Goal: Task Accomplishment & Management: Manage account settings

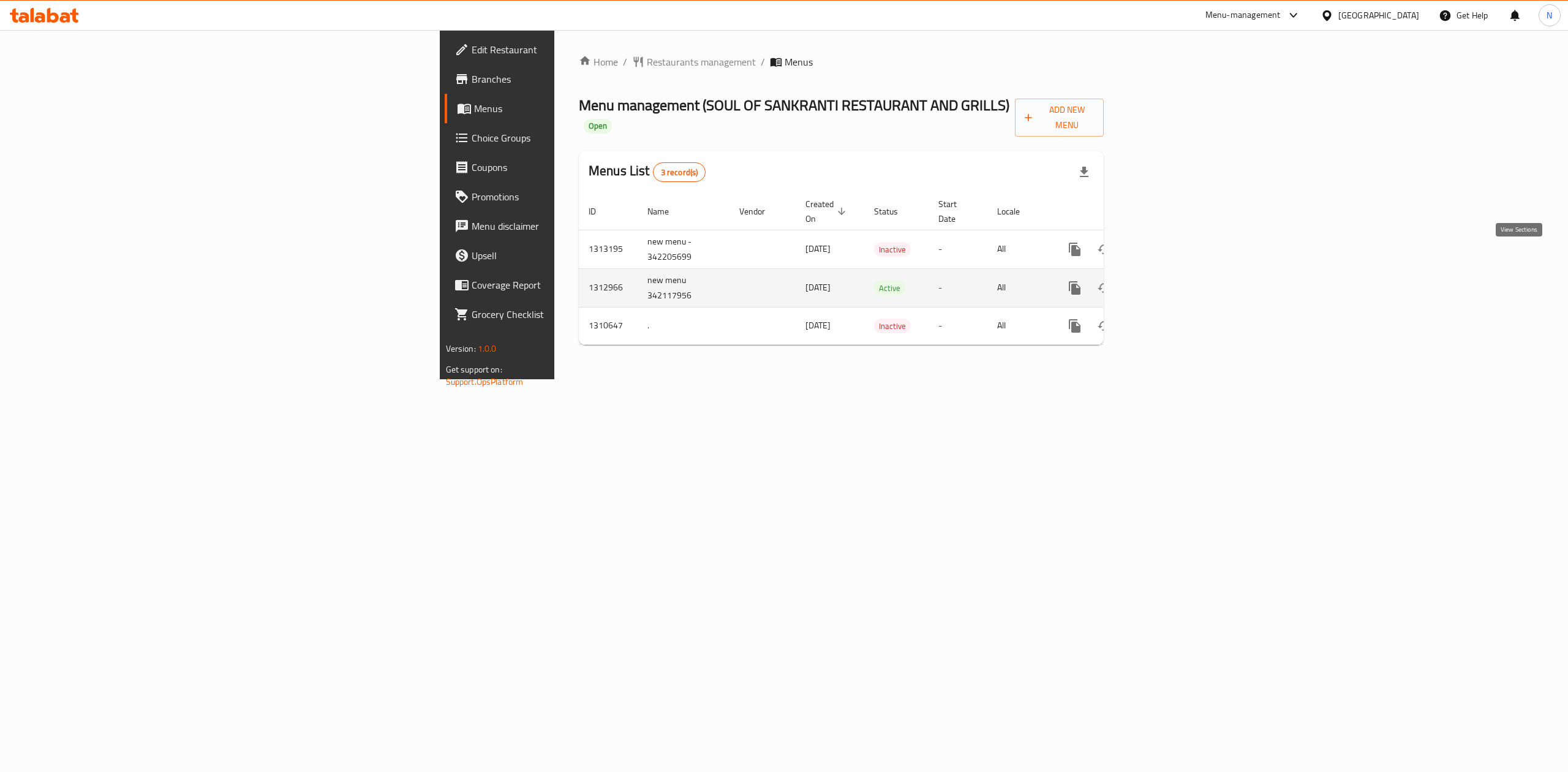
click at [1178, 273] on link "enhanced table" at bounding box center [1163, 288] width 30 height 30
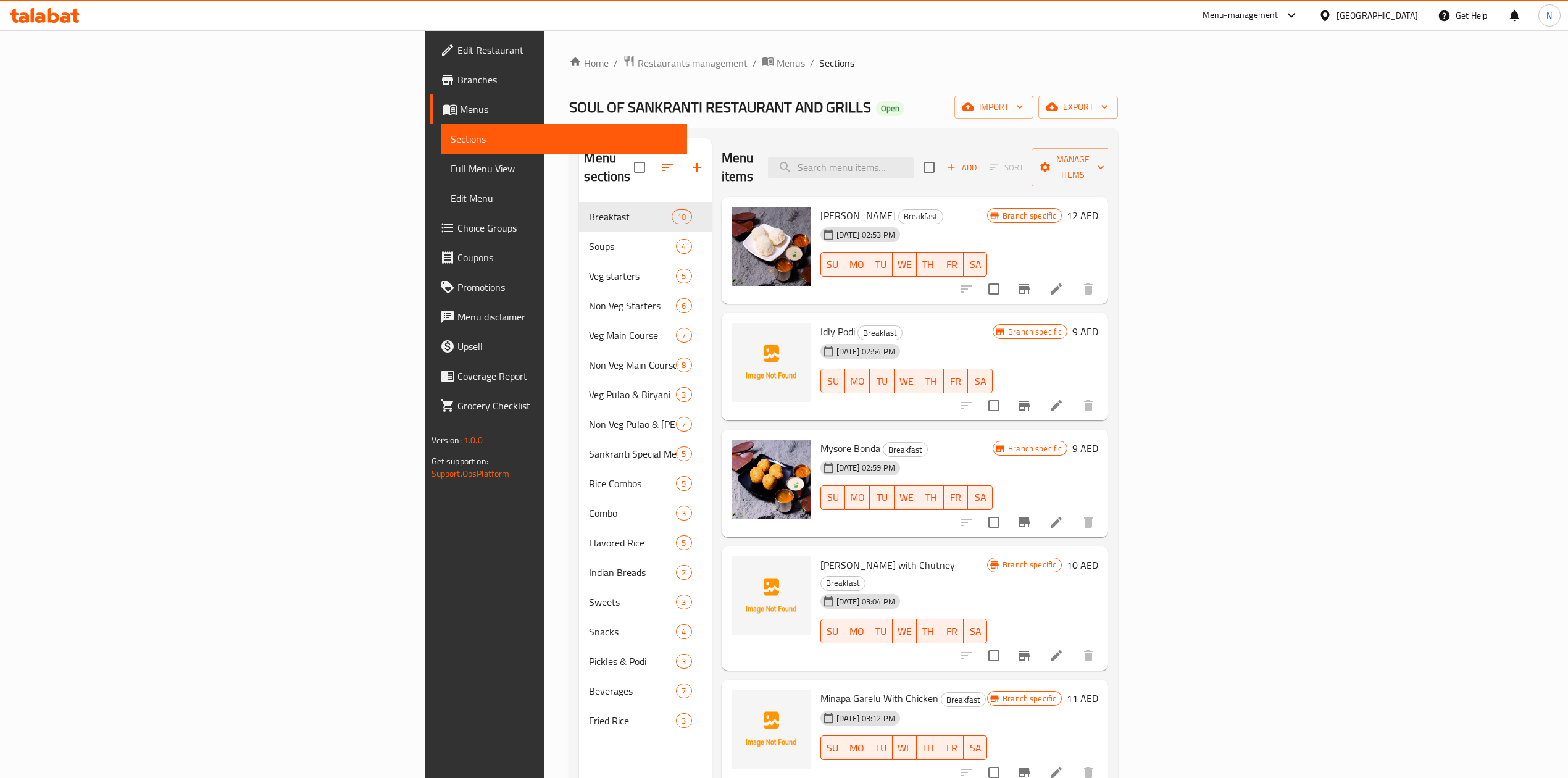
click at [722, 138] on div "Menu items Add Sort Manage items" at bounding box center [915, 167] width 387 height 58
click at [1107, 175] on div "Menu items Add Sort Manage items" at bounding box center [915, 167] width 387 height 58
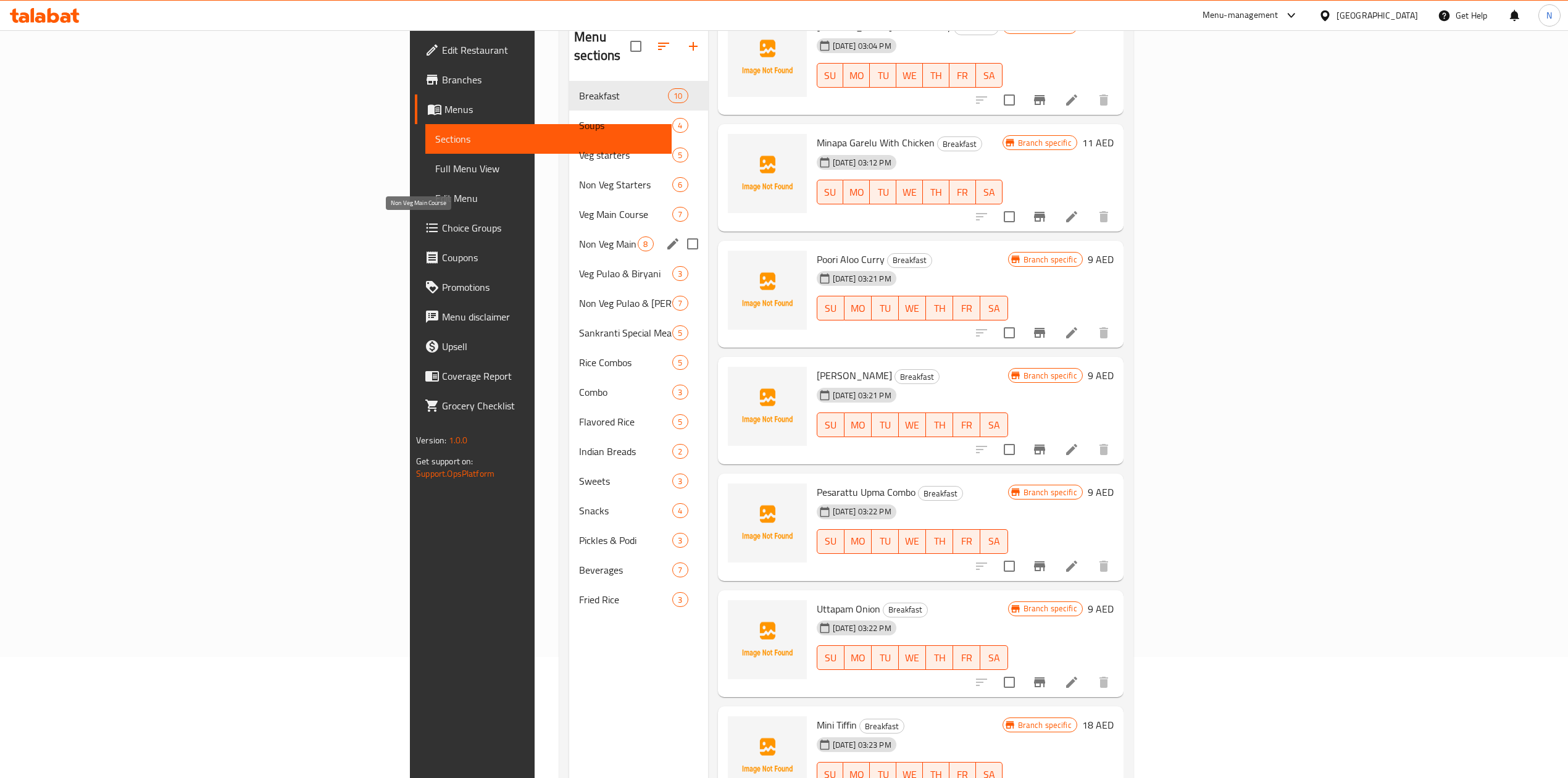
scroll to position [91, 0]
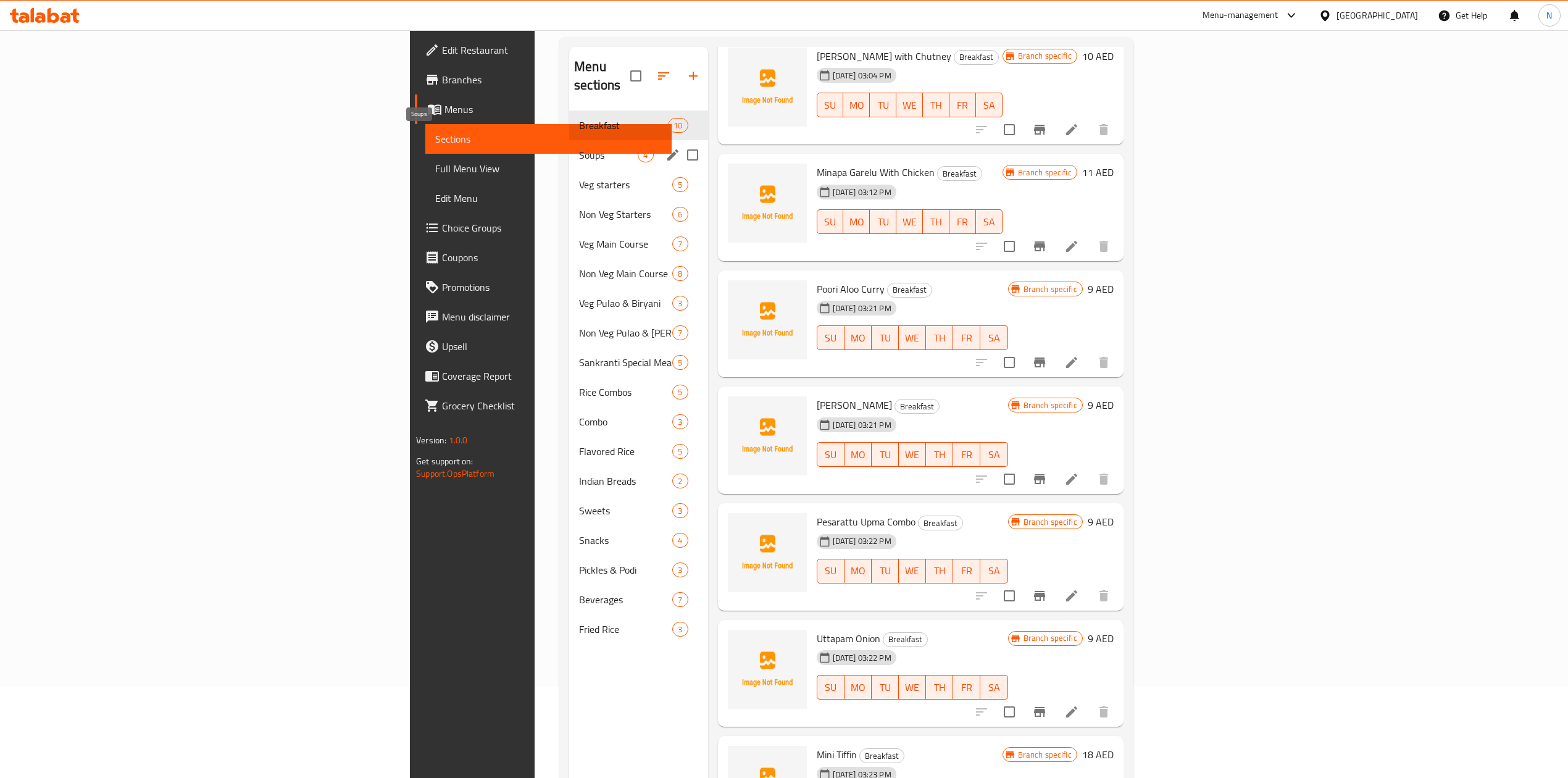
click at [579, 147] on span "Soups" at bounding box center [608, 155] width 58 height 15
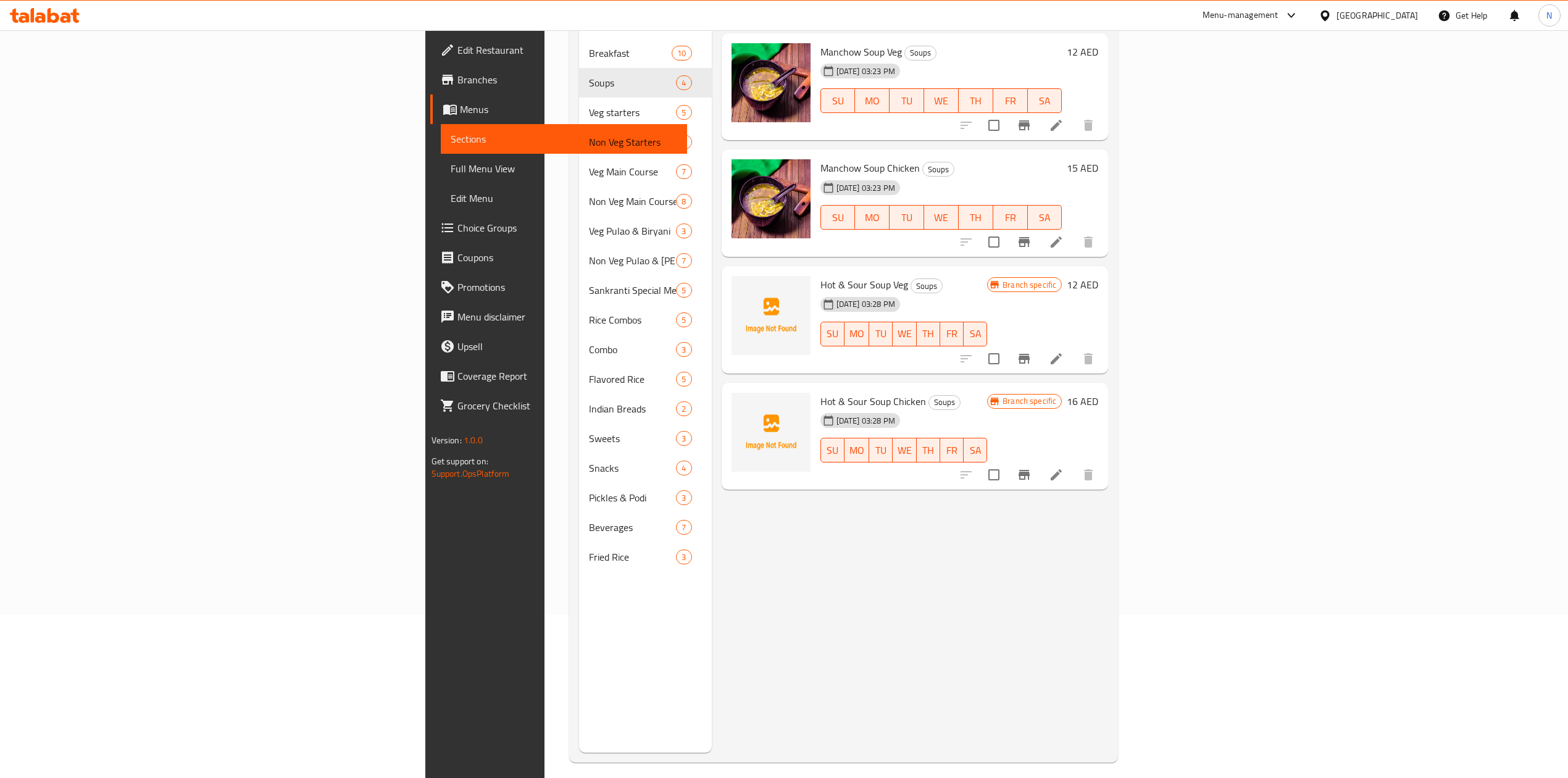
scroll to position [164, 0]
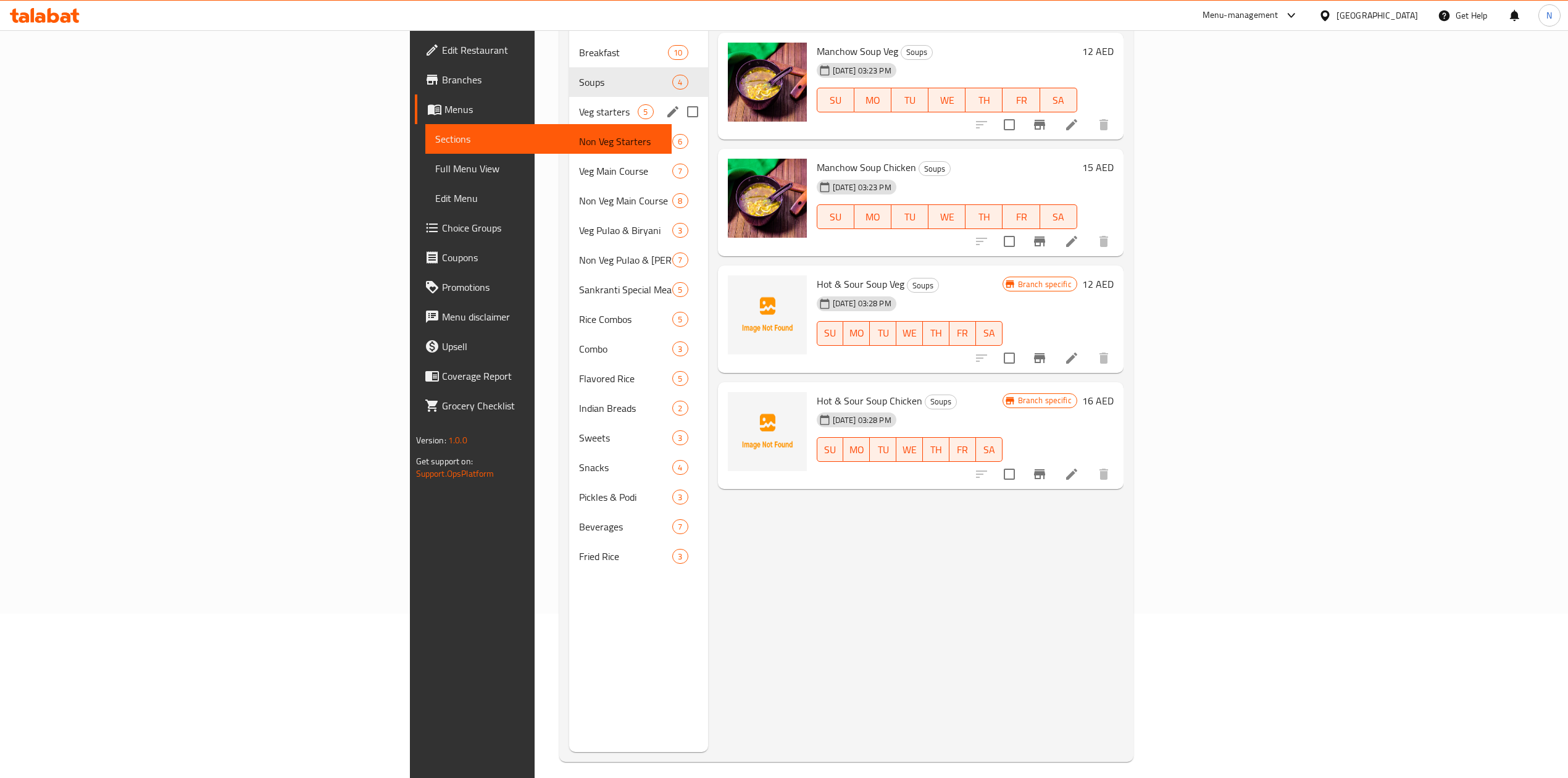
click at [579, 104] on span "Veg starters" at bounding box center [608, 112] width 58 height 15
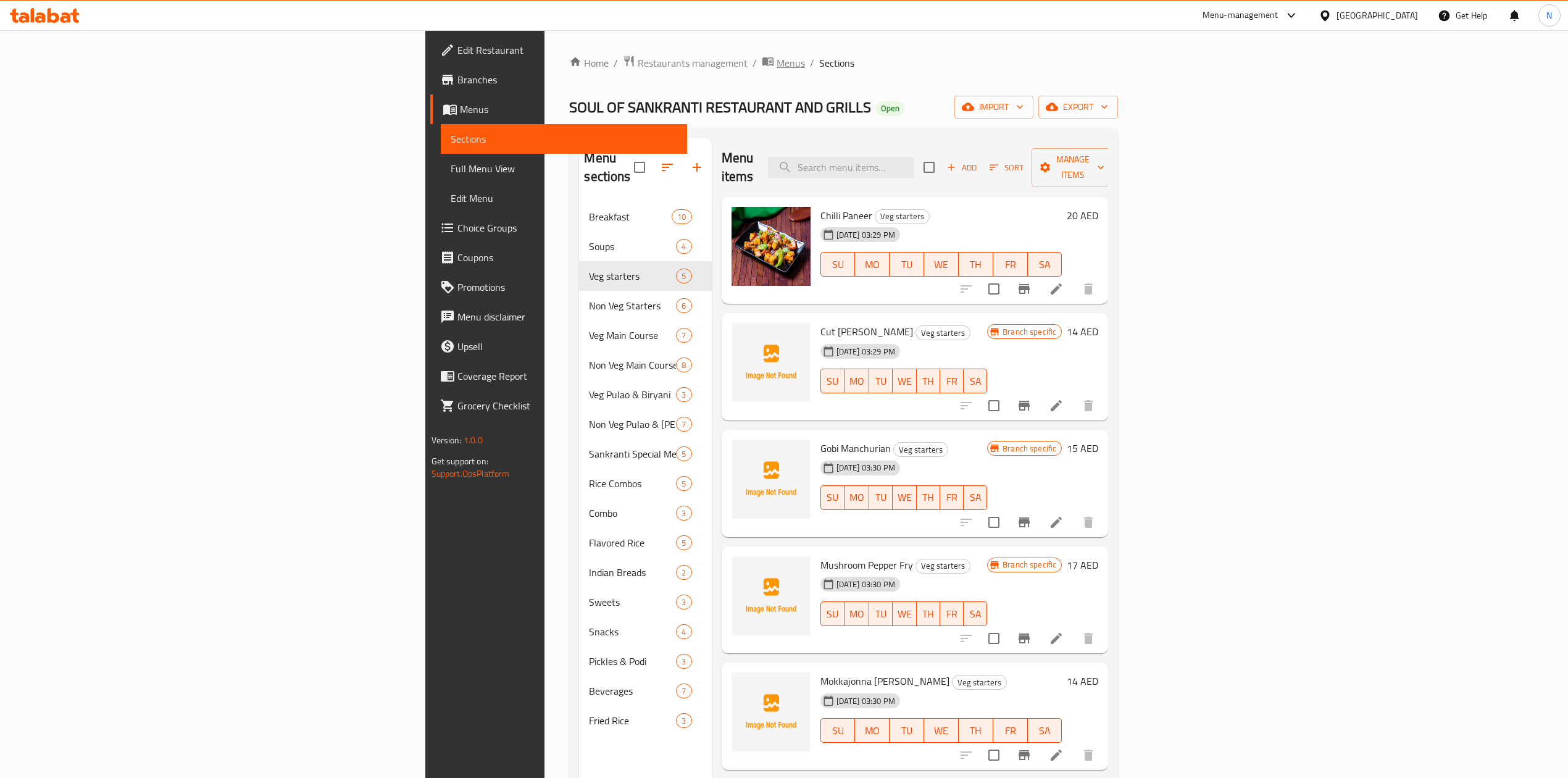
click at [777, 58] on span "Menus" at bounding box center [791, 63] width 29 height 15
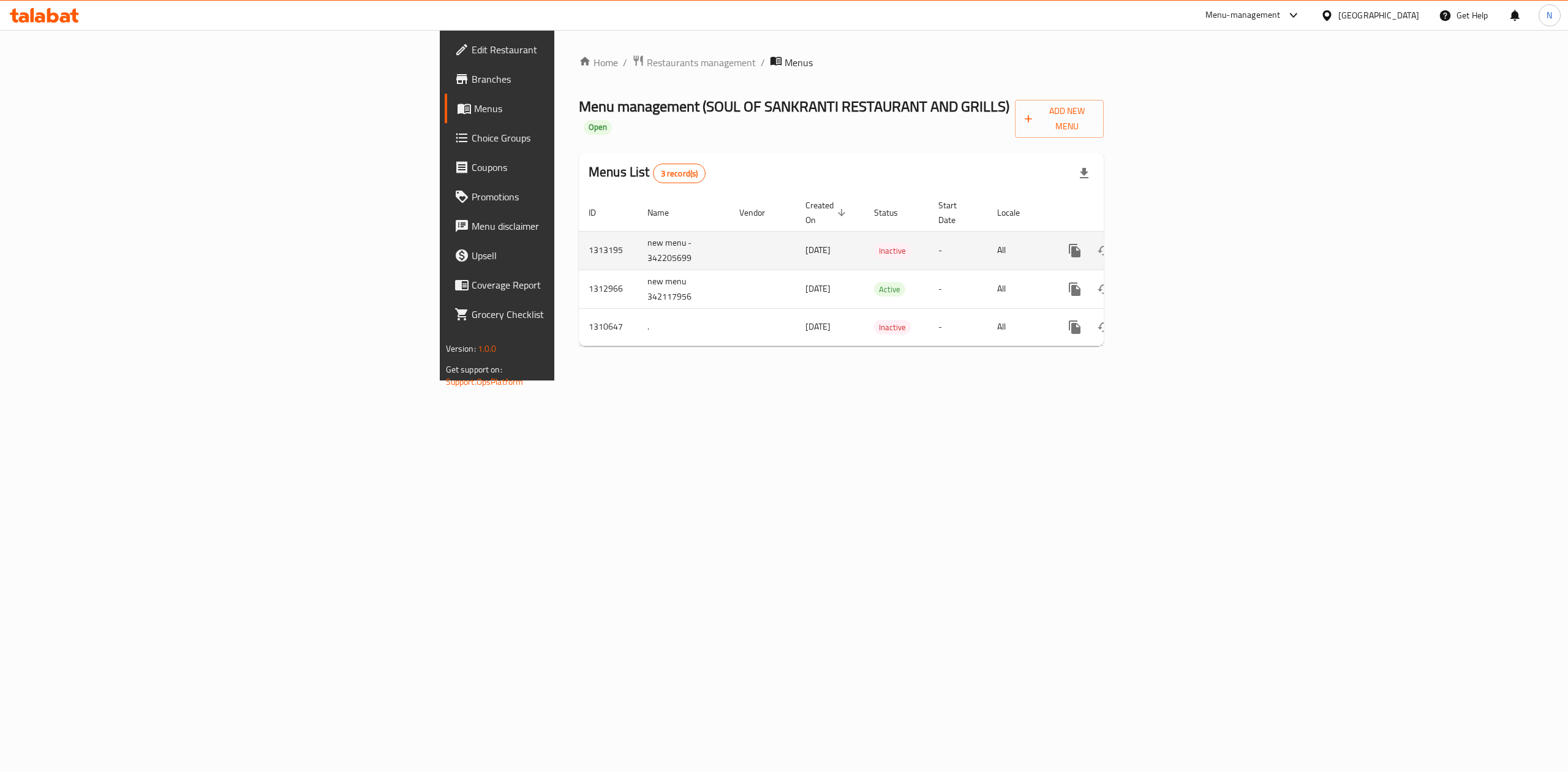
click at [638, 231] on td "new menu - 342205699" at bounding box center [683, 250] width 92 height 39
click at [638, 239] on td "new menu - 342205699" at bounding box center [683, 250] width 92 height 39
copy td "342205699"
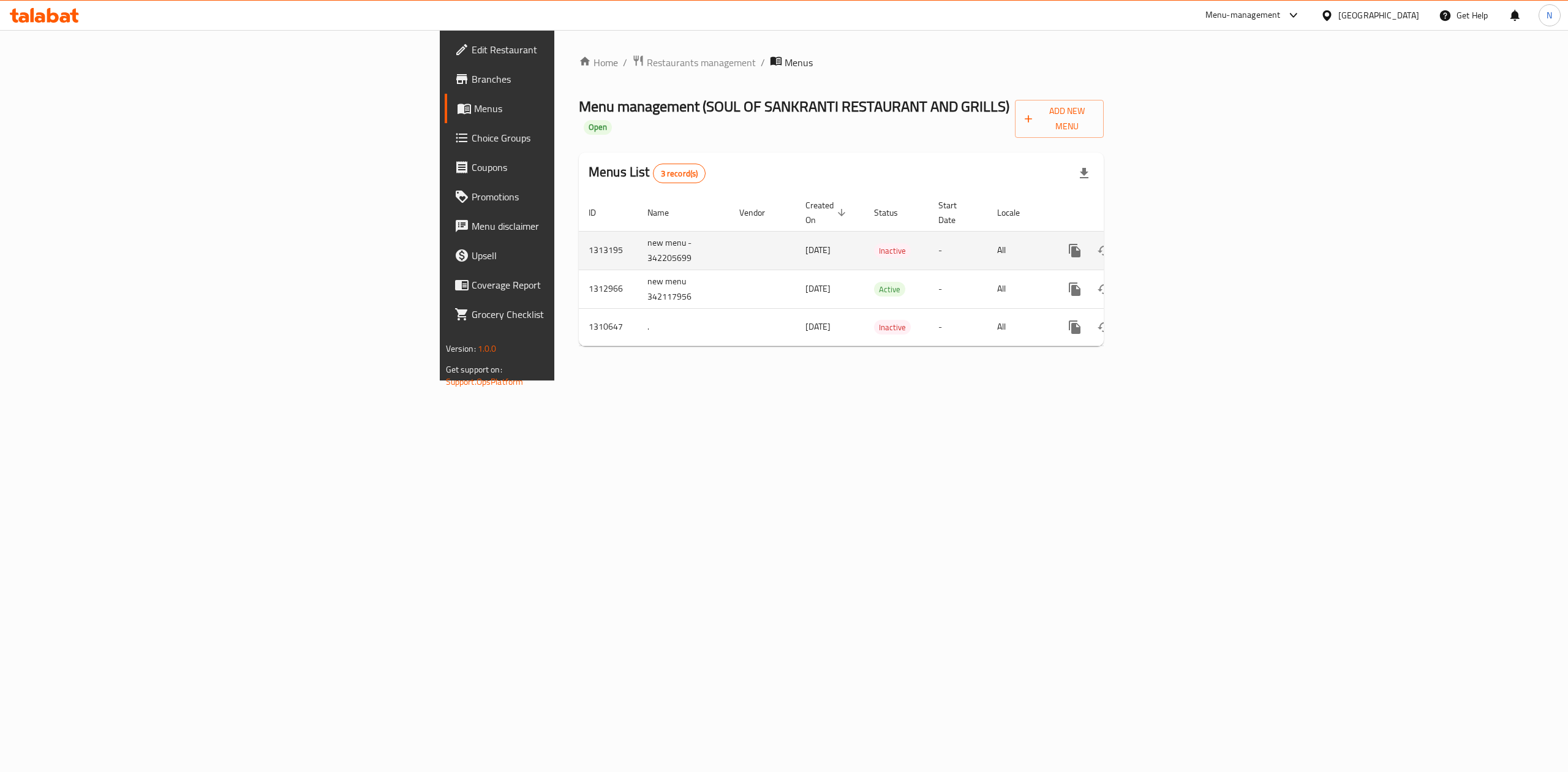
click at [1178, 236] on link "enhanced table" at bounding box center [1163, 251] width 30 height 30
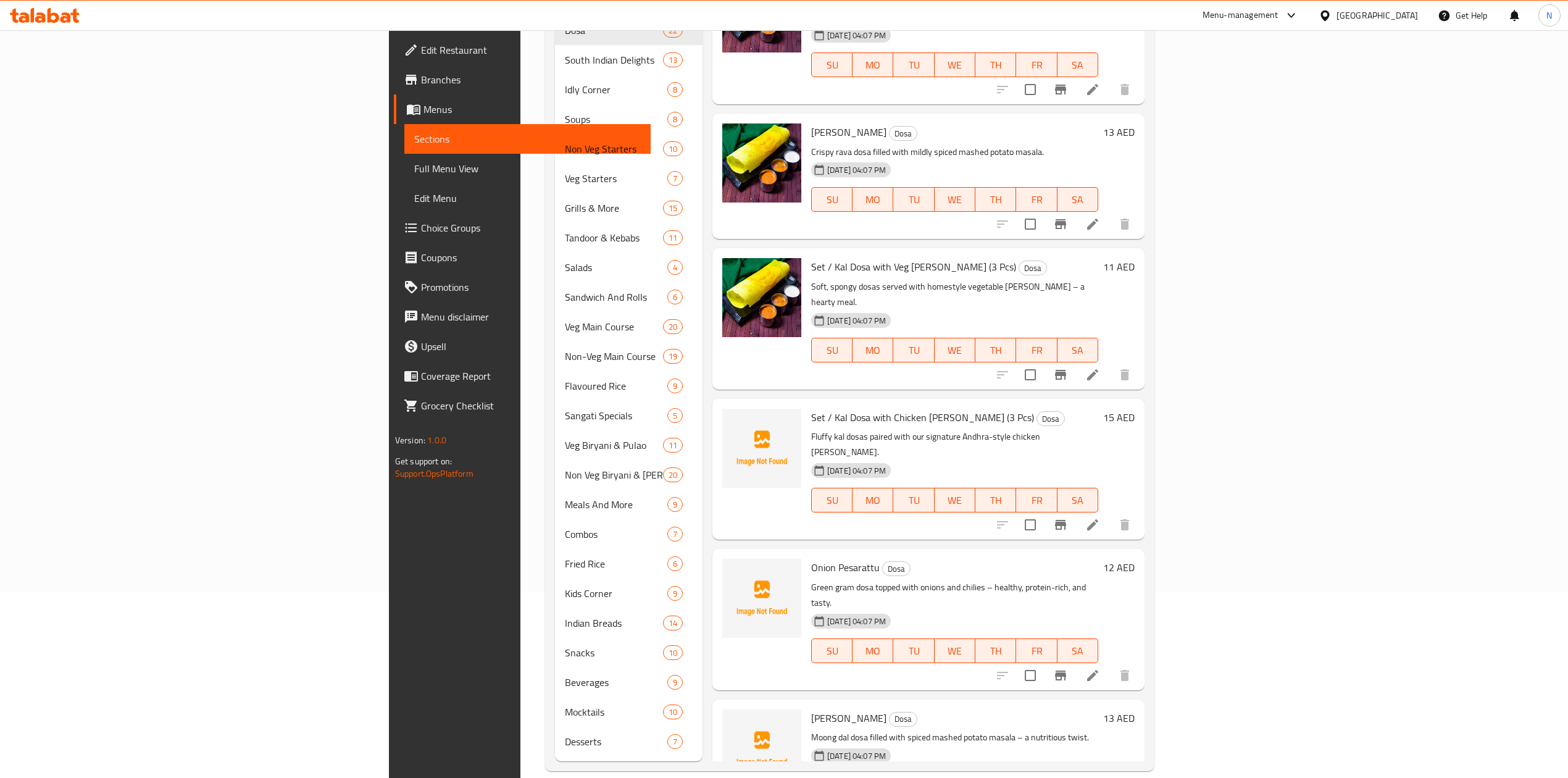
scroll to position [890, 0]
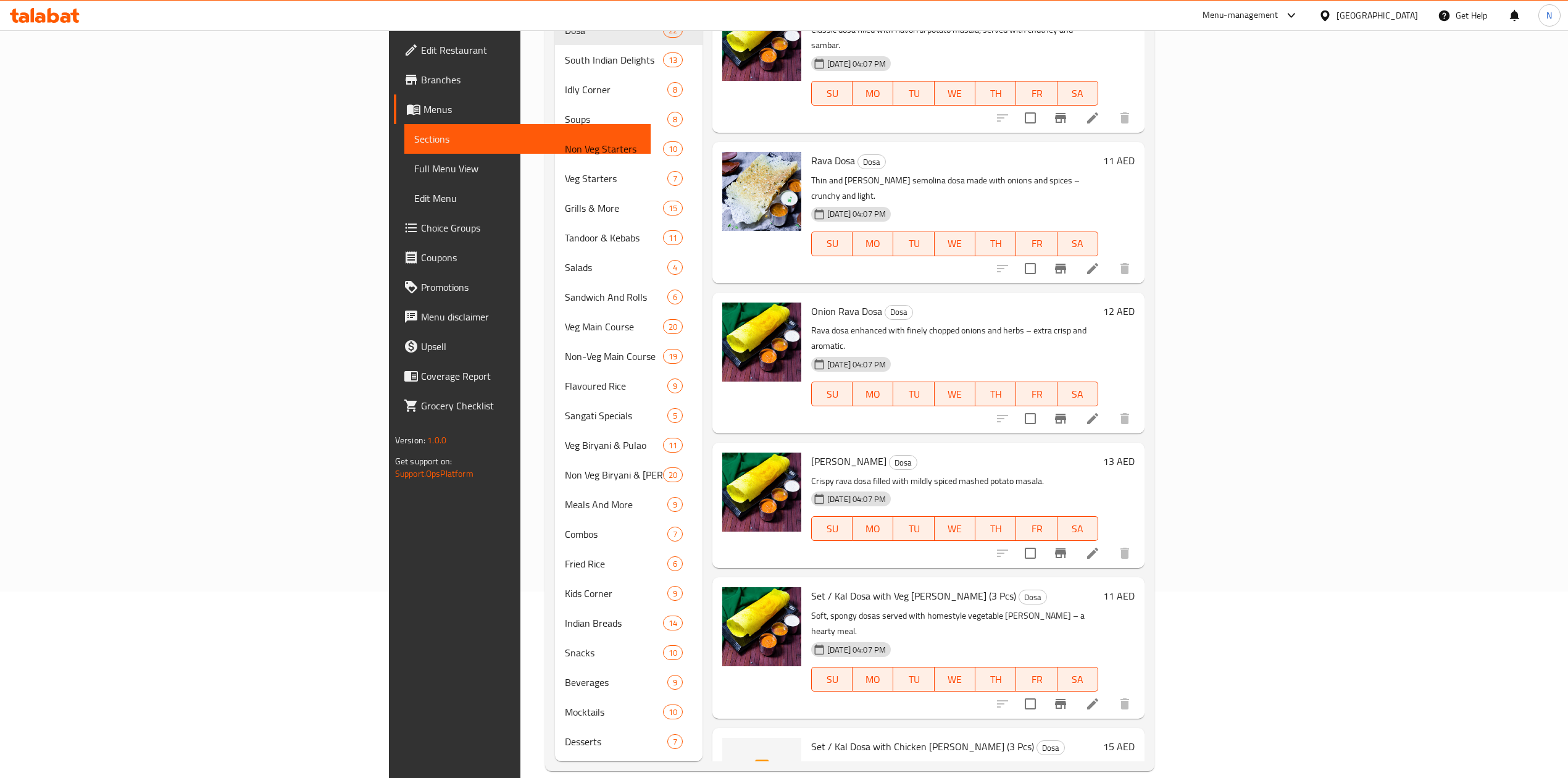
click at [818, 448] on div "Masala Rava Dosa Dosa Crispy rava dosa filled with mildly spiced mashed potato …" at bounding box center [955, 506] width 297 height 116
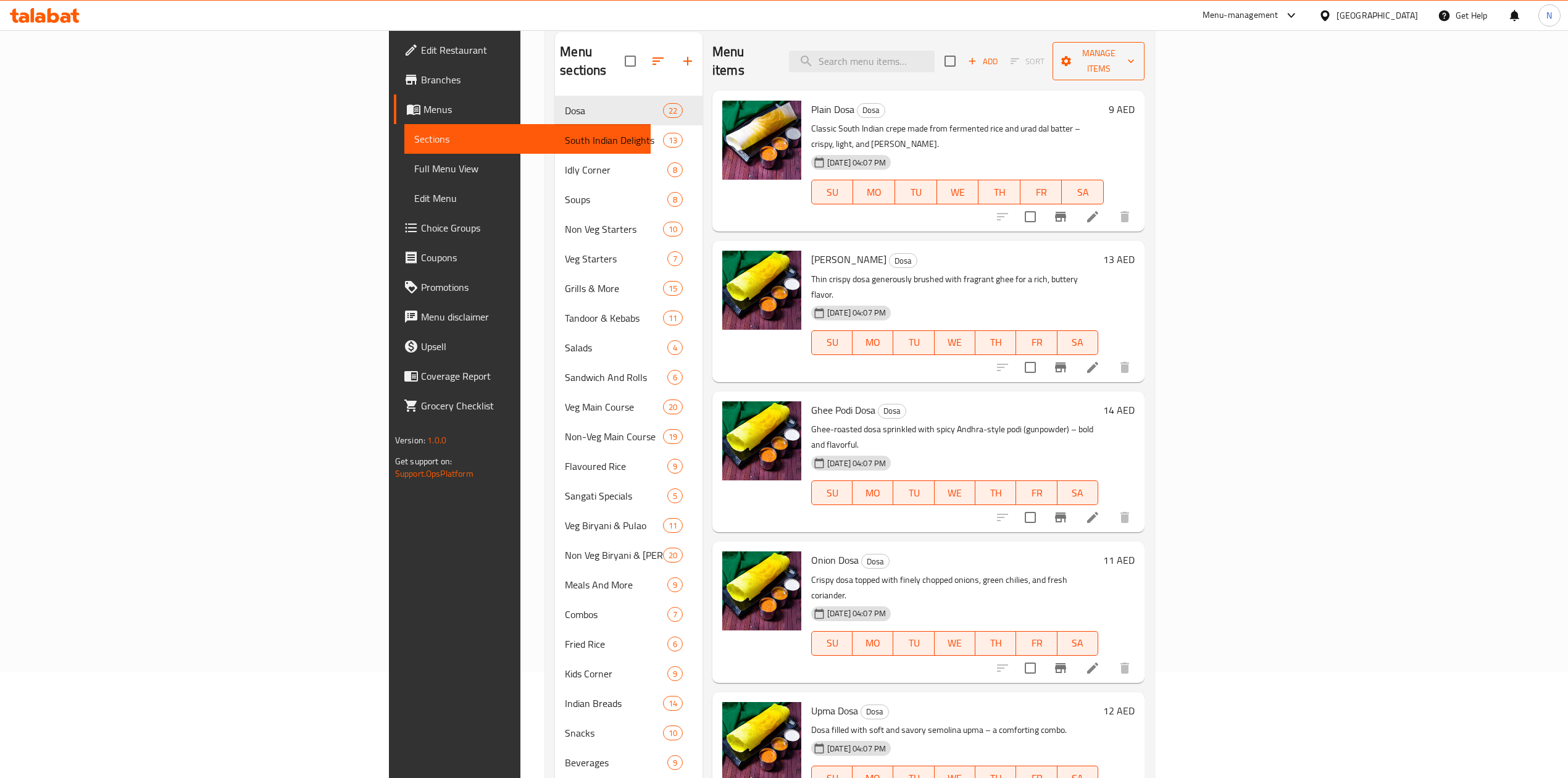
scroll to position [0, 0]
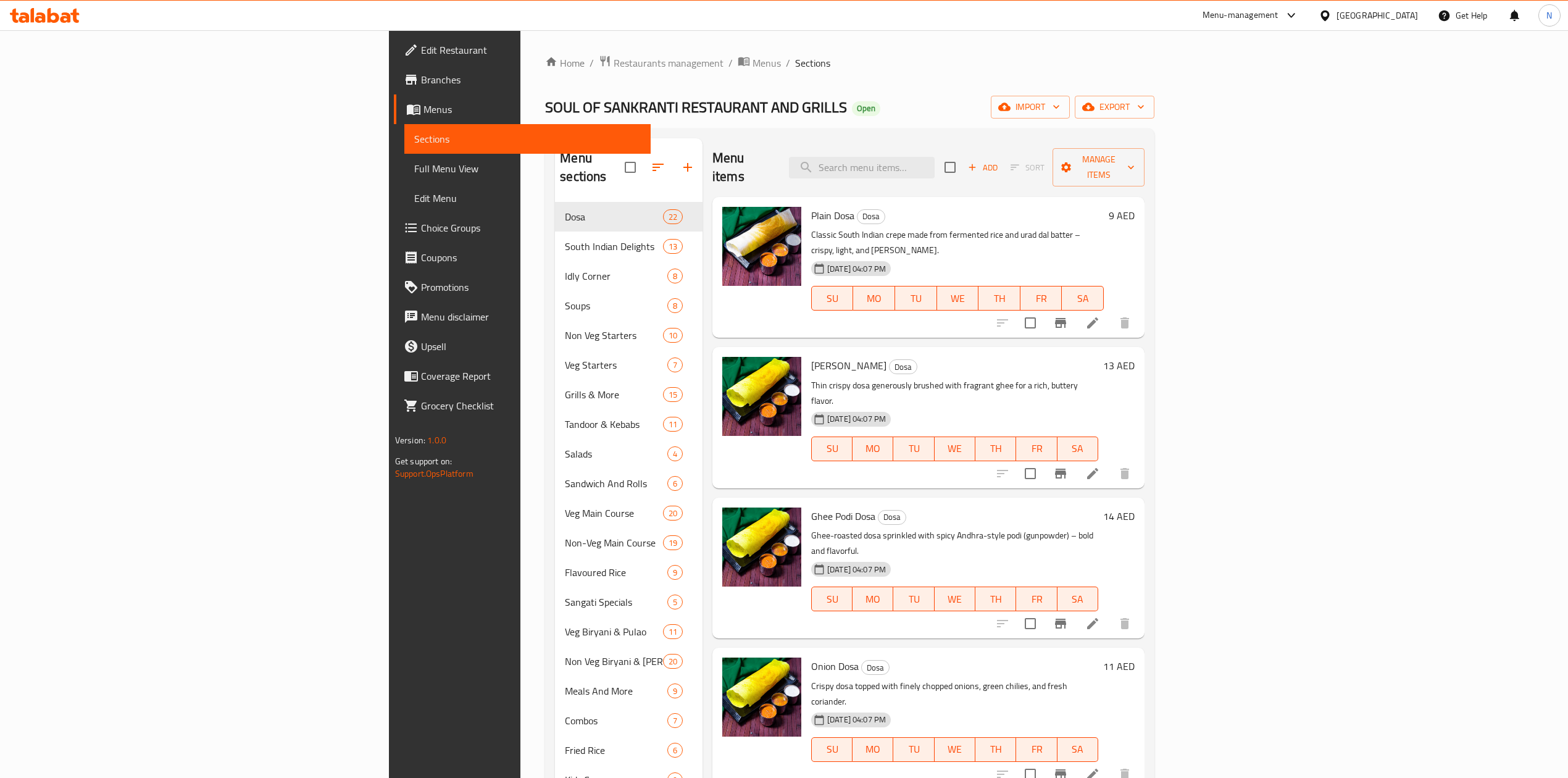
click at [1155, 120] on div "Home / Restaurants management / Menus / Sections SOUL OF SANKRANTI RESTAURANT A…" at bounding box center [850, 506] width 609 height 903
click at [1145, 114] on span "export" at bounding box center [1115, 107] width 60 height 16
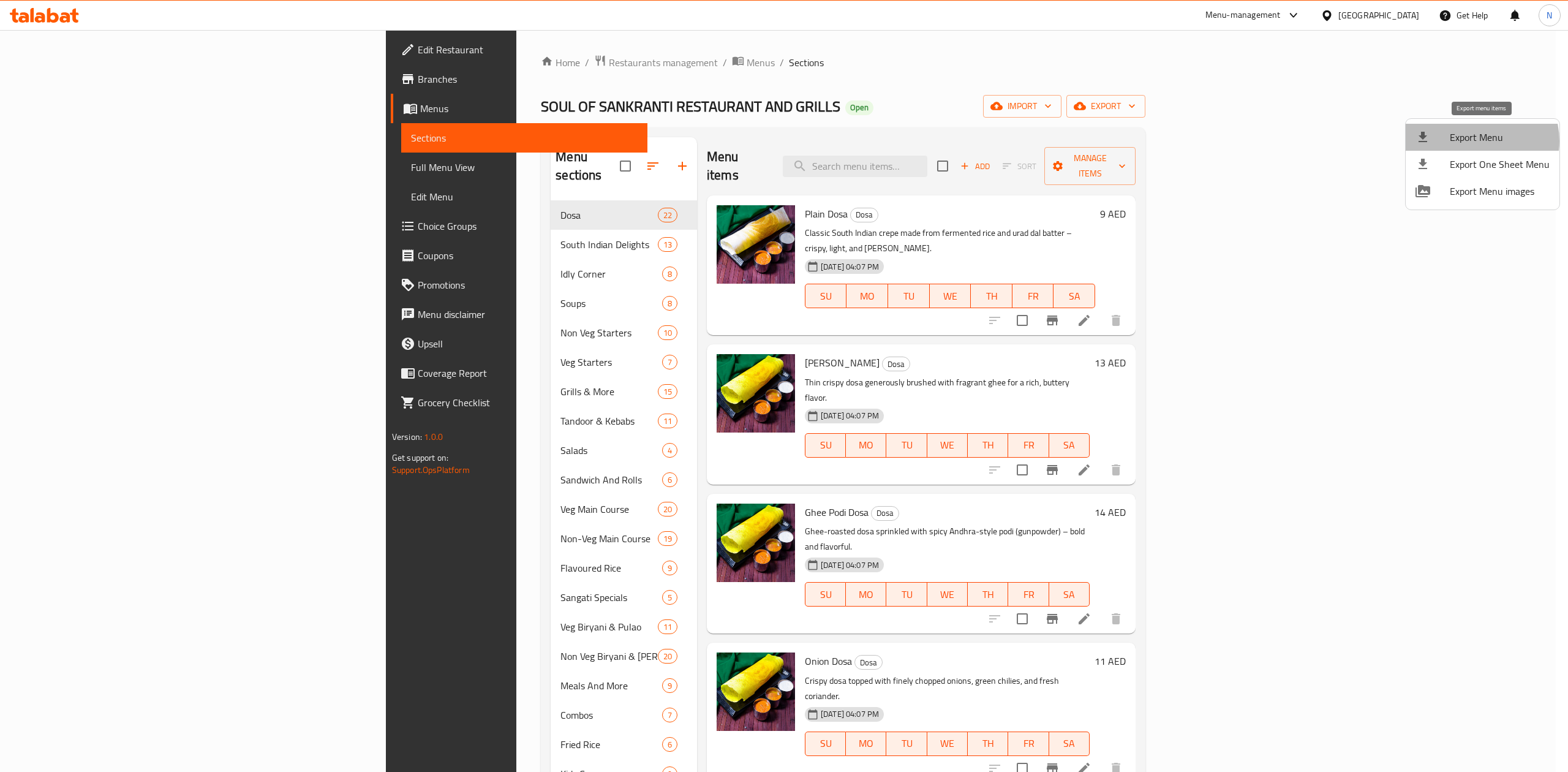
click at [1476, 141] on span "Export Menu" at bounding box center [1500, 137] width 100 height 15
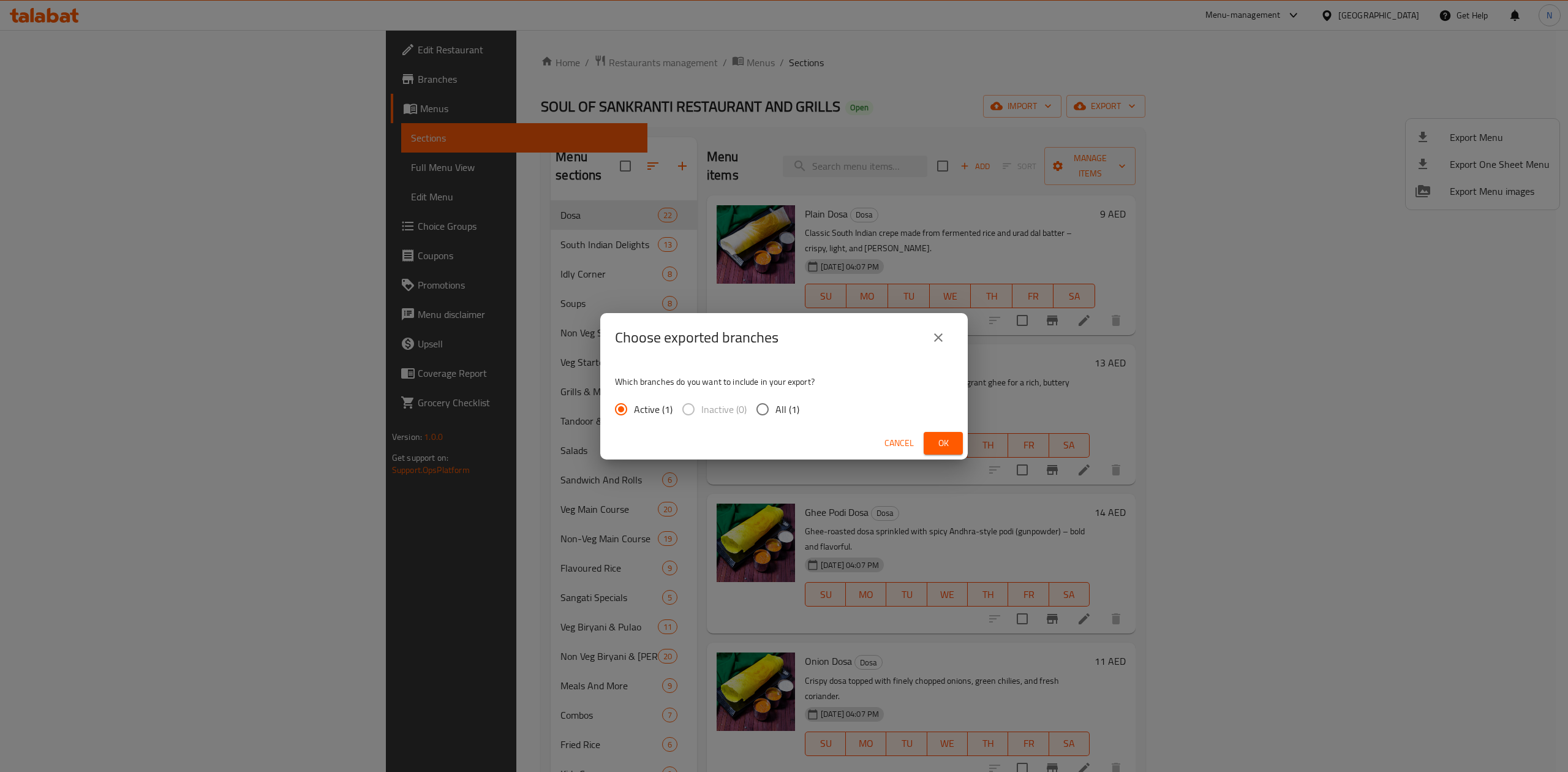
click at [784, 409] on span "All (1)" at bounding box center [787, 409] width 24 height 15
click at [775, 409] on input "All (1)" at bounding box center [762, 409] width 26 height 26
radio input "true"
click at [923, 432] on button "Ok" at bounding box center [943, 443] width 39 height 23
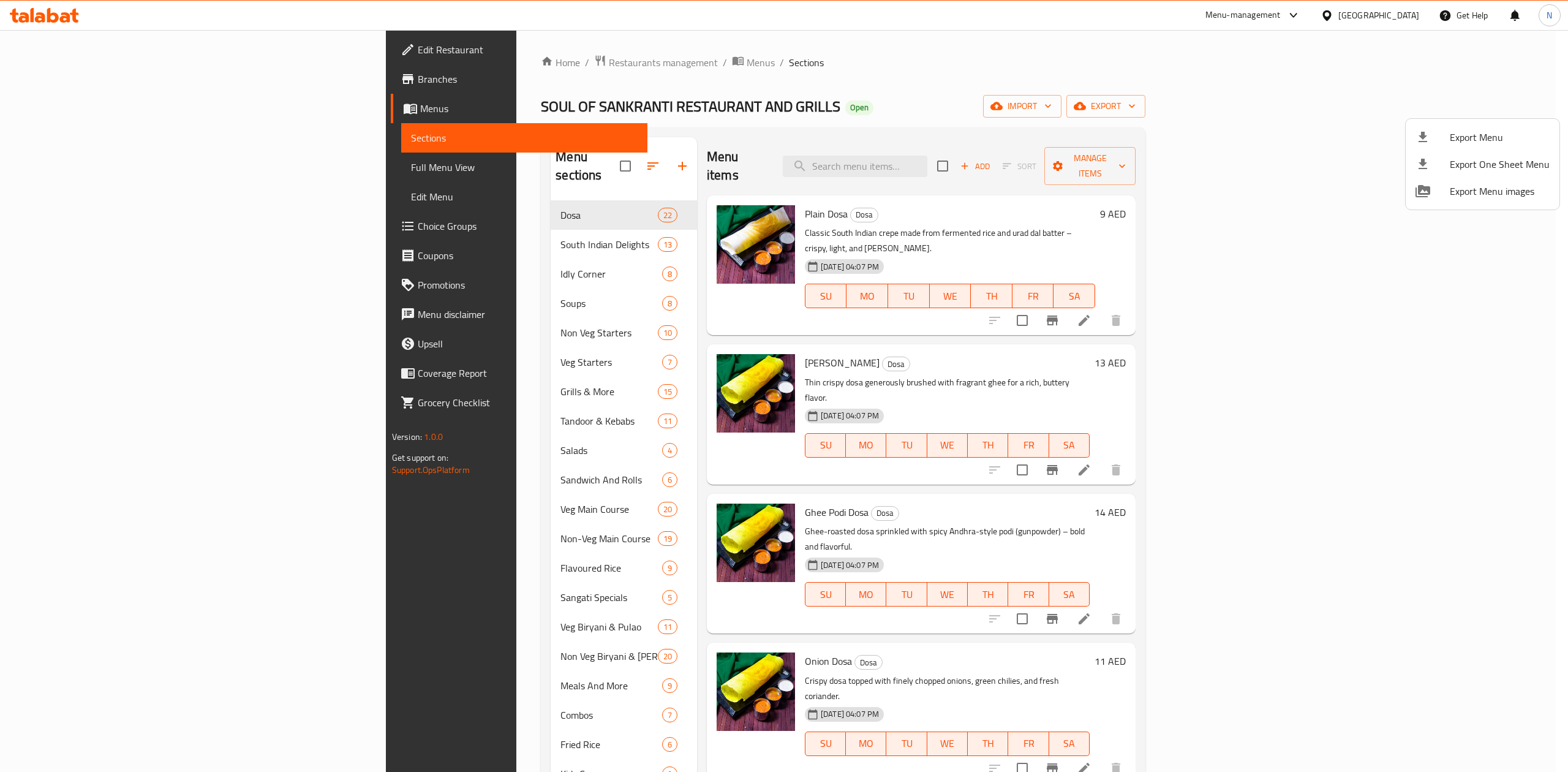
click at [1360, 15] on div at bounding box center [784, 386] width 1568 height 772
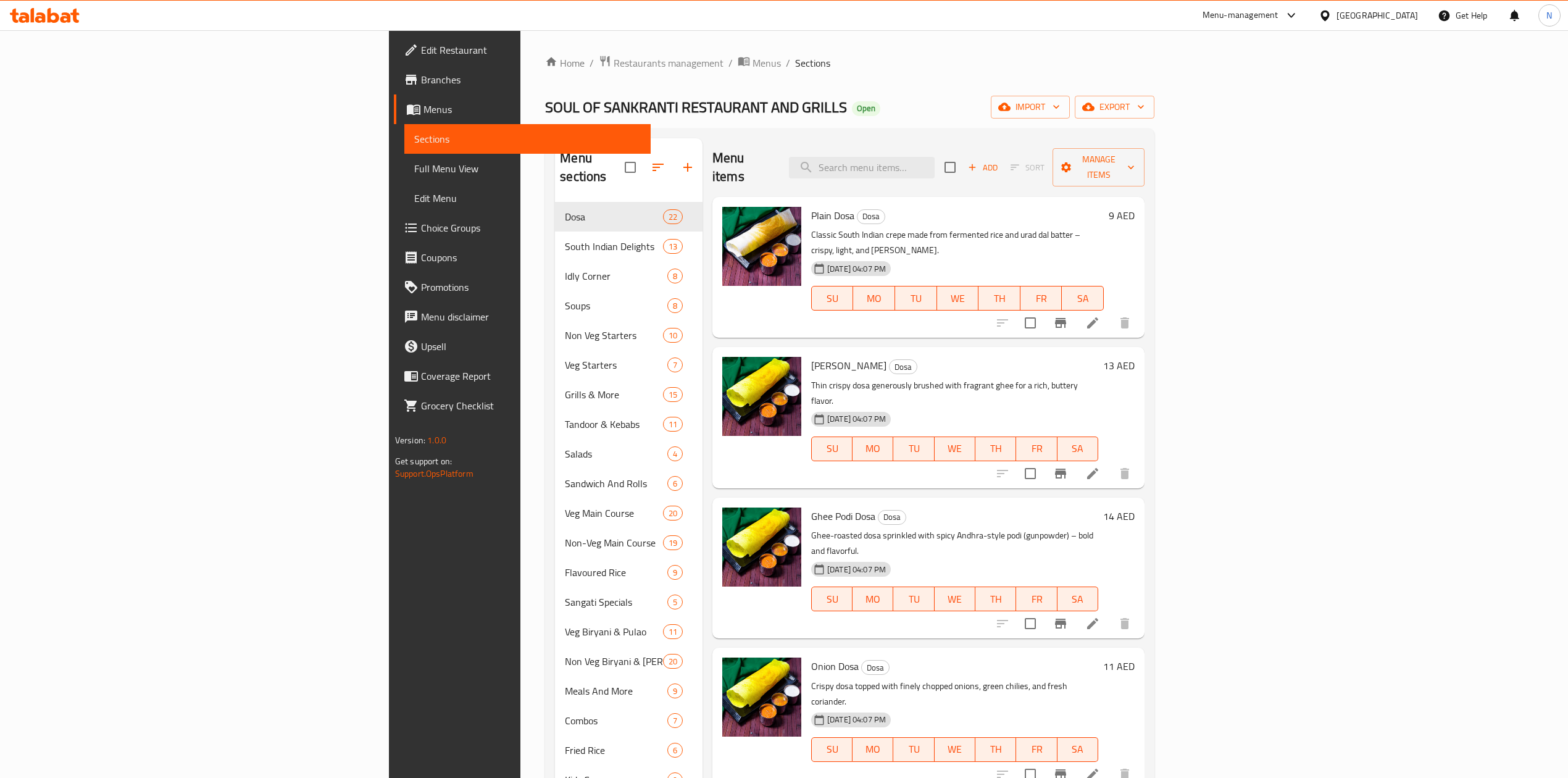
click at [1355, 17] on div "[GEOGRAPHIC_DATA]" at bounding box center [1377, 16] width 81 height 14
click at [1246, 131] on div "[GEOGRAPHIC_DATA]" at bounding box center [1284, 127] width 81 height 14
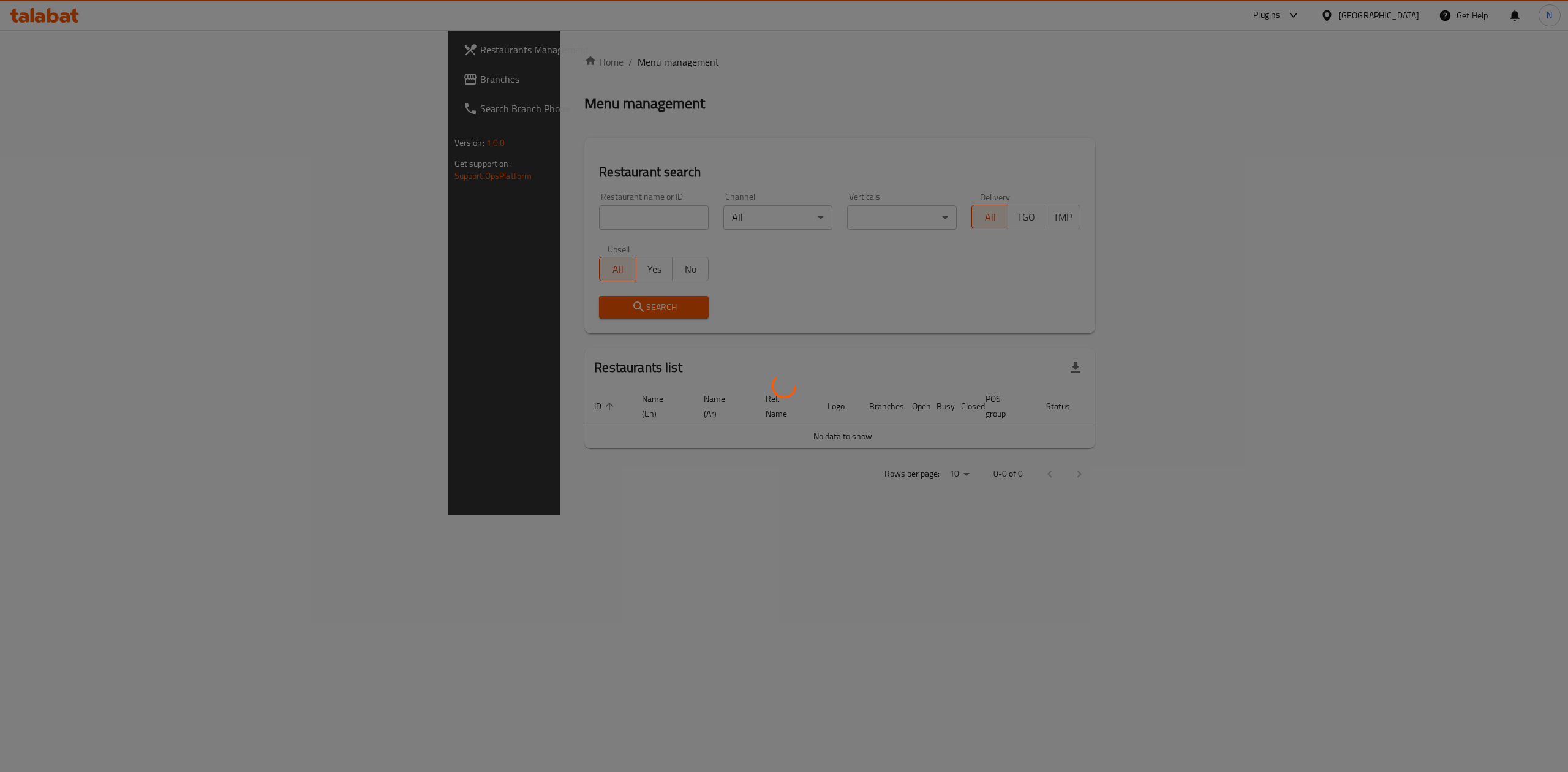
click at [376, 218] on div at bounding box center [784, 386] width 1568 height 772
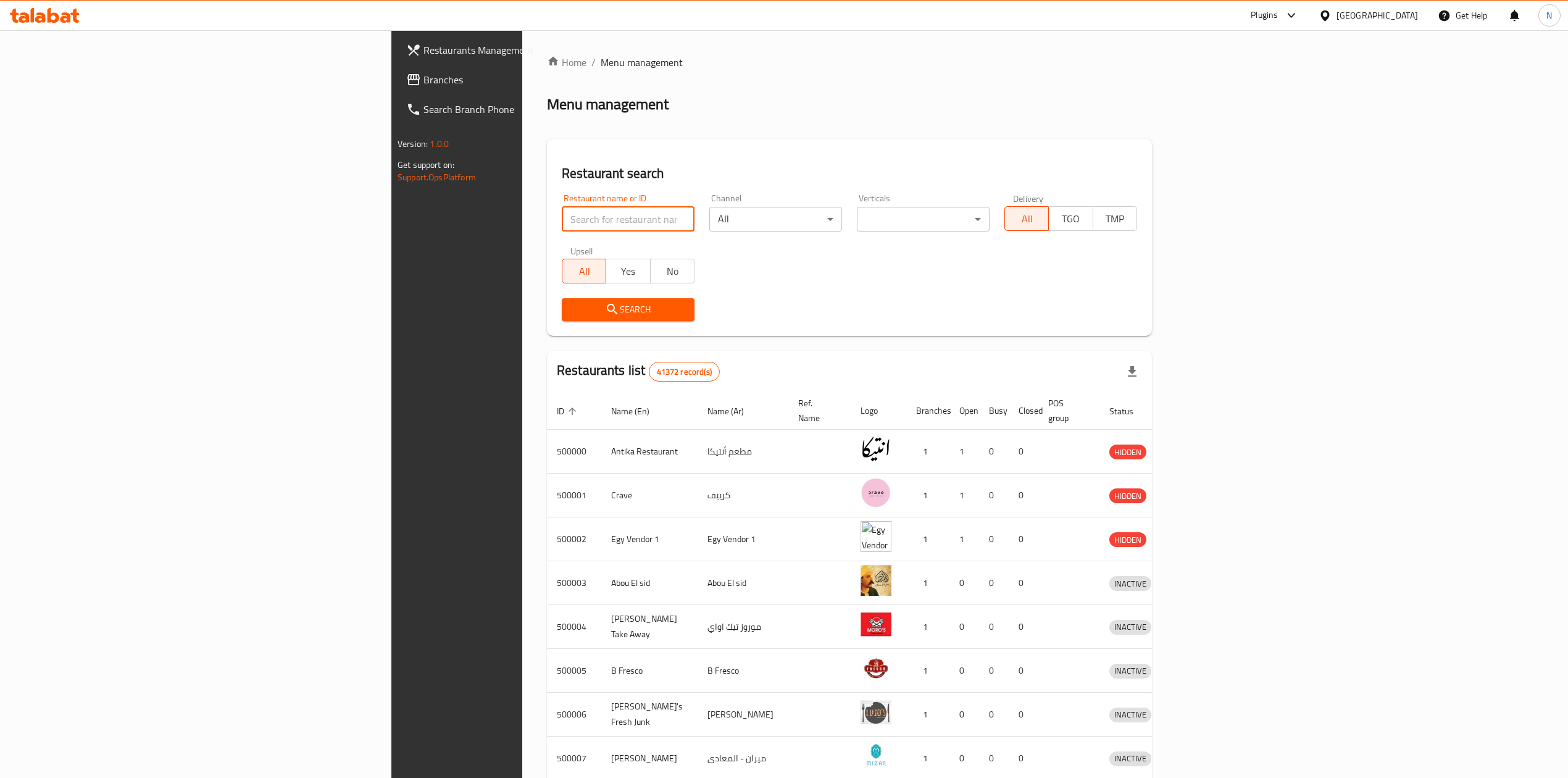
click at [562, 207] on input "search" at bounding box center [628, 220] width 132 height 25
paste input "700799"
type input "700799"
click button "Search" at bounding box center [628, 310] width 132 height 23
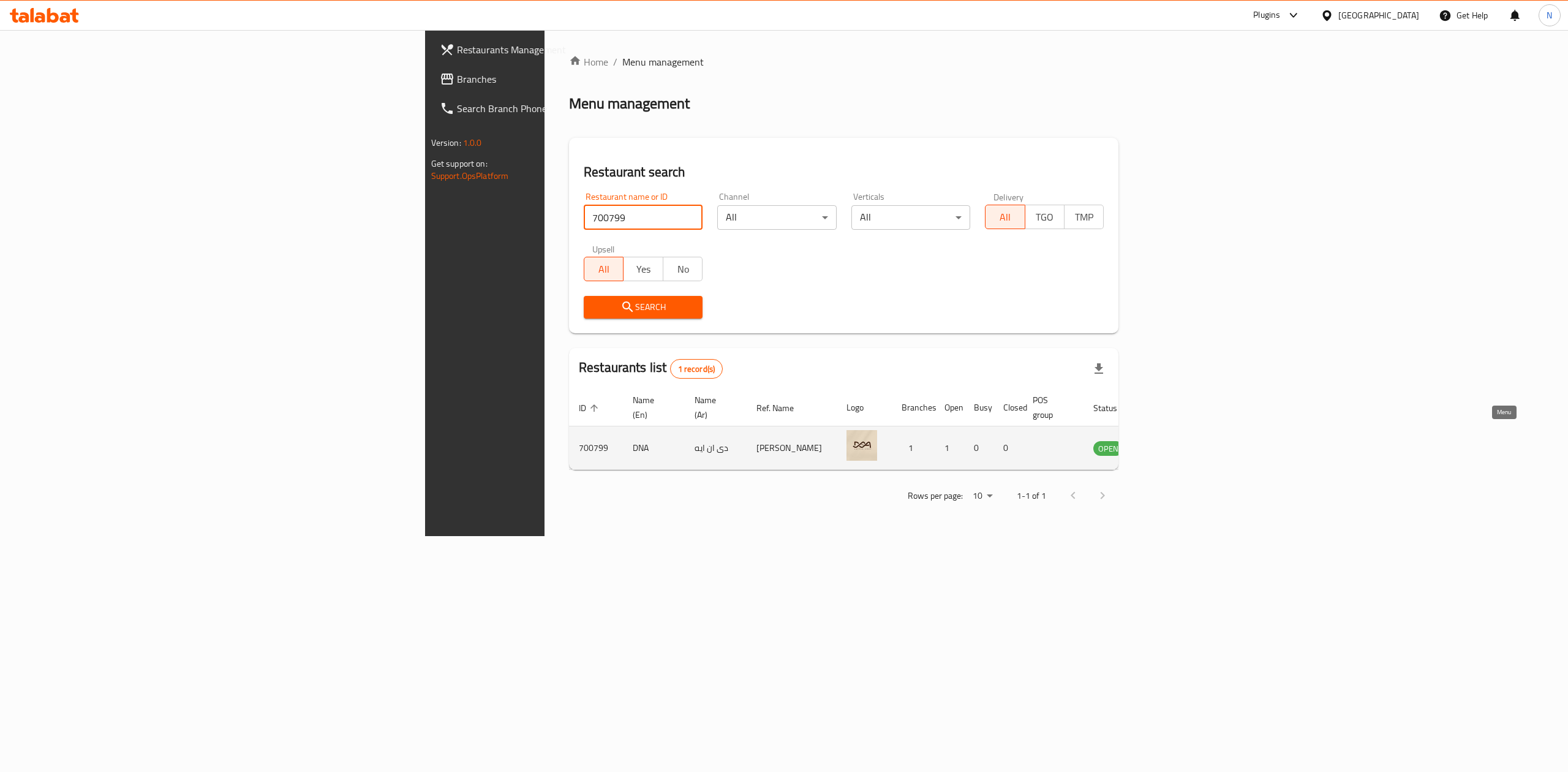
click at [1170, 446] on icon "enhanced table" at bounding box center [1168, 449] width 4 height 5
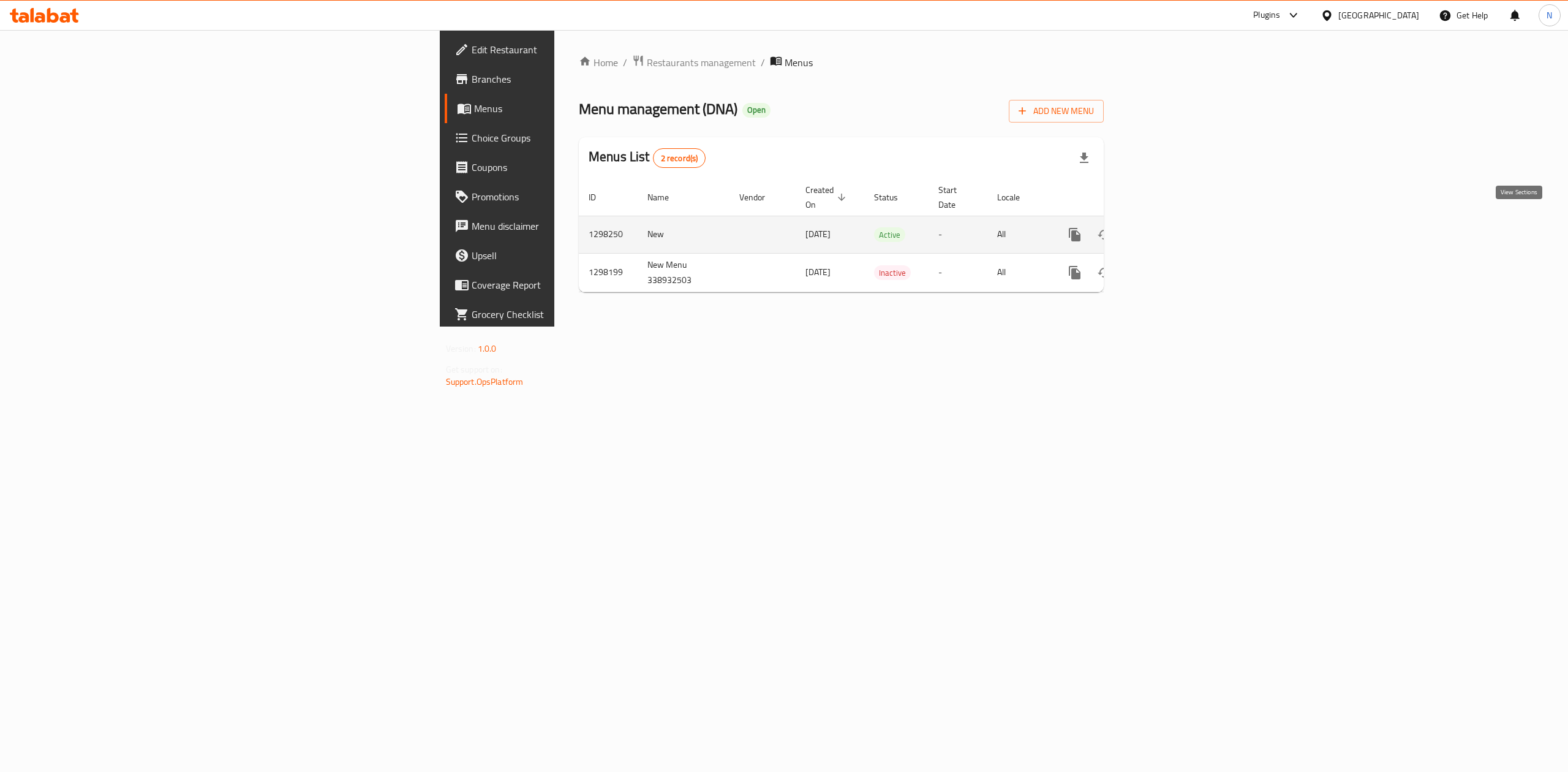
click at [1170, 227] on icon "enhanced table" at bounding box center [1163, 235] width 15 height 15
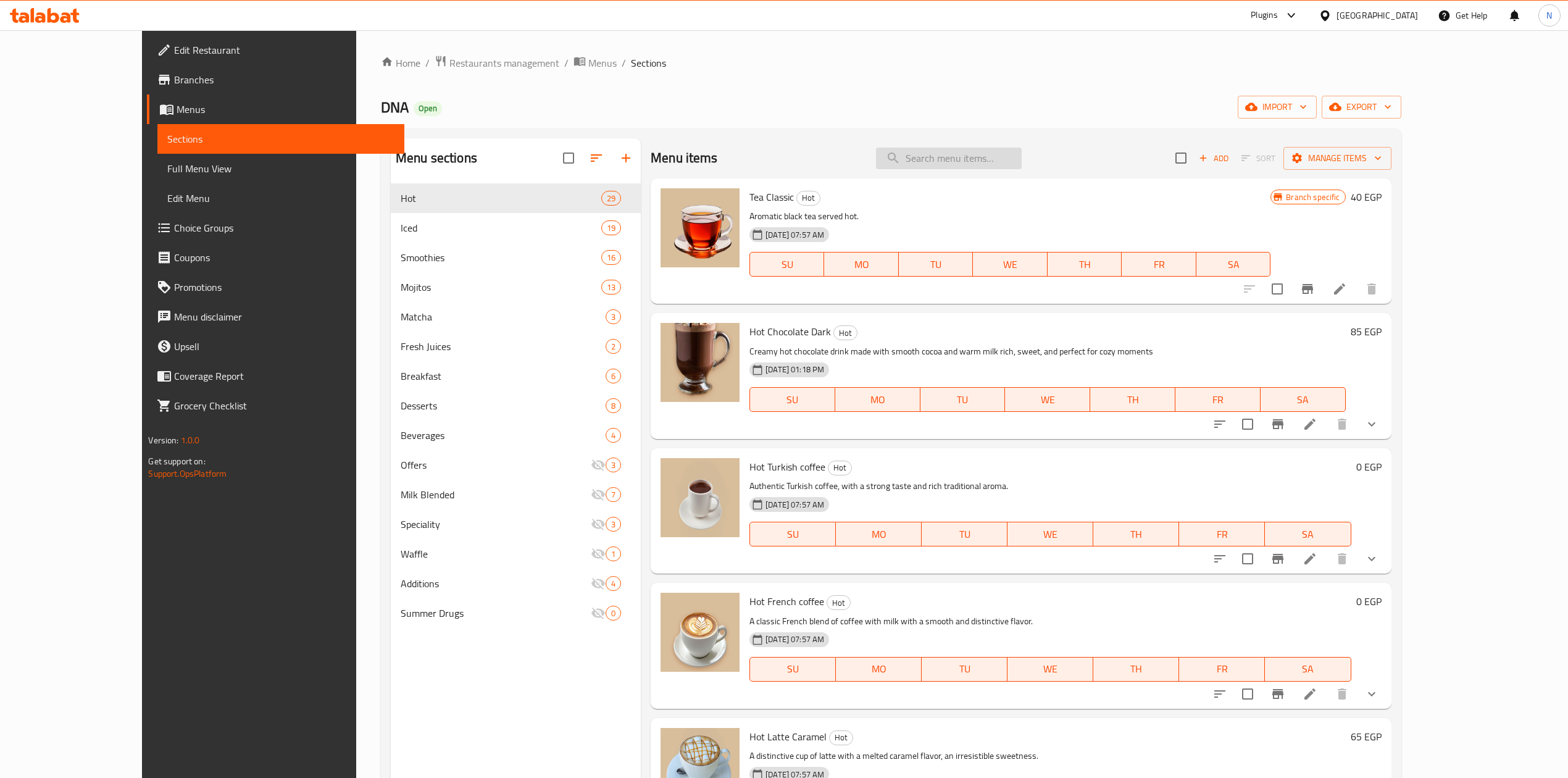
click at [963, 153] on input "search" at bounding box center [949, 158] width 145 height 22
paste input "Hot Cider"
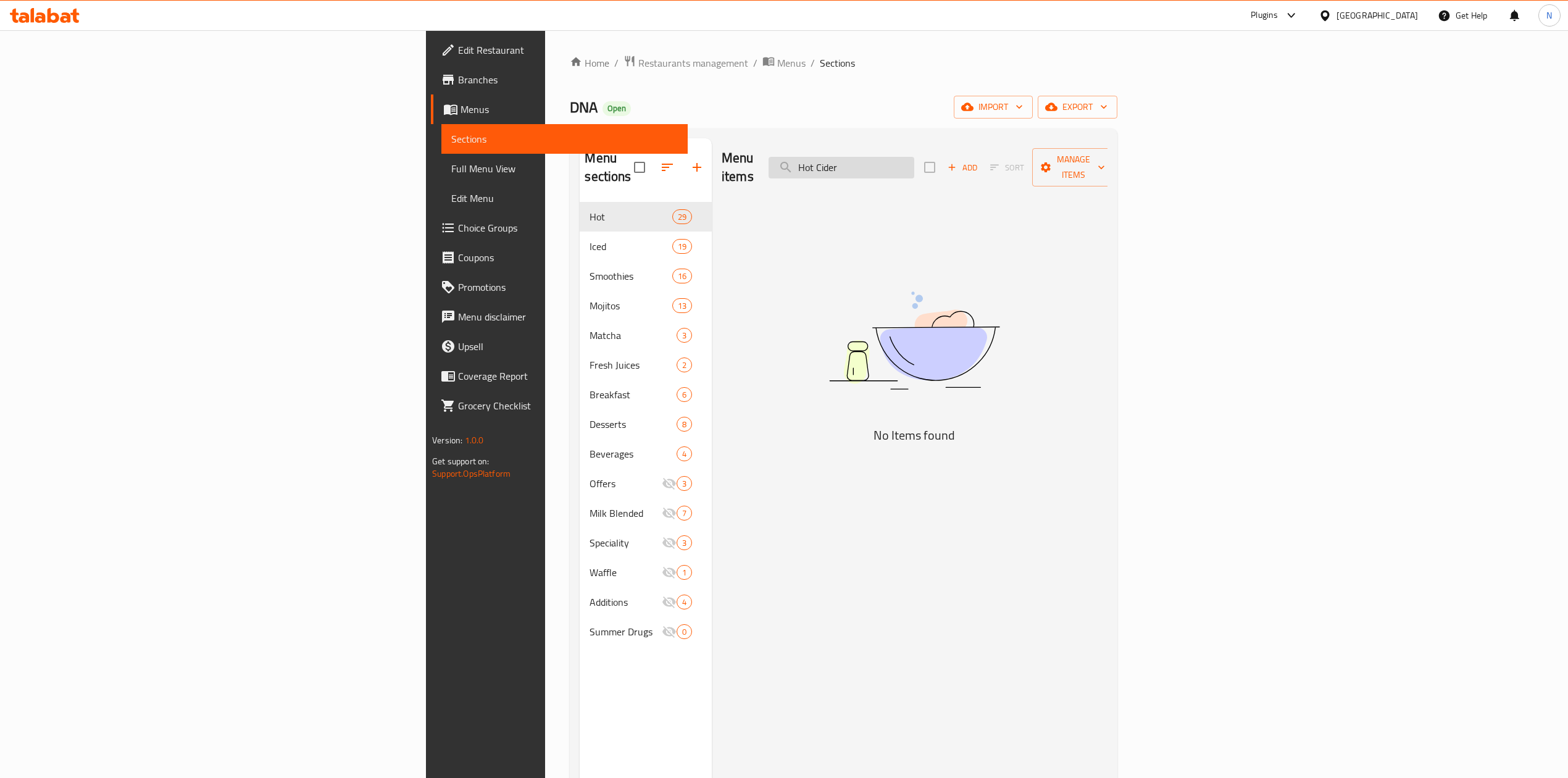
click at [915, 160] on input "Hot Cider" at bounding box center [841, 167] width 145 height 22
click at [915, 160] on input "Hot" at bounding box center [841, 167] width 145 height 22
click at [915, 159] on input "Hot Cider" at bounding box center [841, 167] width 145 height 22
click at [915, 164] on input "Cider" at bounding box center [841, 167] width 145 height 22
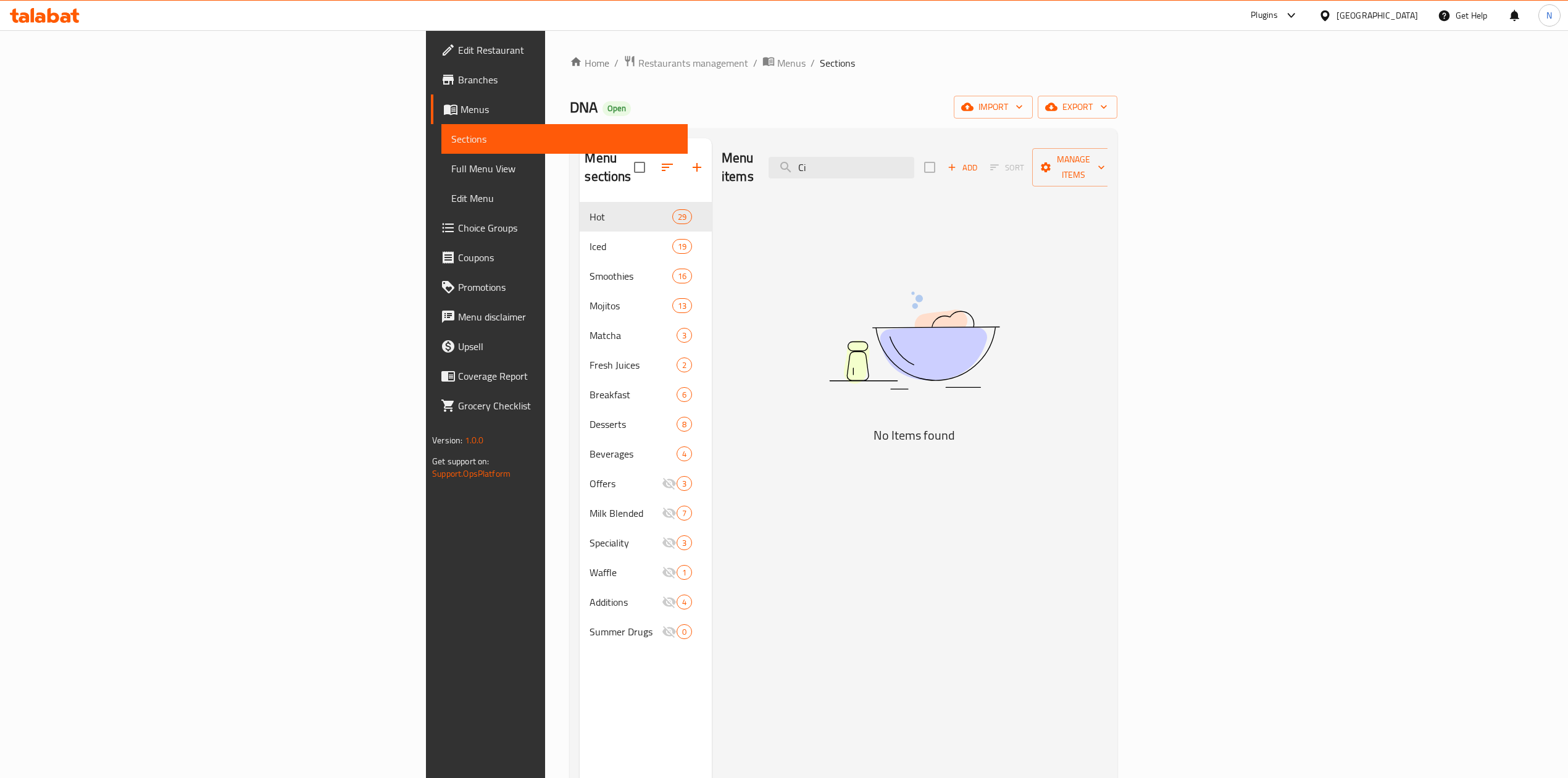
type input "C"
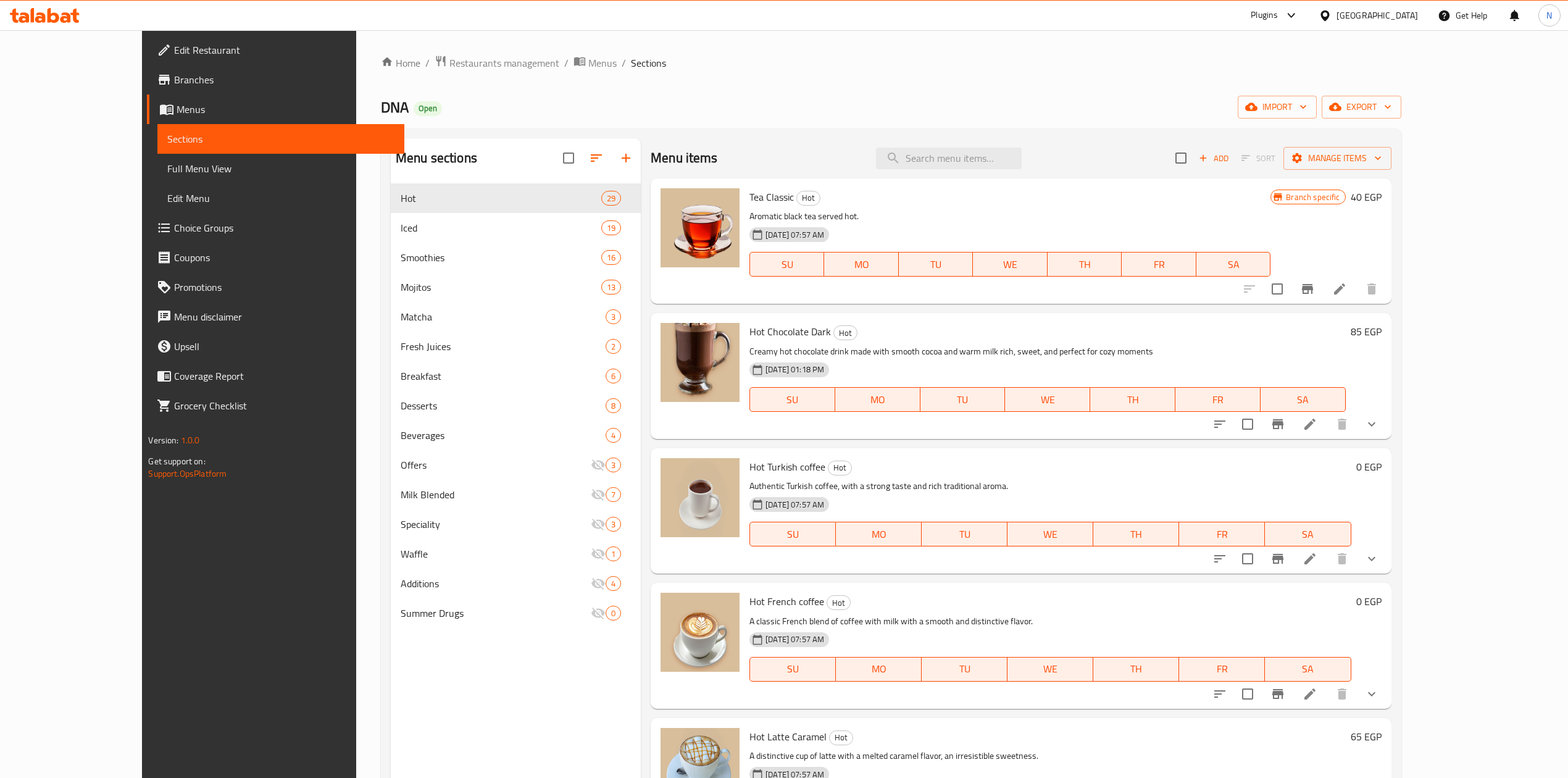
paste input "Hazelnut Latte"
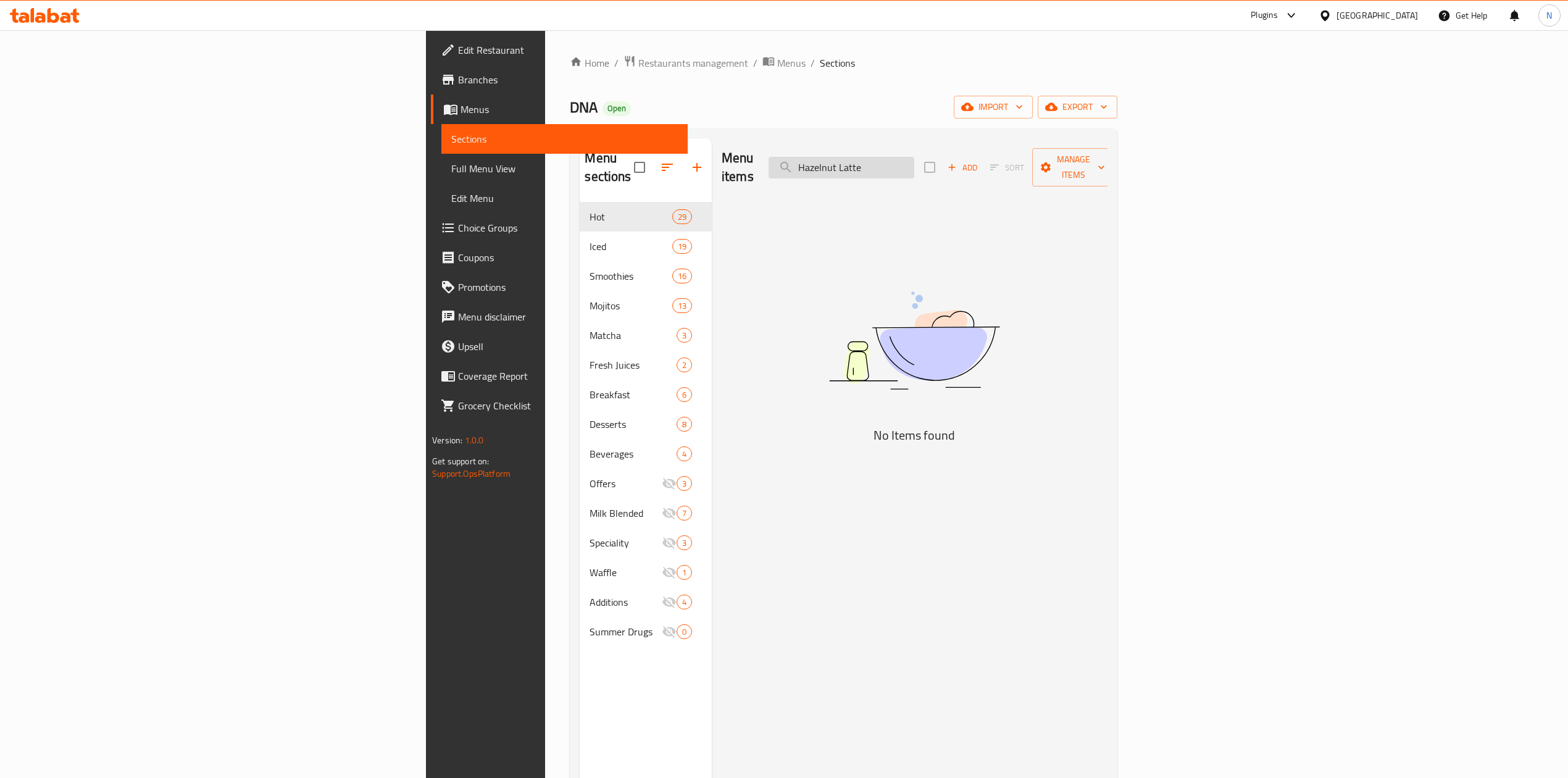
click at [915, 162] on input "Hazelnut Latte" at bounding box center [841, 167] width 145 height 22
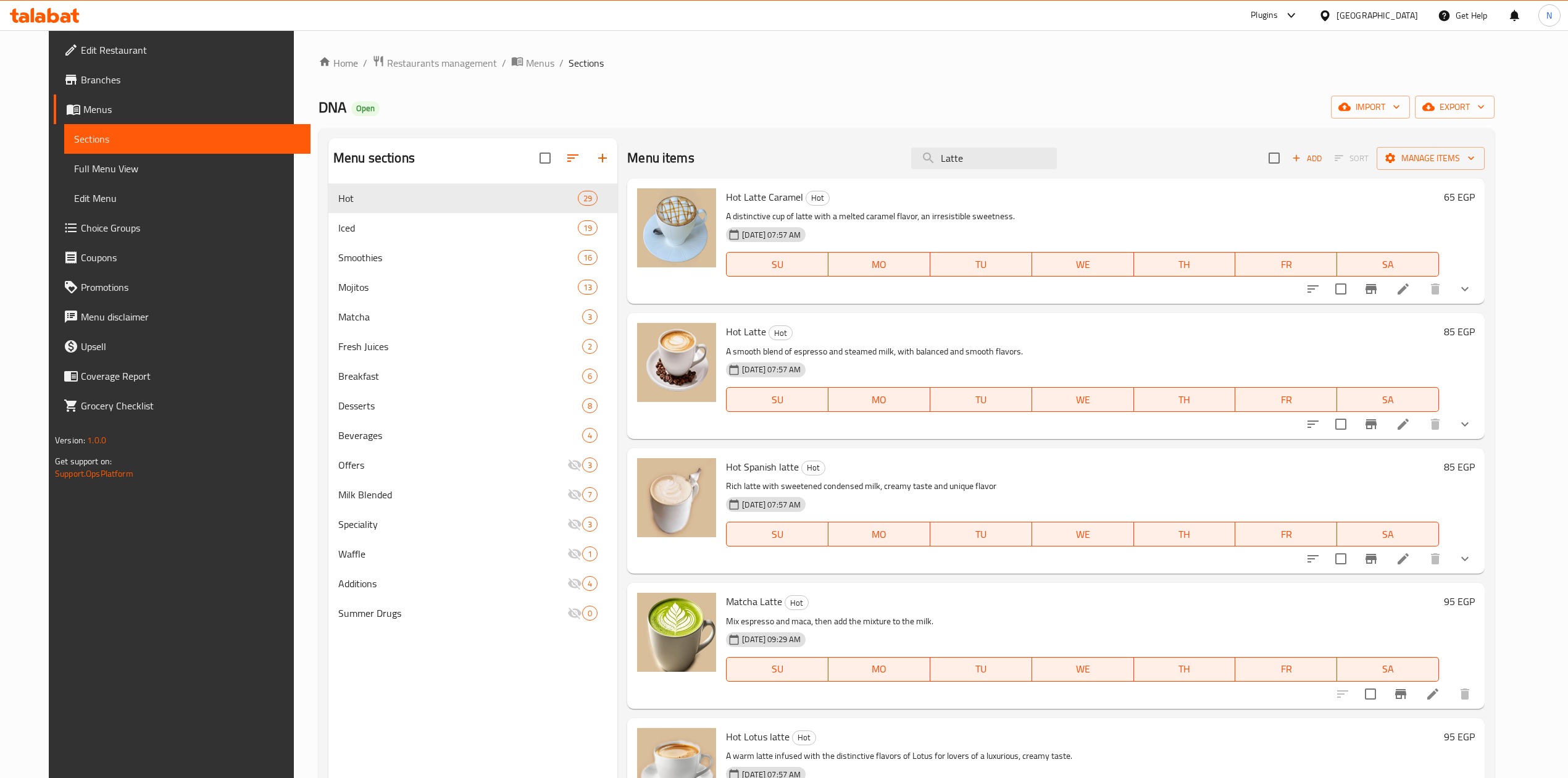
click at [1005, 179] on div "Hot Latte Caramel Hot A distinctive cup of latte with a melted caramel flavor, …" at bounding box center [1056, 241] width 857 height 126
click at [1002, 163] on input "Latte" at bounding box center [984, 158] width 145 height 22
paste input "Hazelnut"
click at [1002, 163] on input "Hazelnut Latte" at bounding box center [984, 158] width 145 height 22
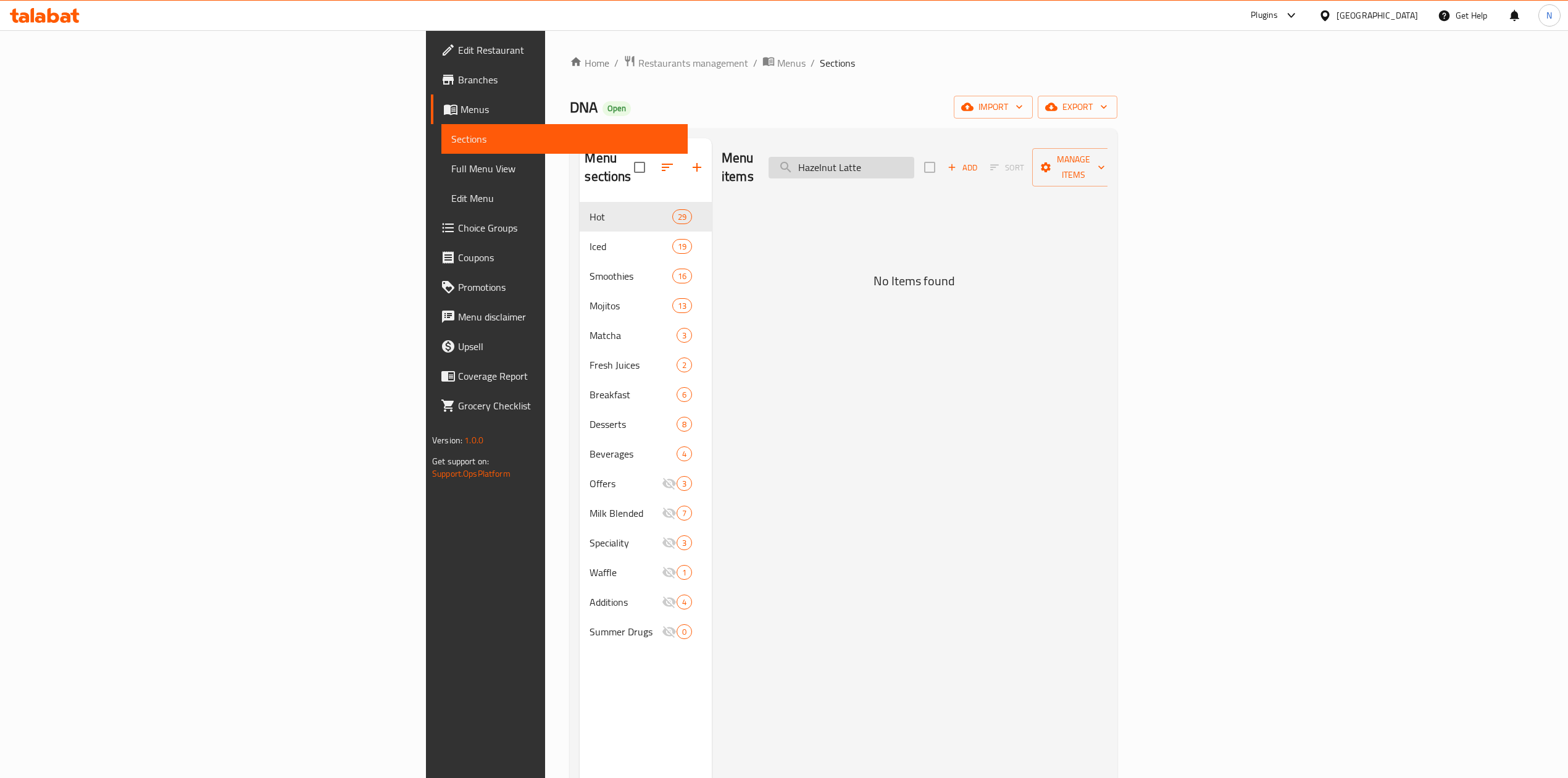
click at [915, 163] on input "Hazelnut Latte" at bounding box center [841, 167] width 145 height 22
click at [915, 159] on input "Hazelnut Latte" at bounding box center [841, 167] width 145 height 22
click at [915, 159] on input "Hazelnut" at bounding box center [841, 167] width 145 height 22
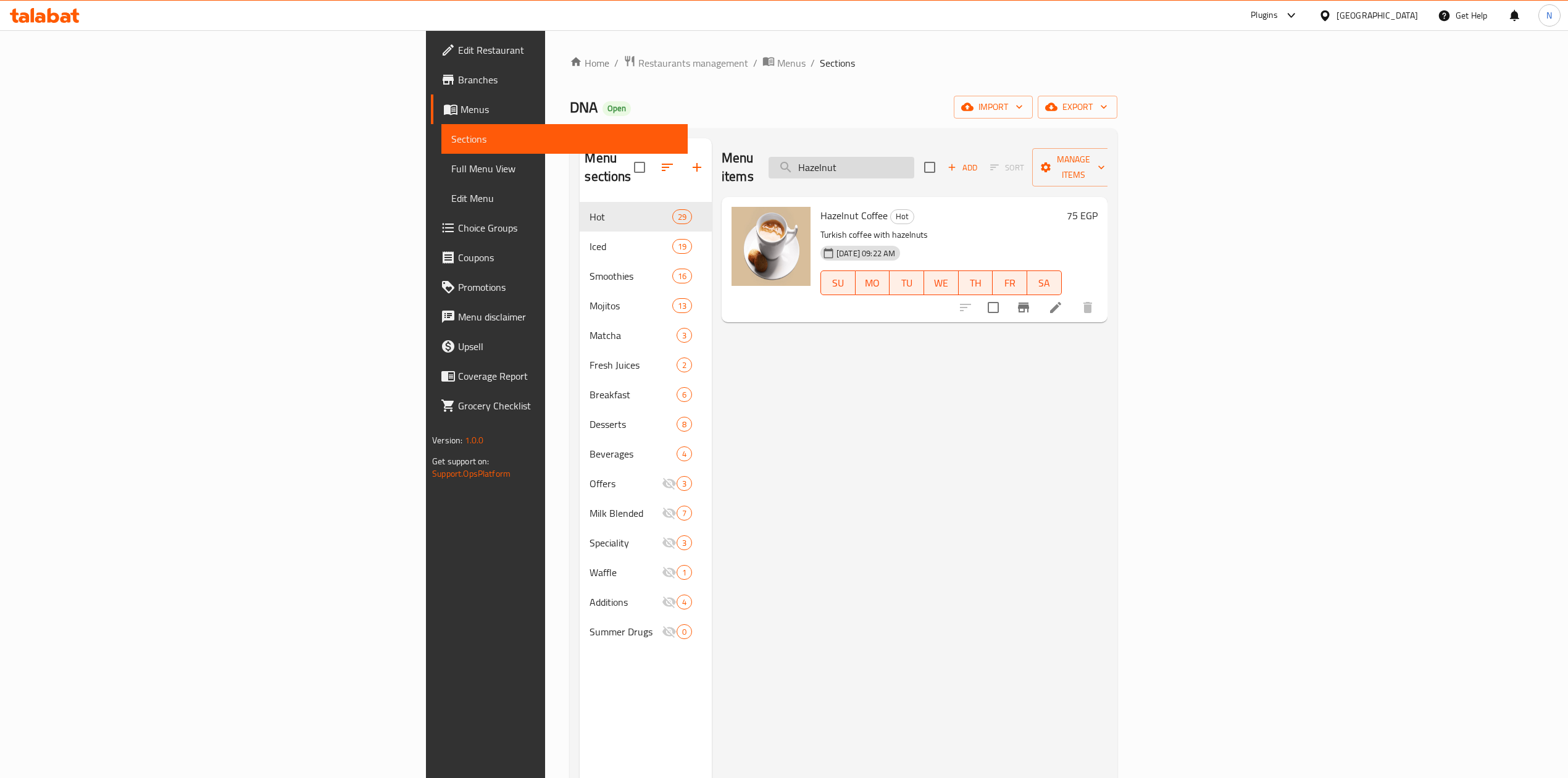
click at [915, 157] on input "Hazelnut" at bounding box center [841, 167] width 145 height 22
paste input "Vanilla"
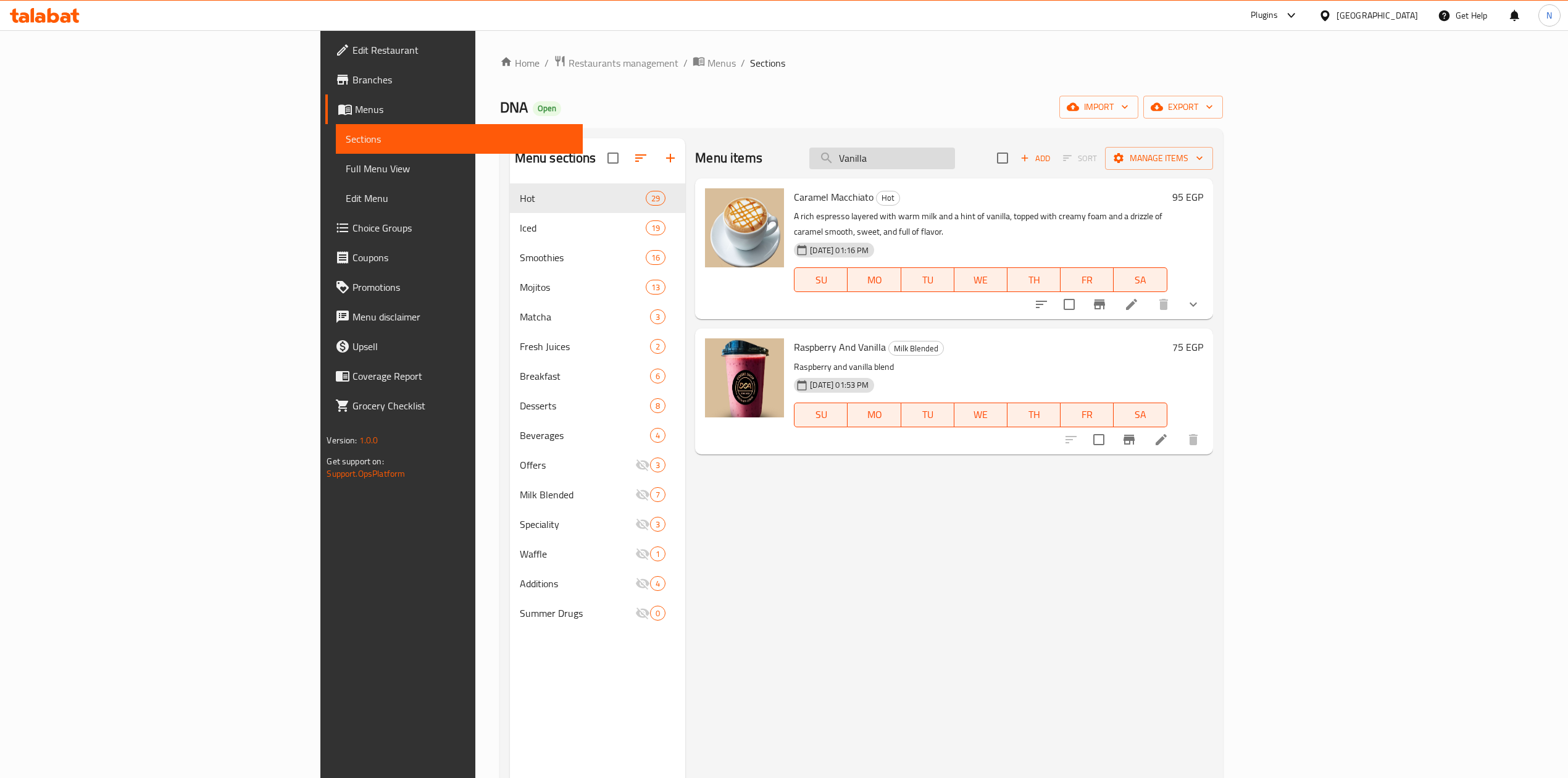
click at [955, 159] on input "Vanilla" at bounding box center [882, 158] width 145 height 22
paste input "smoothie"
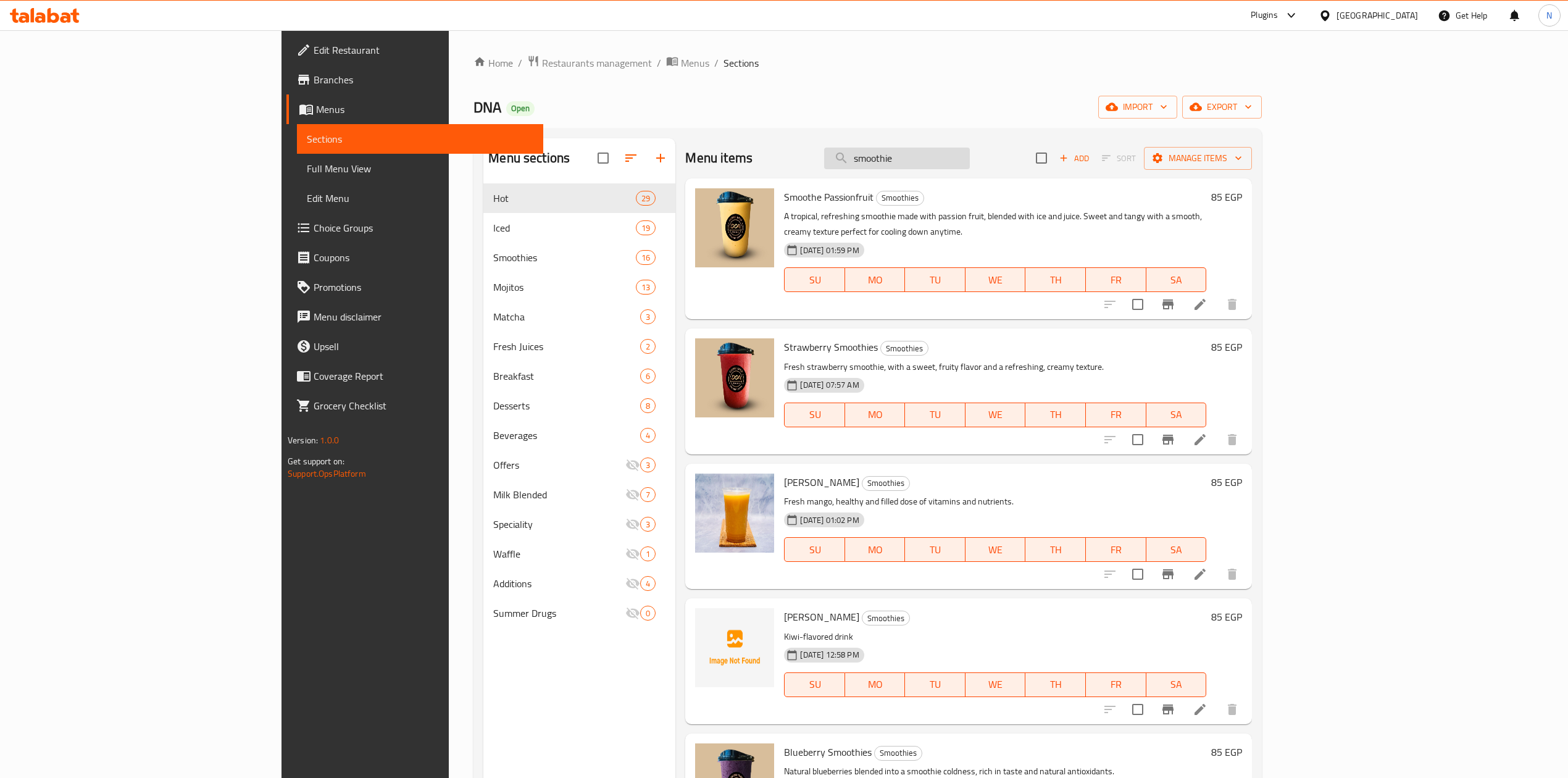
click at [970, 159] on input "smoothie" at bounding box center [897, 158] width 145 height 22
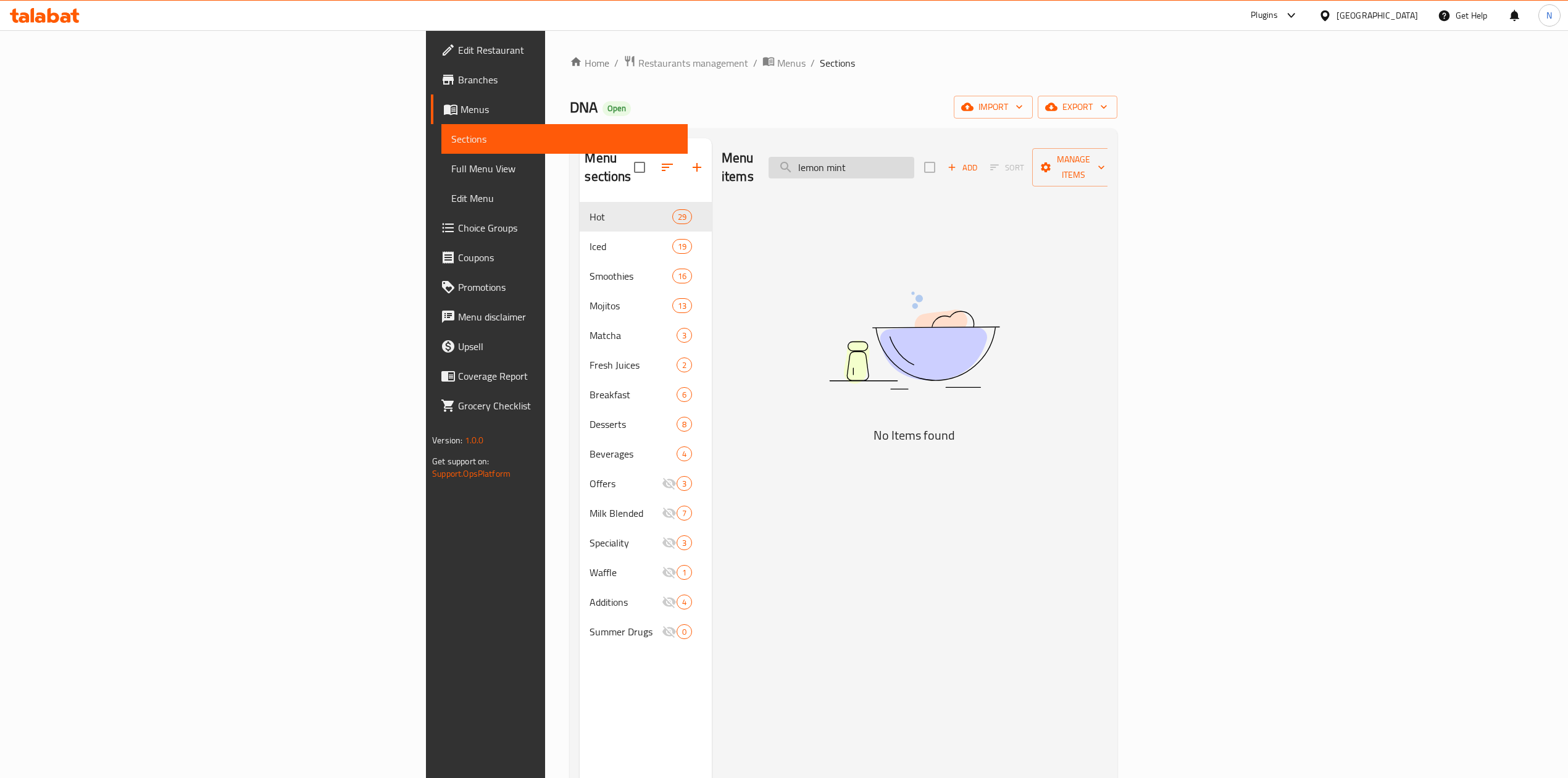
click at [915, 162] on input "lemon mint" at bounding box center [841, 167] width 145 height 22
click at [915, 163] on input "lemon mint" at bounding box center [841, 167] width 145 height 22
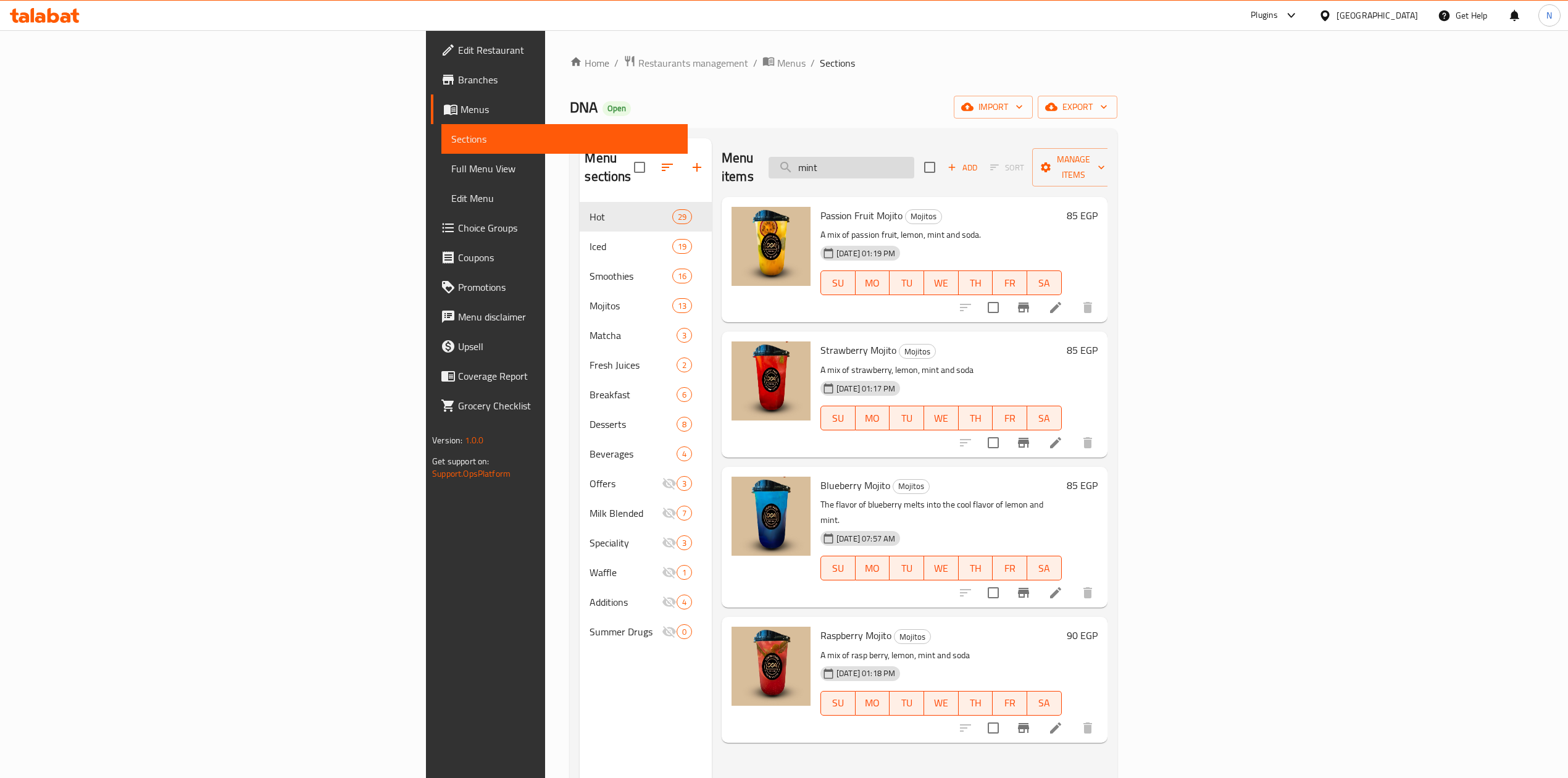
click at [915, 166] on input "mint" at bounding box center [841, 167] width 145 height 22
click at [915, 159] on input "mint" at bounding box center [841, 167] width 145 height 22
paste input "Mojito"
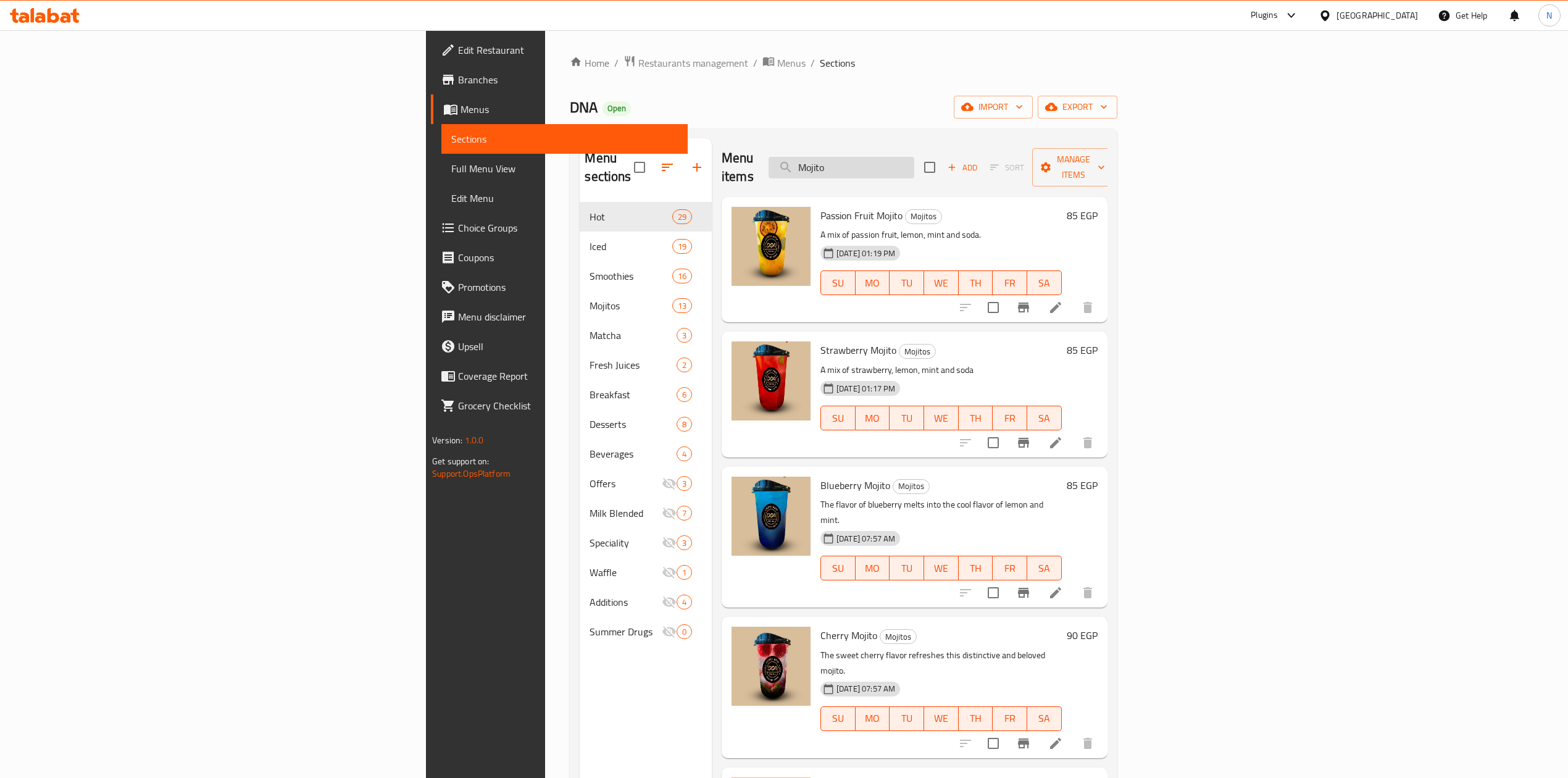
click at [915, 158] on input "Mojito" at bounding box center [841, 167] width 145 height 22
paste input "Classic"
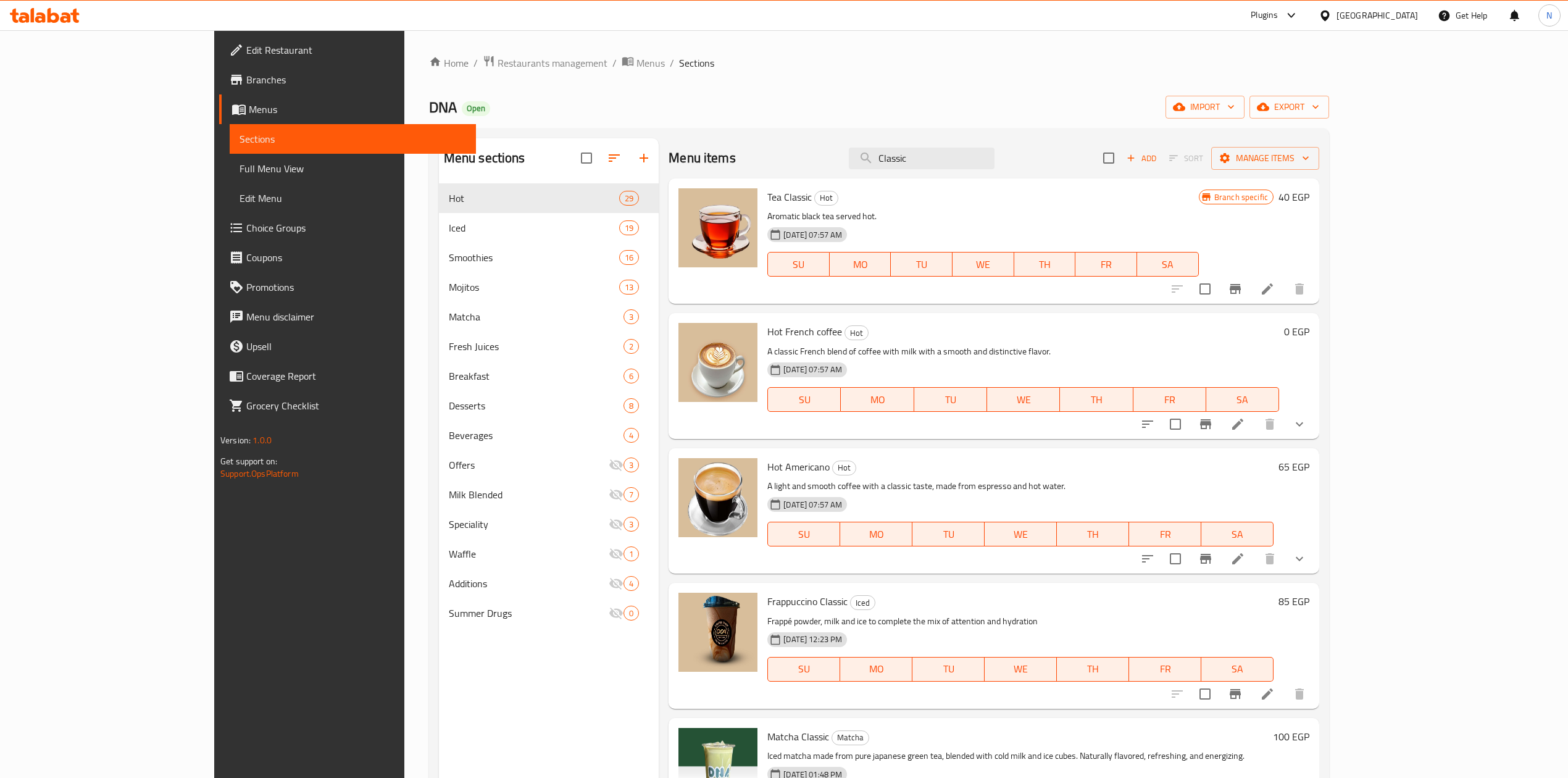
click at [767, 198] on span "Tea Classic" at bounding box center [789, 197] width 44 height 19
click at [767, 341] on span "Hot French coffee" at bounding box center [805, 331] width 75 height 19
click at [995, 165] on input "Classic" at bounding box center [921, 158] width 145 height 22
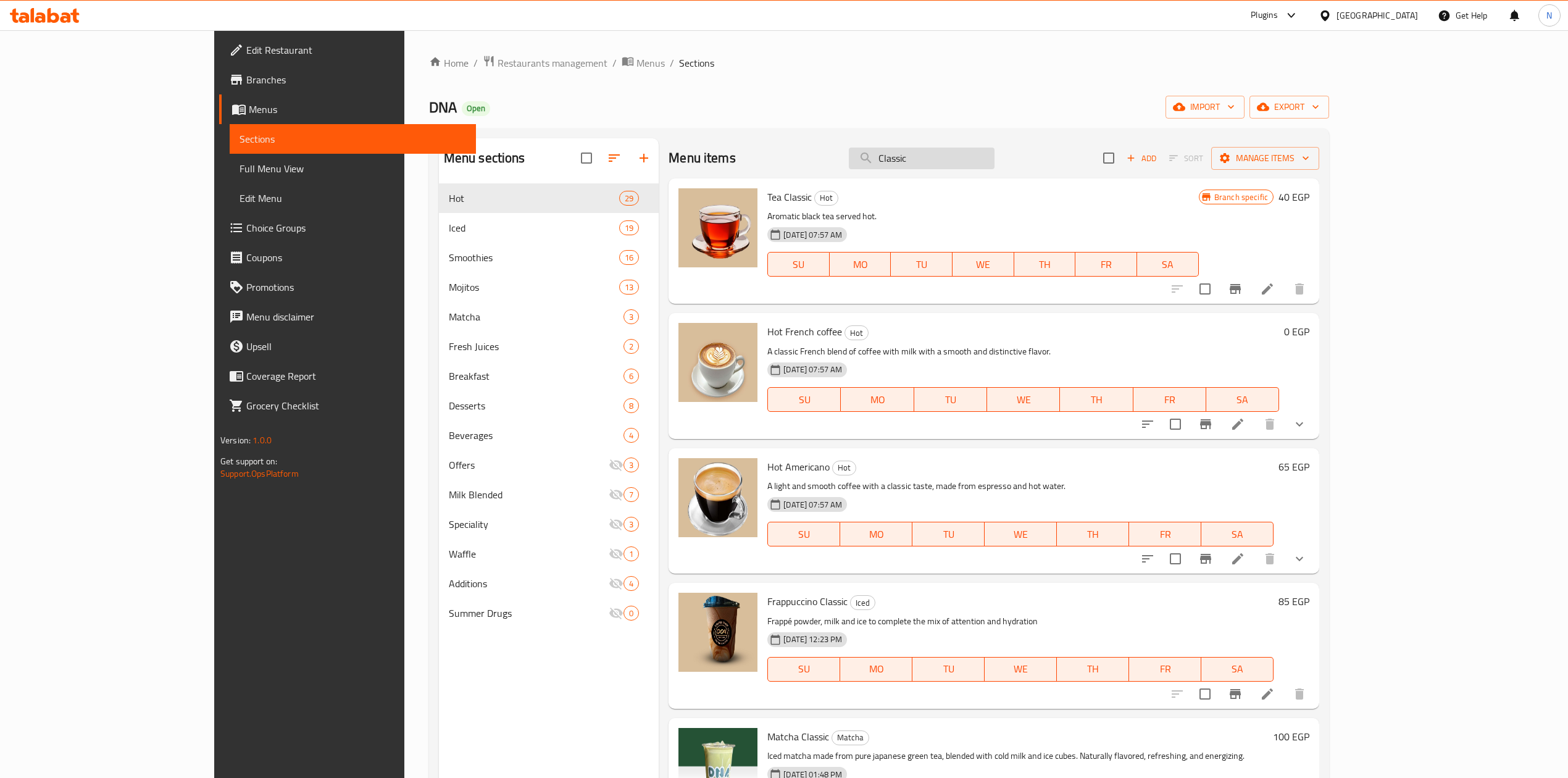
paste input "Kiwi"
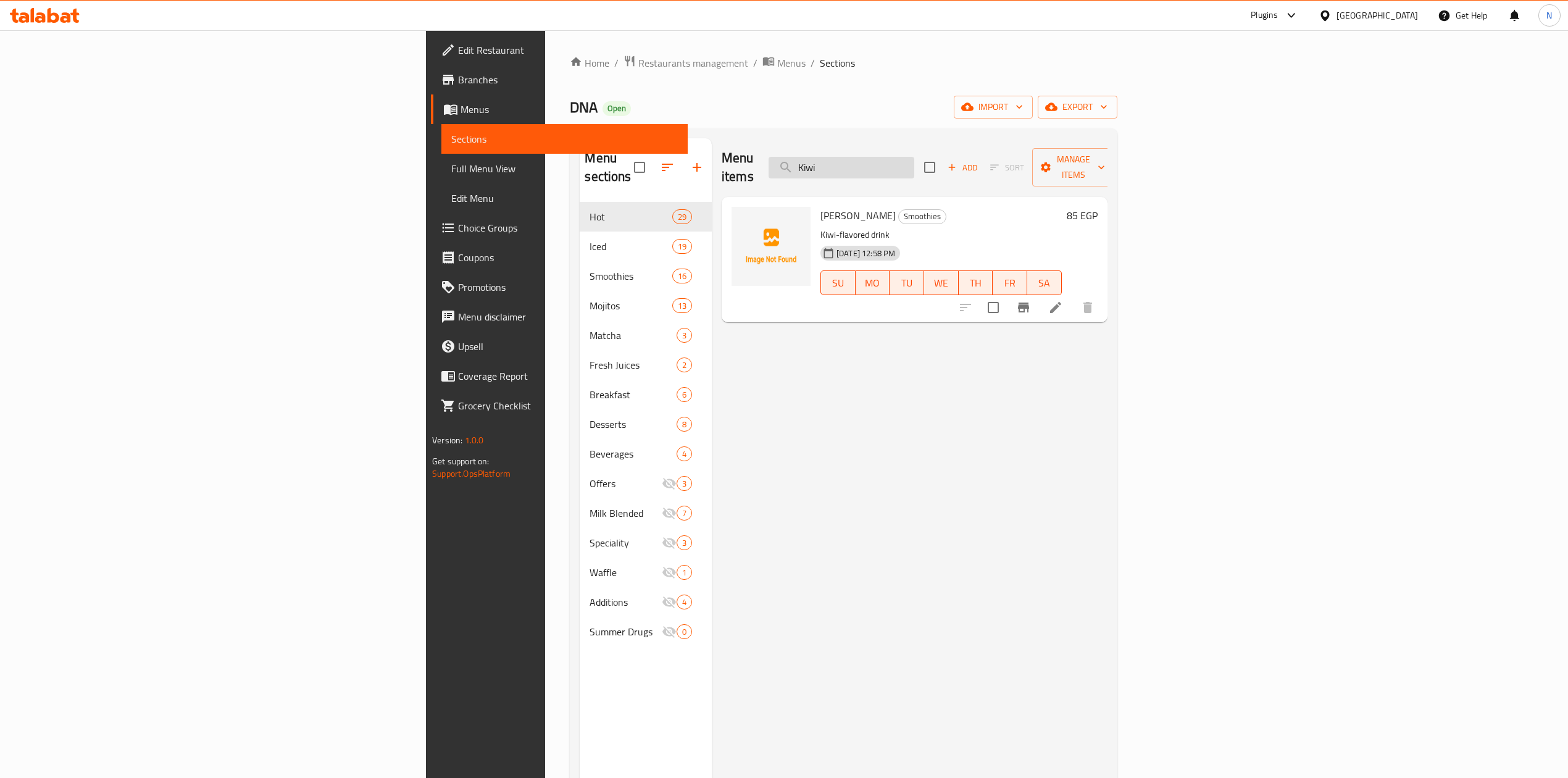
click at [915, 159] on input "Kiwi" at bounding box center [841, 167] width 145 height 22
paste input "Mojito"
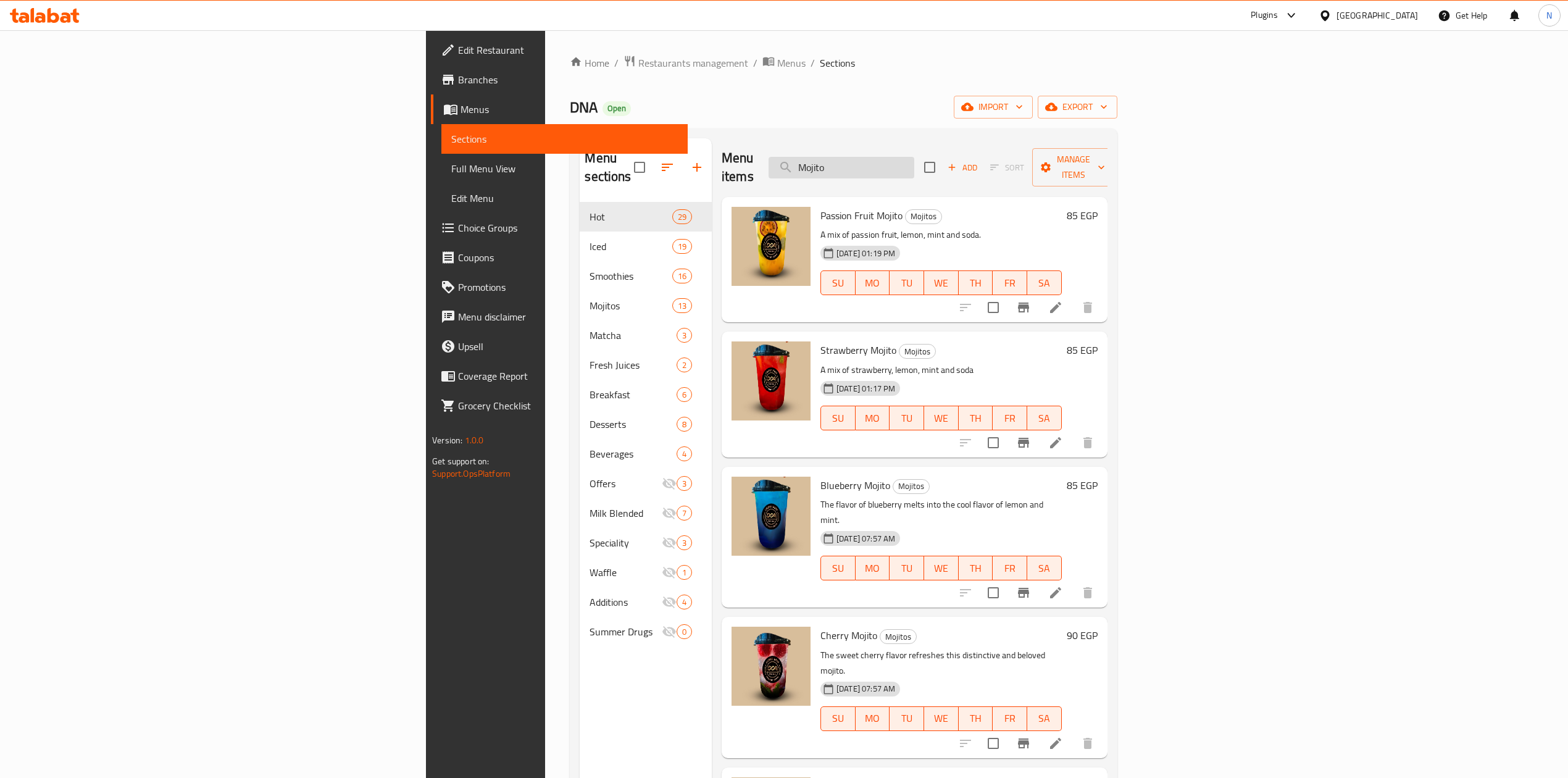
click at [915, 159] on input "Mojito" at bounding box center [841, 167] width 145 height 22
paste input "atcha"
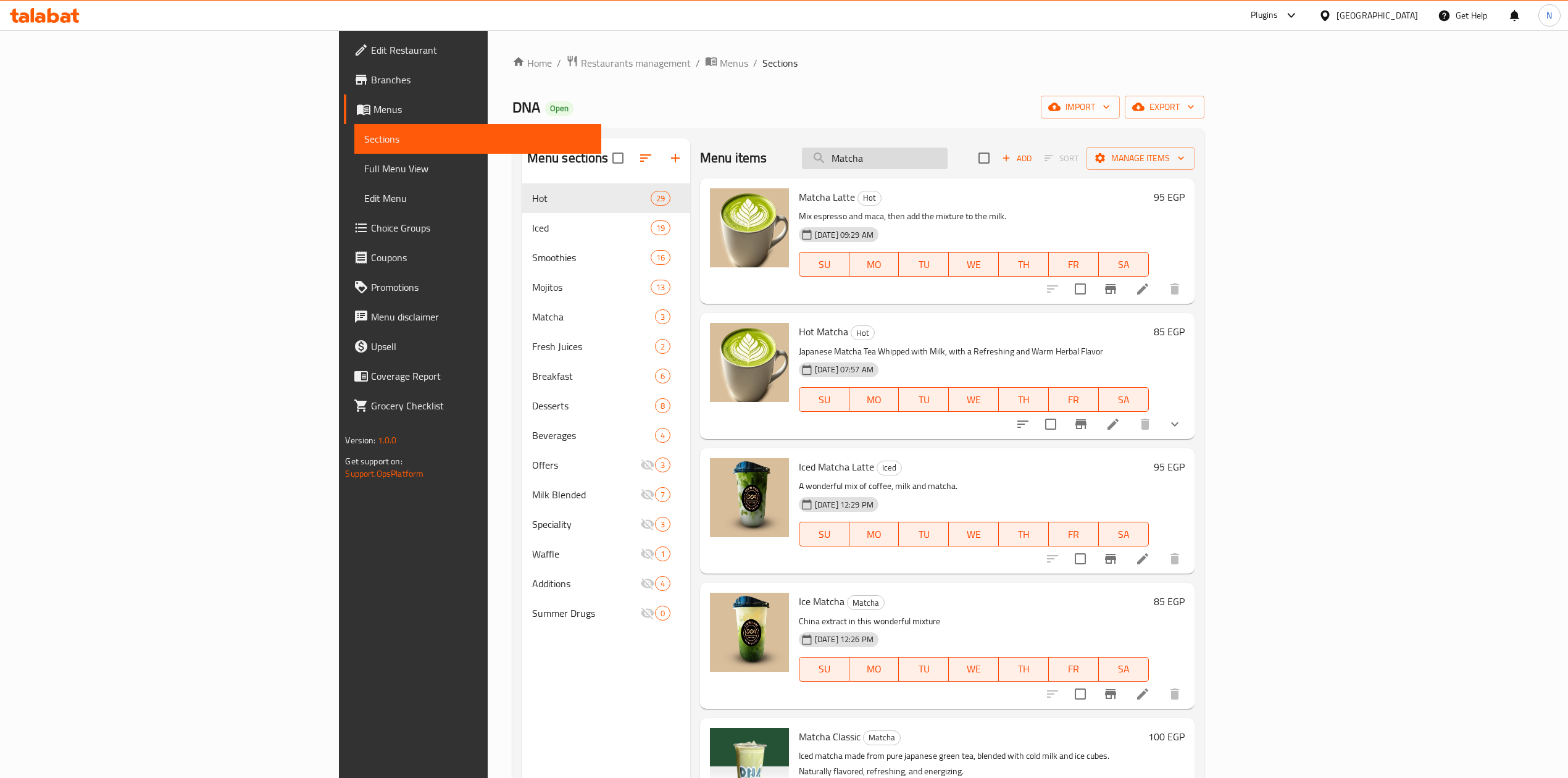
drag, startPoint x: 971, startPoint y: 177, endPoint x: 971, endPoint y: 169, distance: 8.0
click at [971, 177] on div "Menu items Matcha Add Sort Manage items" at bounding box center [947, 158] width 494 height 40
click at [948, 169] on input "Matcha" at bounding box center [875, 158] width 145 height 22
paste input "Raspberry"
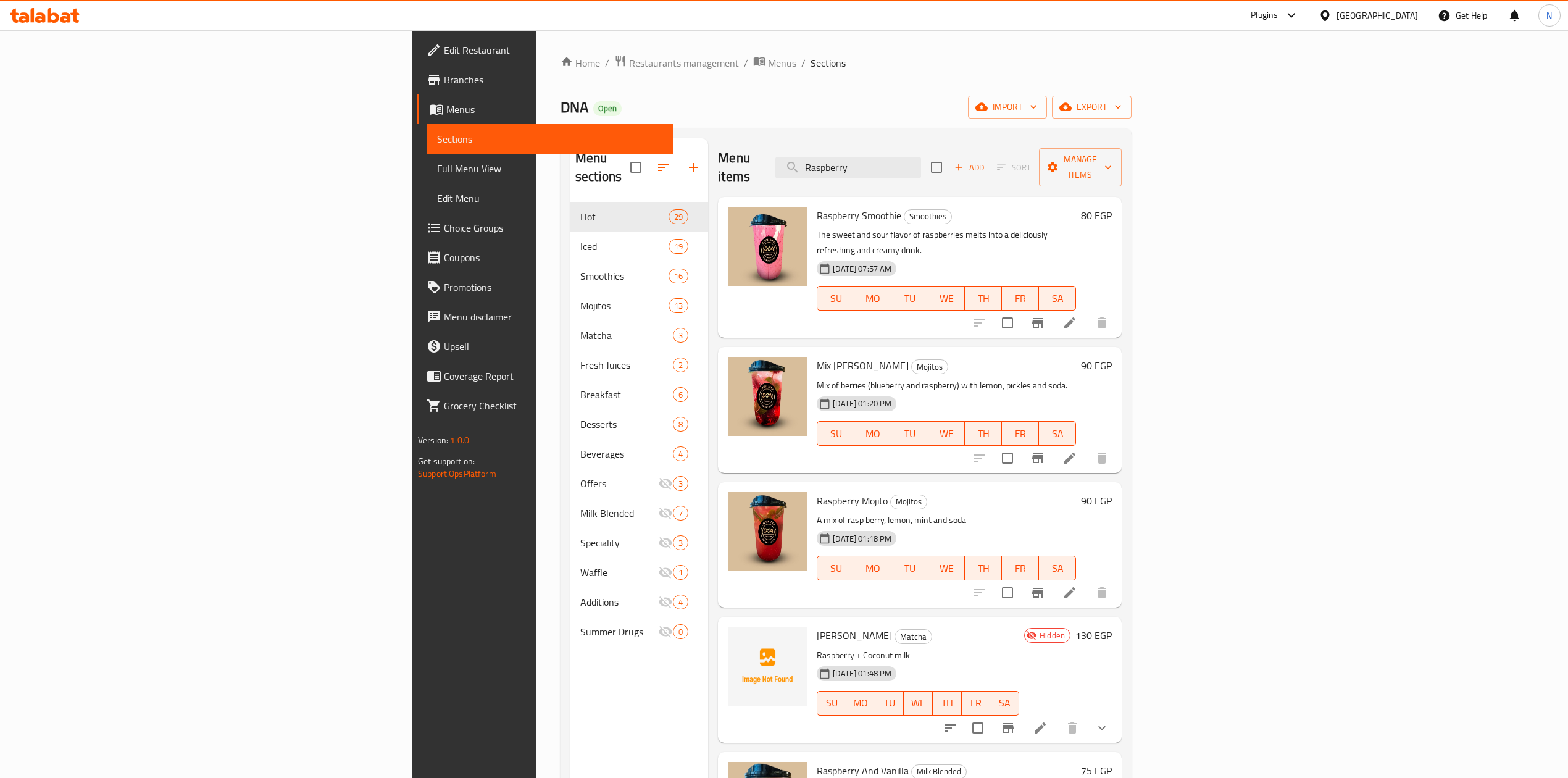
click at [817, 207] on h6 "Raspberry Smoothie Smoothies" at bounding box center [946, 216] width 259 height 17
click at [921, 159] on input "Raspberry" at bounding box center [848, 167] width 145 height 22
paste input "Straw"
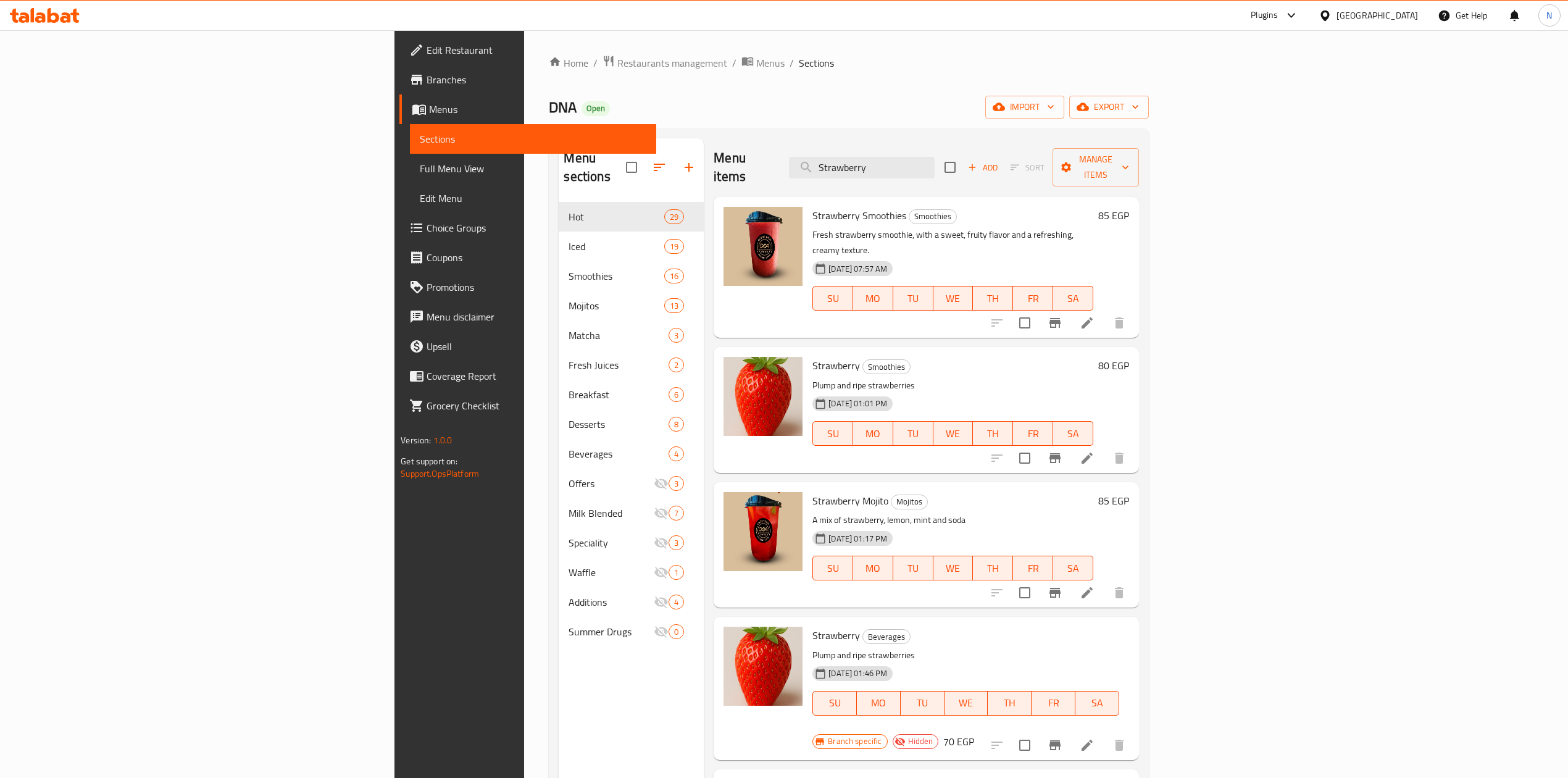
click at [813, 206] on span "Strawberry Smoothies" at bounding box center [859, 216] width 94 height 19
click at [934, 157] on input "Strawberry" at bounding box center [862, 167] width 145 height 22
paste input "Mango"
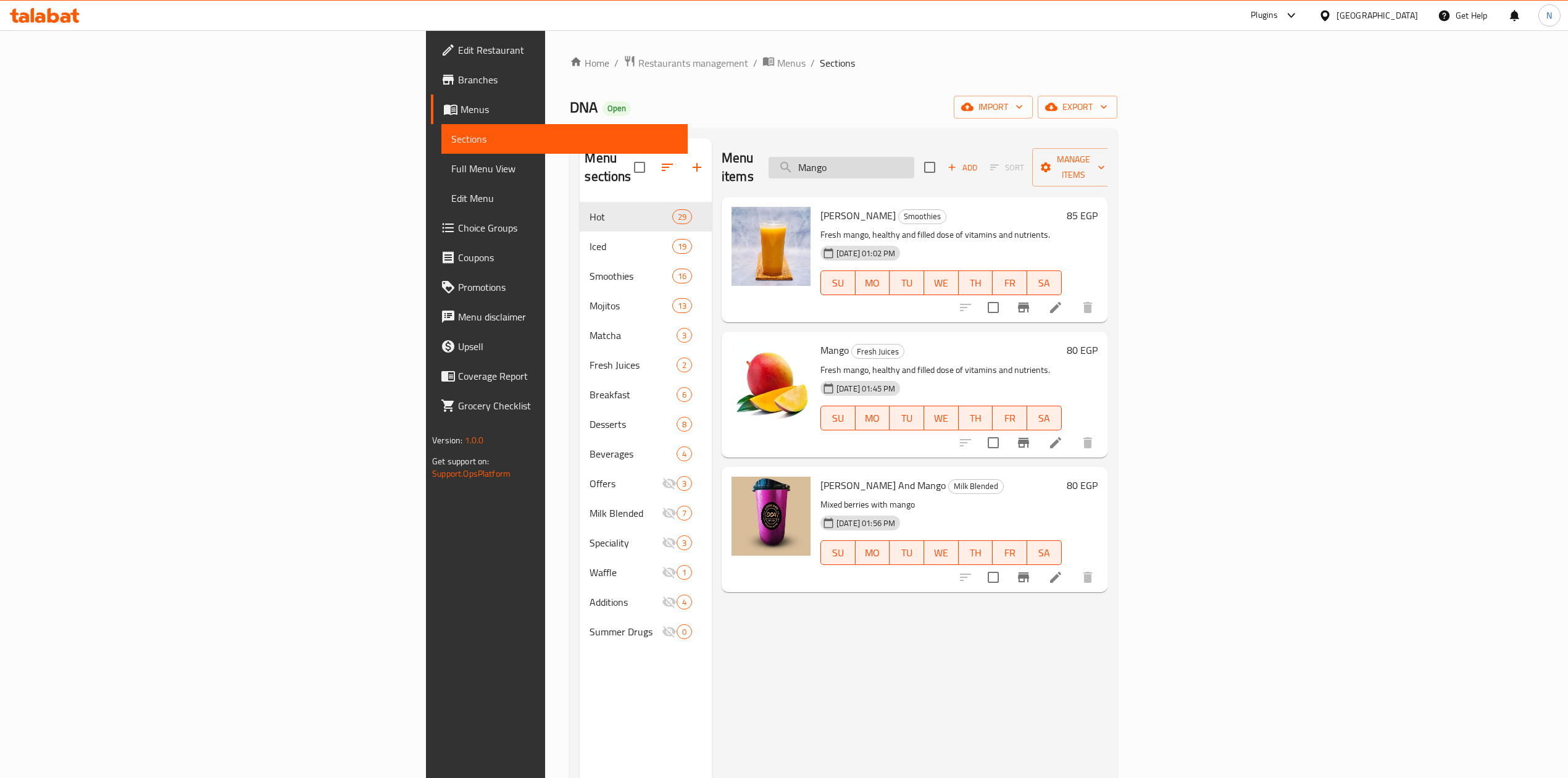
click at [915, 163] on input "Mango" at bounding box center [841, 167] width 145 height 22
paste input "lemon"
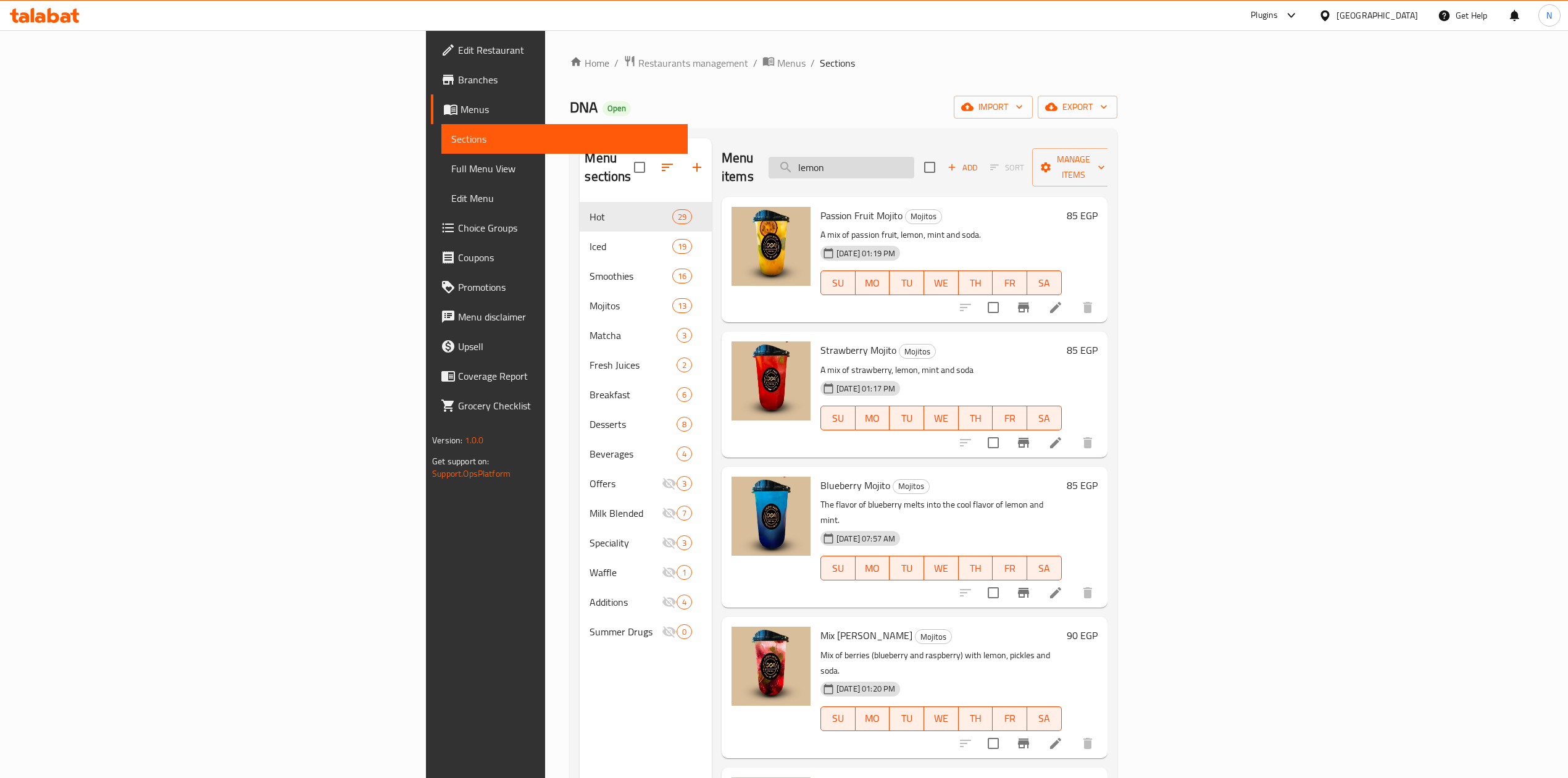
click at [915, 163] on input "lemon" at bounding box center [841, 167] width 145 height 22
paste input "mint"
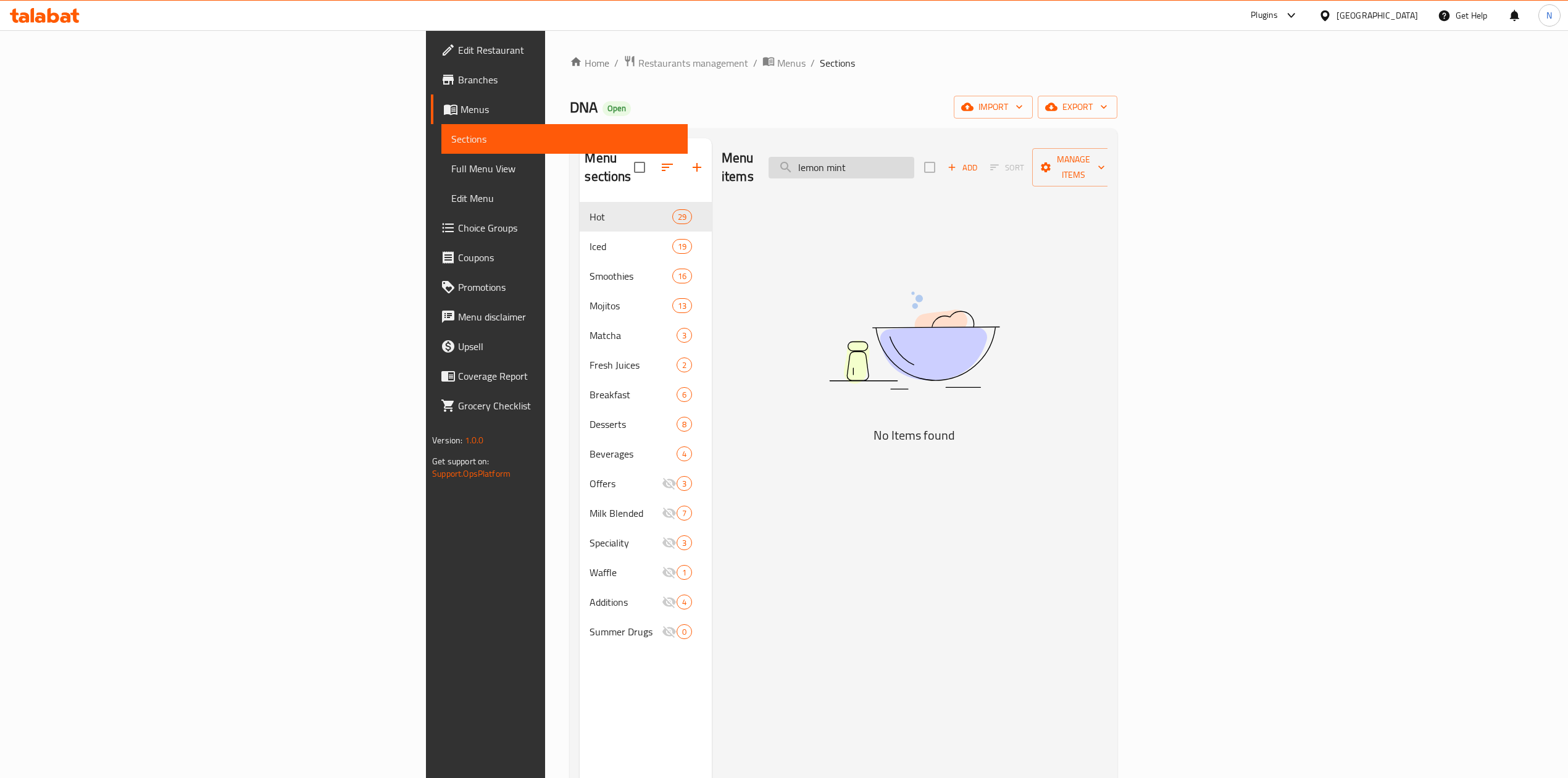
click at [915, 158] on input "lemon mint" at bounding box center [841, 167] width 145 height 22
paste input "Guava"
click at [915, 157] on input "Guava" at bounding box center [841, 167] width 145 height 22
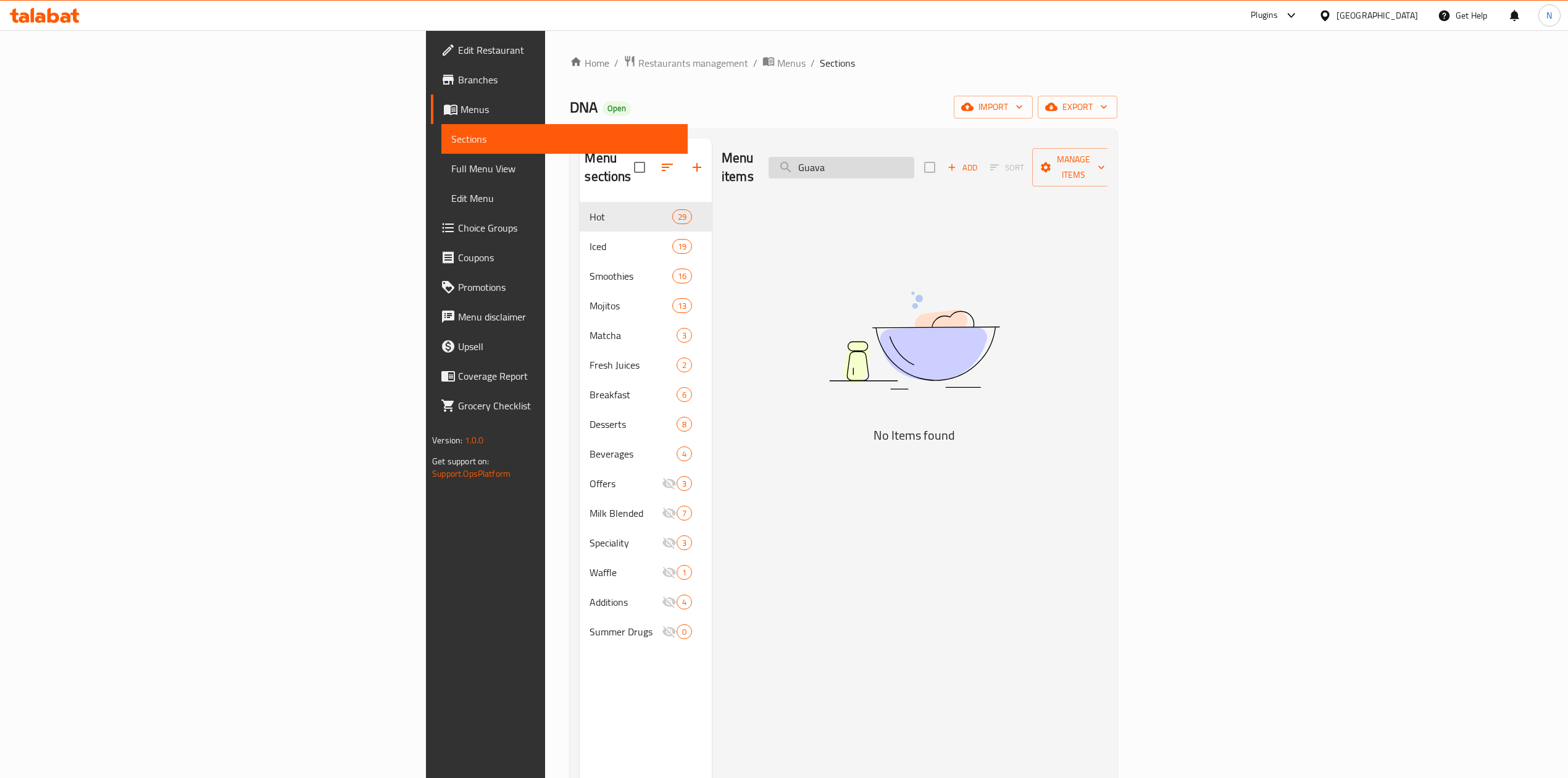
click at [915, 157] on input "Guava" at bounding box center [841, 167] width 145 height 22
paste input "Watermelon"
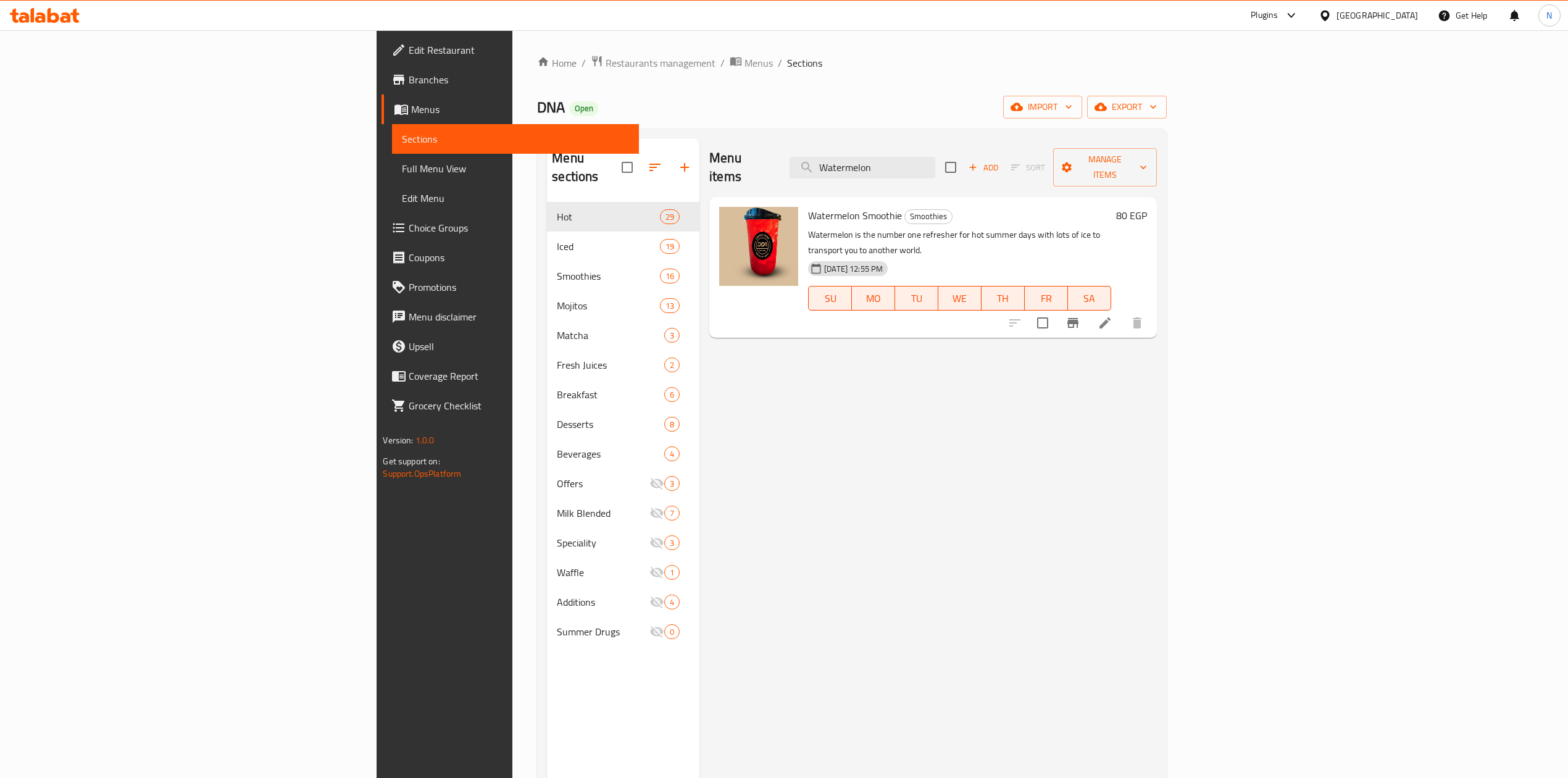
click at [973, 174] on div "Menu items Watermelon Add Sort Manage items" at bounding box center [933, 167] width 447 height 58
click at [935, 167] on input "Watermelon" at bounding box center [862, 167] width 145 height 22
paste input "Soft Drink"
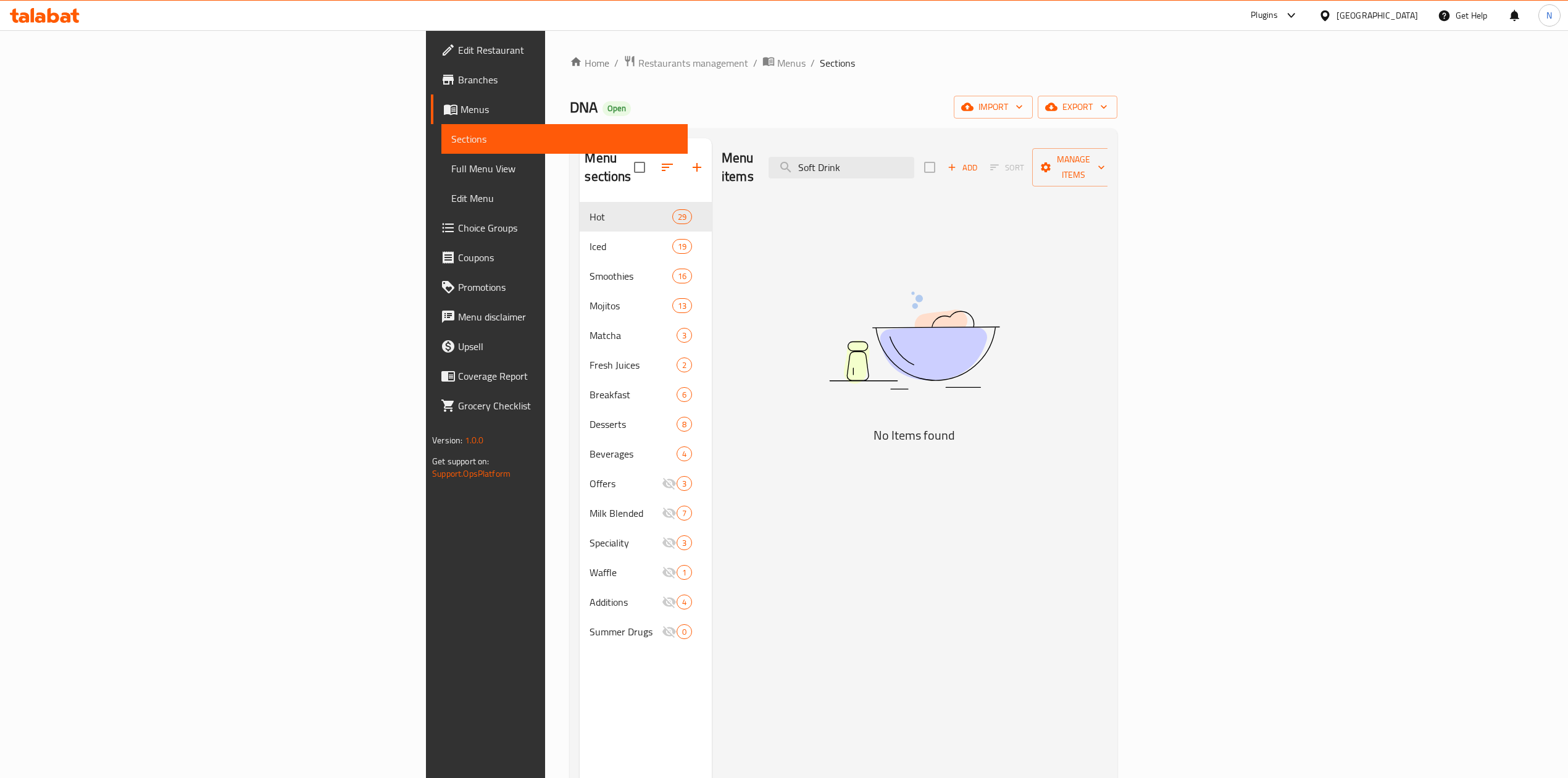
drag, startPoint x: 1061, startPoint y: 142, endPoint x: 1012, endPoint y: 197, distance: 73.7
click at [1059, 142] on div "Menu items Soft Drink Add Sort Manage items" at bounding box center [915, 167] width 386 height 58
click at [915, 160] on input "Soft Drink" at bounding box center [841, 167] width 145 height 22
paste input "Brownies"
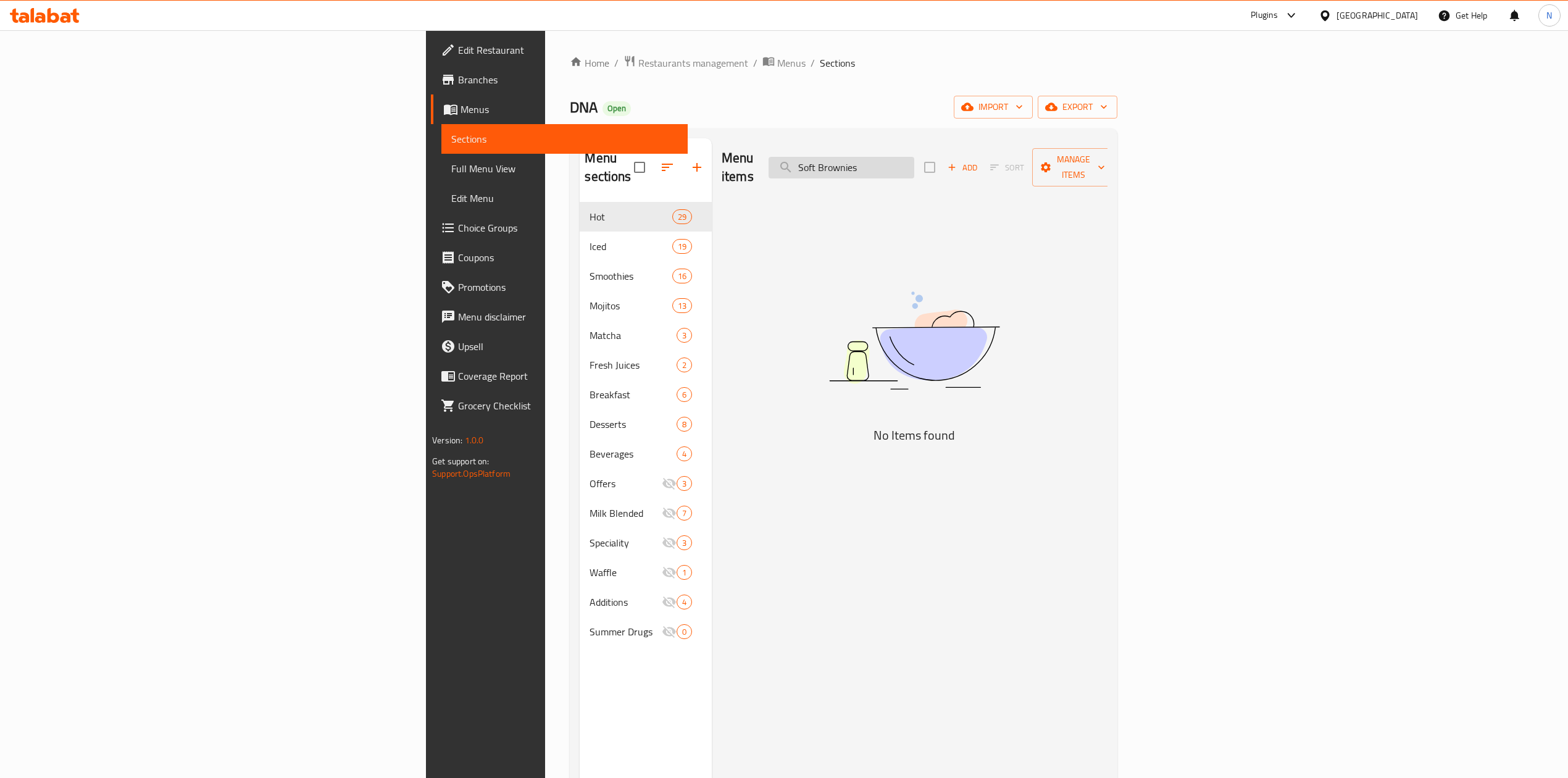
click at [915, 160] on input "Soft Brownies" at bounding box center [841, 167] width 145 height 22
paste input "search"
click at [915, 164] on input "Browni" at bounding box center [841, 167] width 145 height 22
click at [915, 157] on input "برا" at bounding box center [841, 167] width 145 height 22
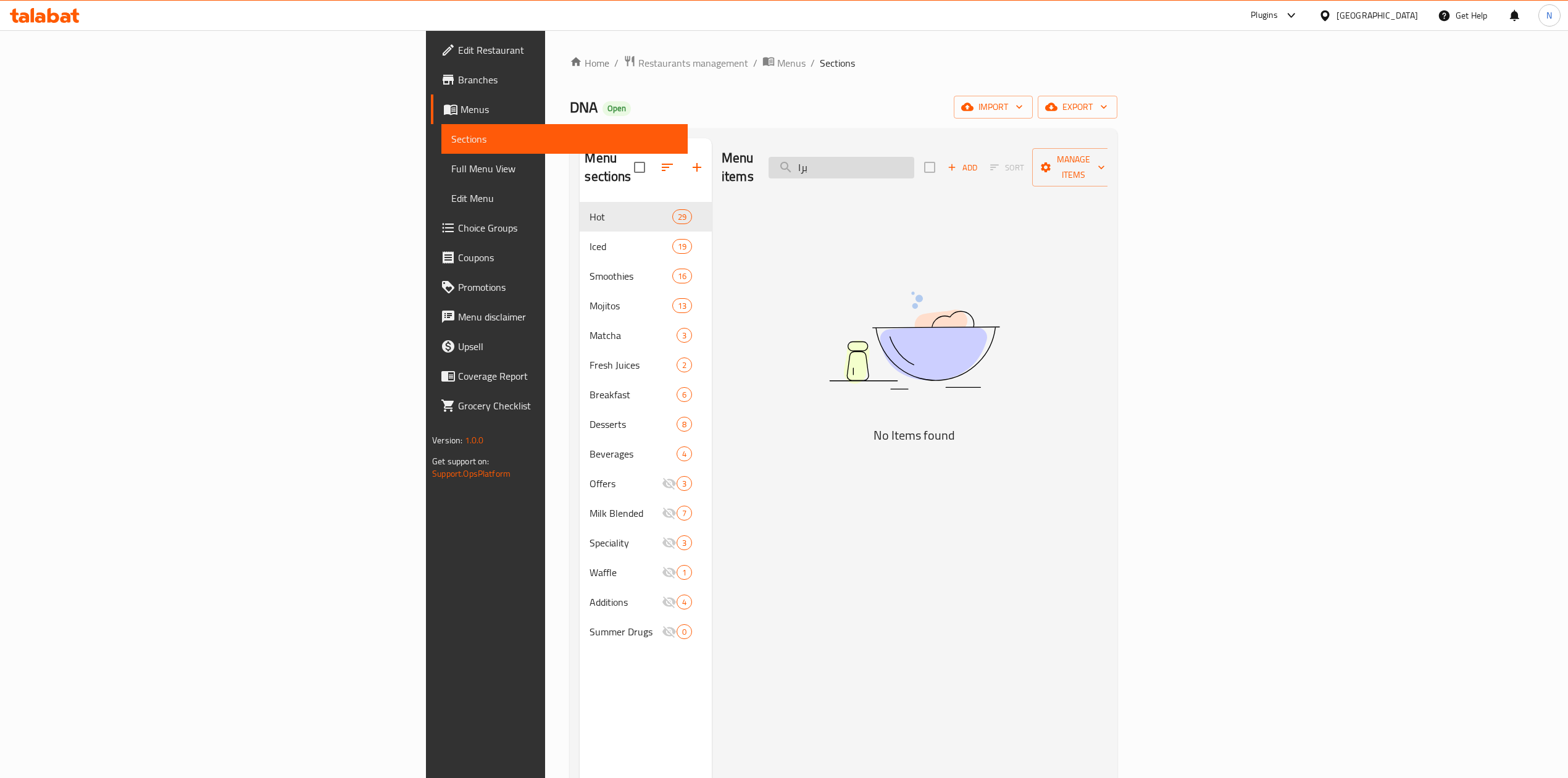
click at [915, 157] on input "برا" at bounding box center [841, 167] width 145 height 22
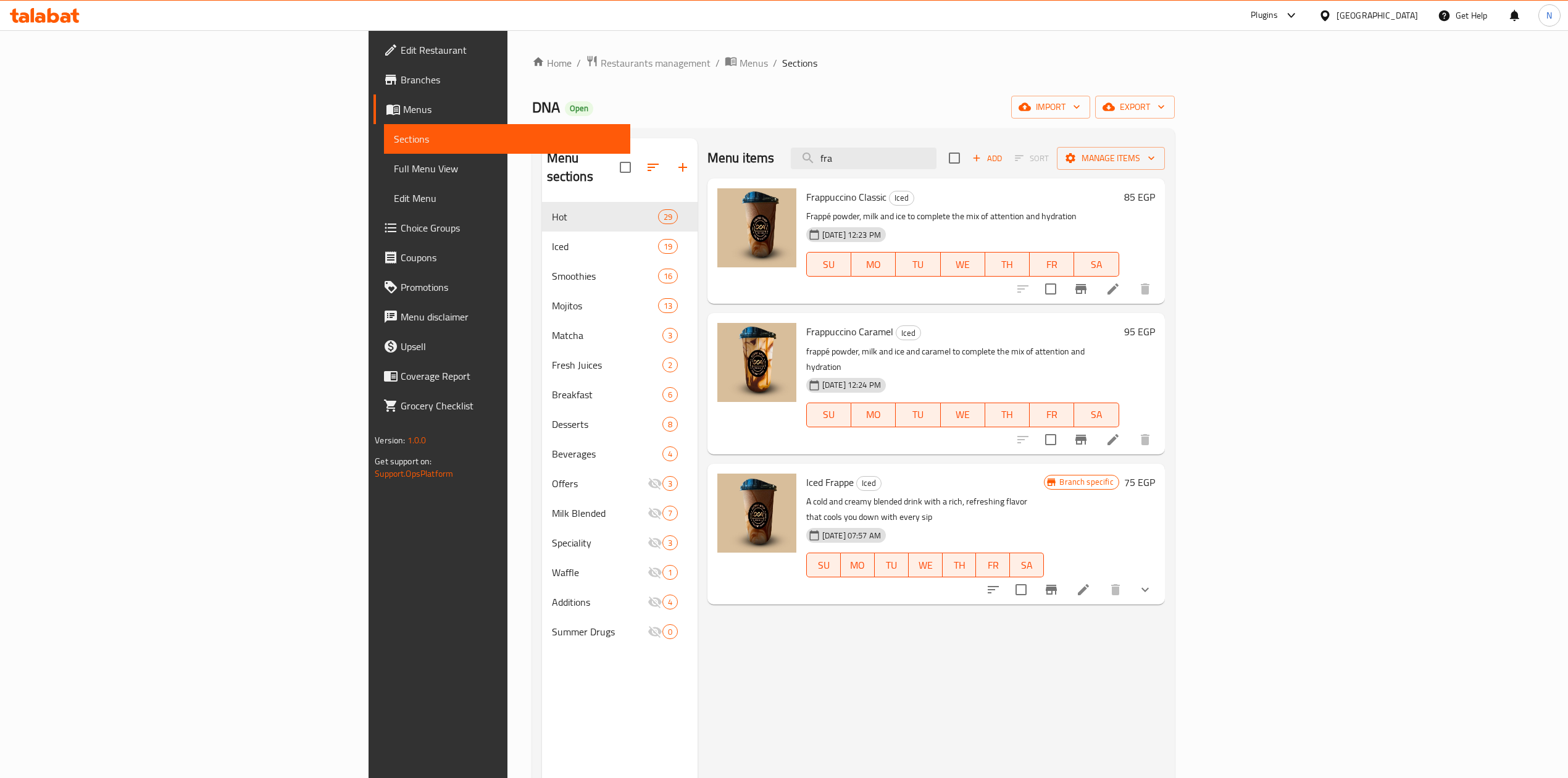
click at [806, 473] on span "Iced Frappe" at bounding box center [830, 483] width 47 height 19
copy h6 "Frappe"
click at [936, 166] on input "fra" at bounding box center [864, 158] width 145 height 22
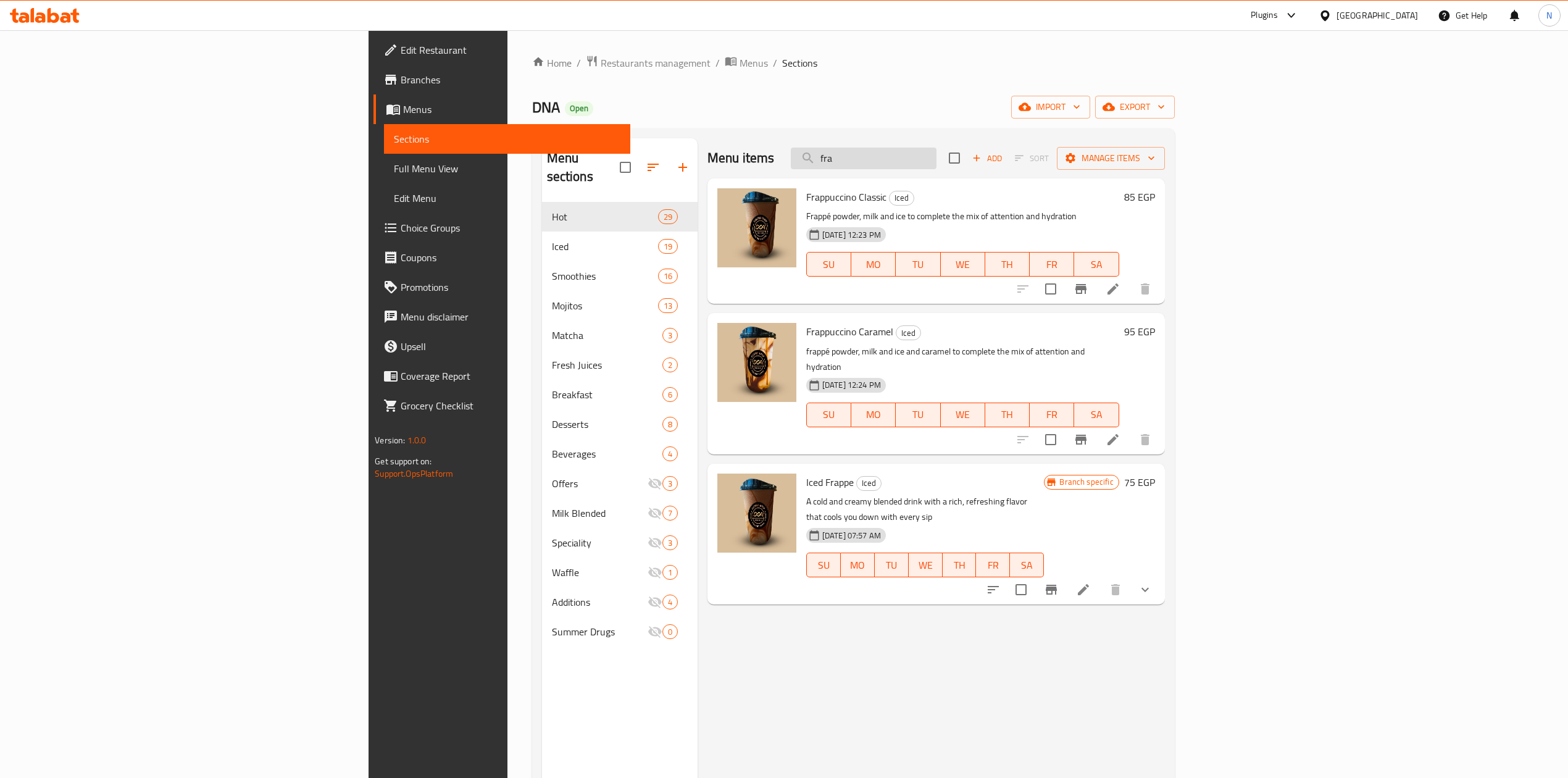
paste input "Frappe"
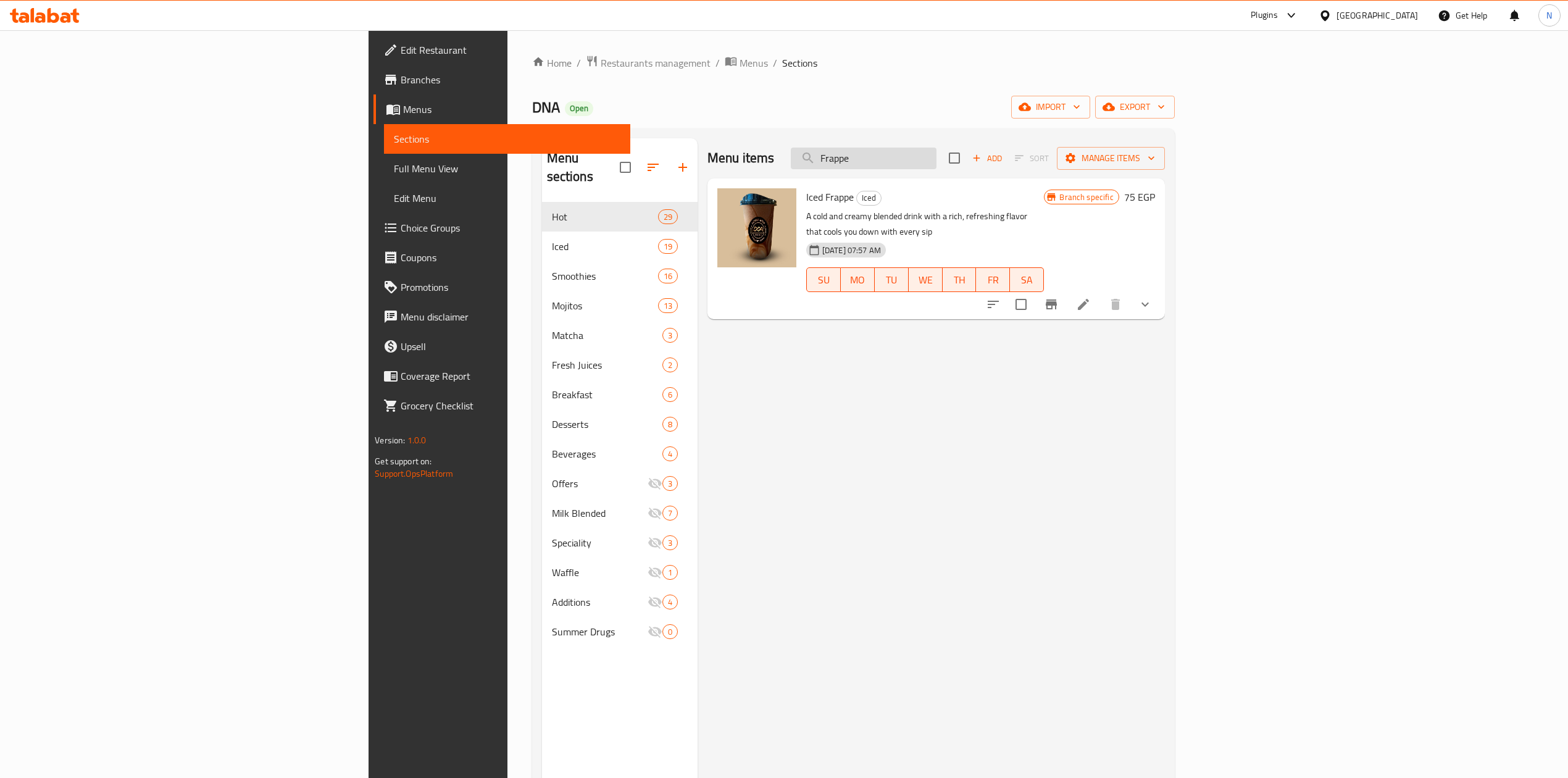
click at [936, 155] on input "Frappe" at bounding box center [864, 158] width 145 height 22
paste input "Milkshake"
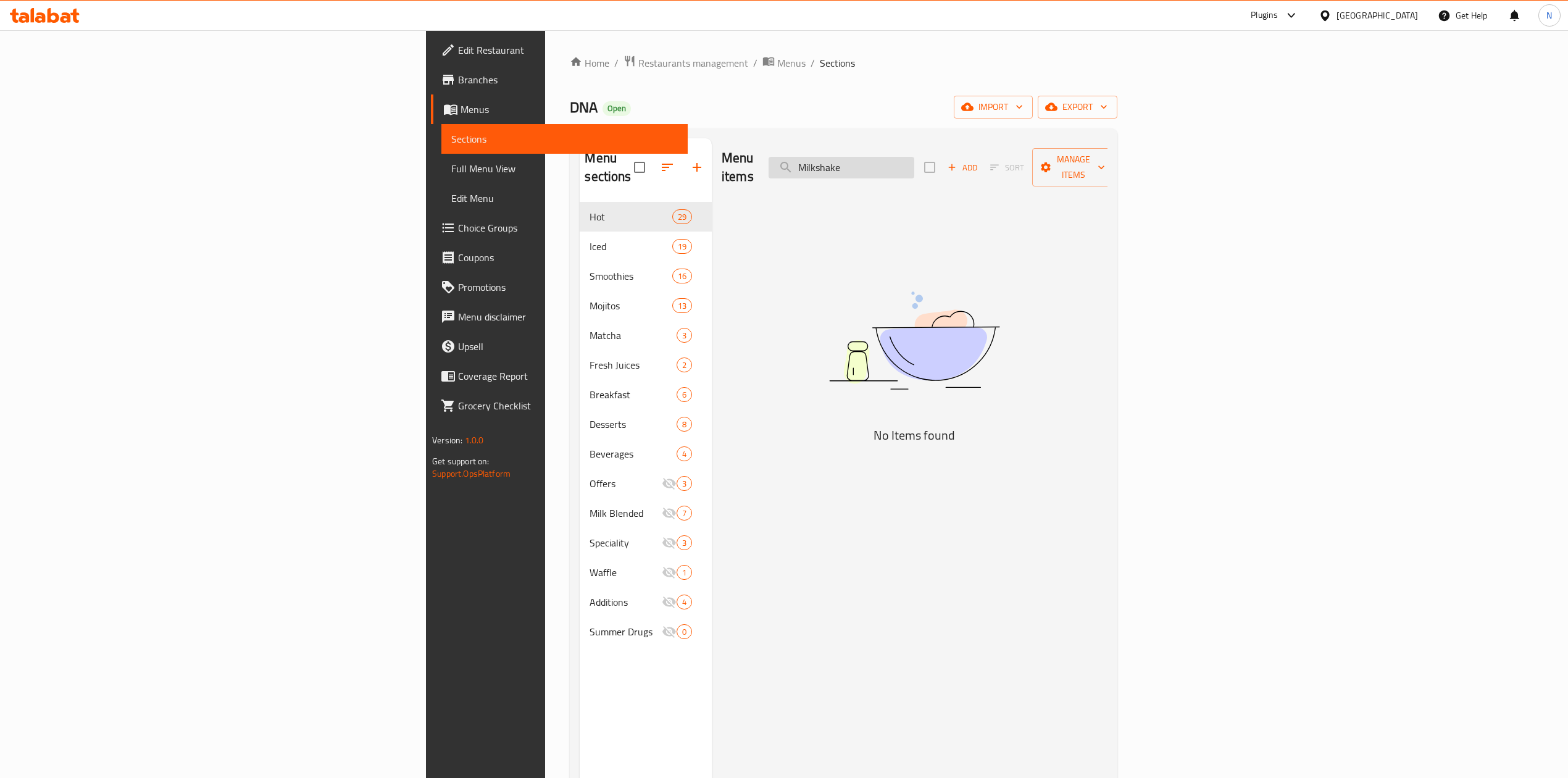
click at [915, 166] on input "Milkshake" at bounding box center [841, 167] width 145 height 22
paste input "Boba"
click at [915, 166] on input "Boba" at bounding box center [841, 167] width 145 height 22
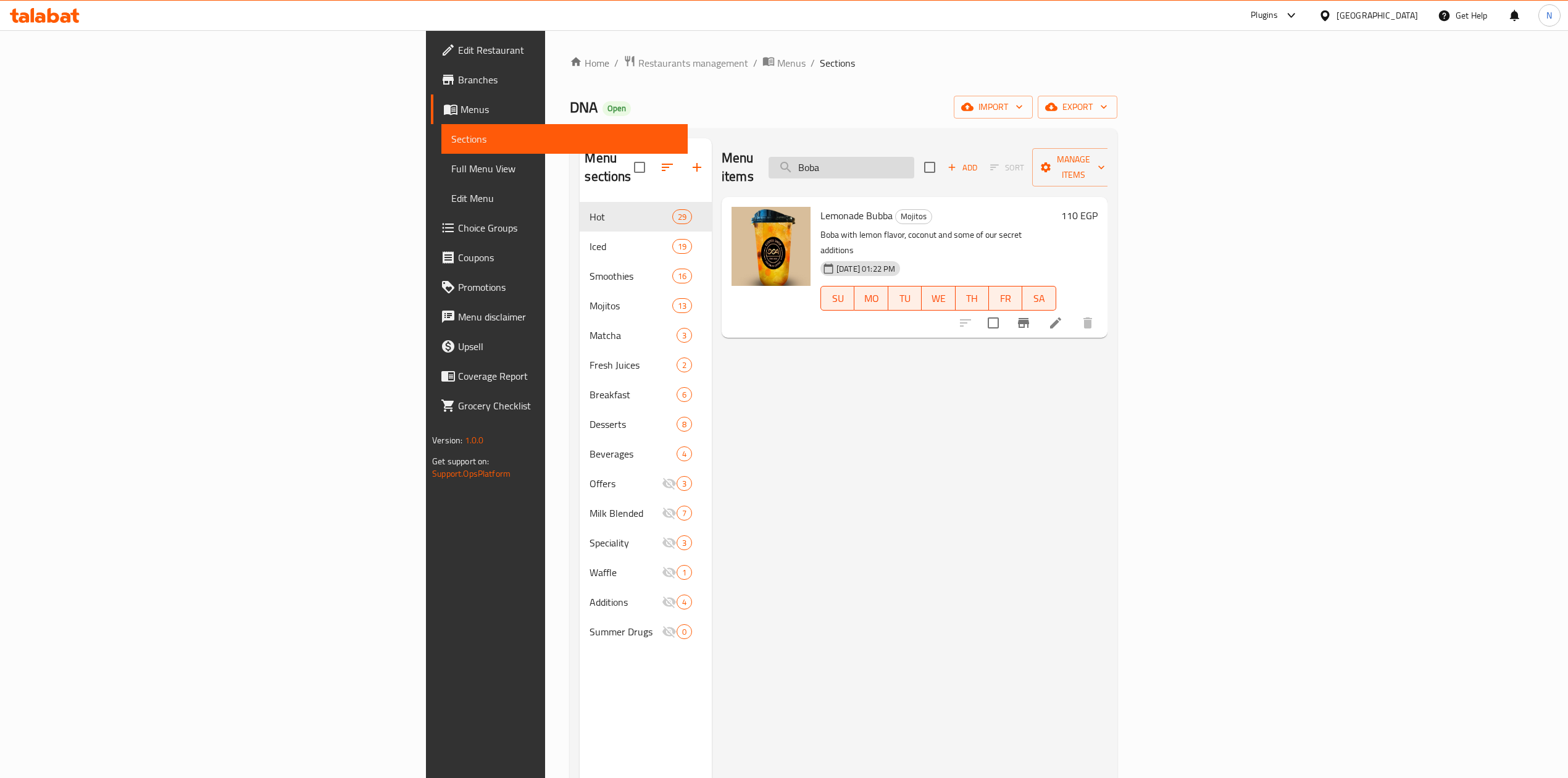
click at [915, 159] on input "Boba" at bounding box center [841, 167] width 145 height 22
click at [915, 168] on input "Boba" at bounding box center [841, 167] width 145 height 22
click at [915, 168] on input "Bubba" at bounding box center [841, 167] width 145 height 22
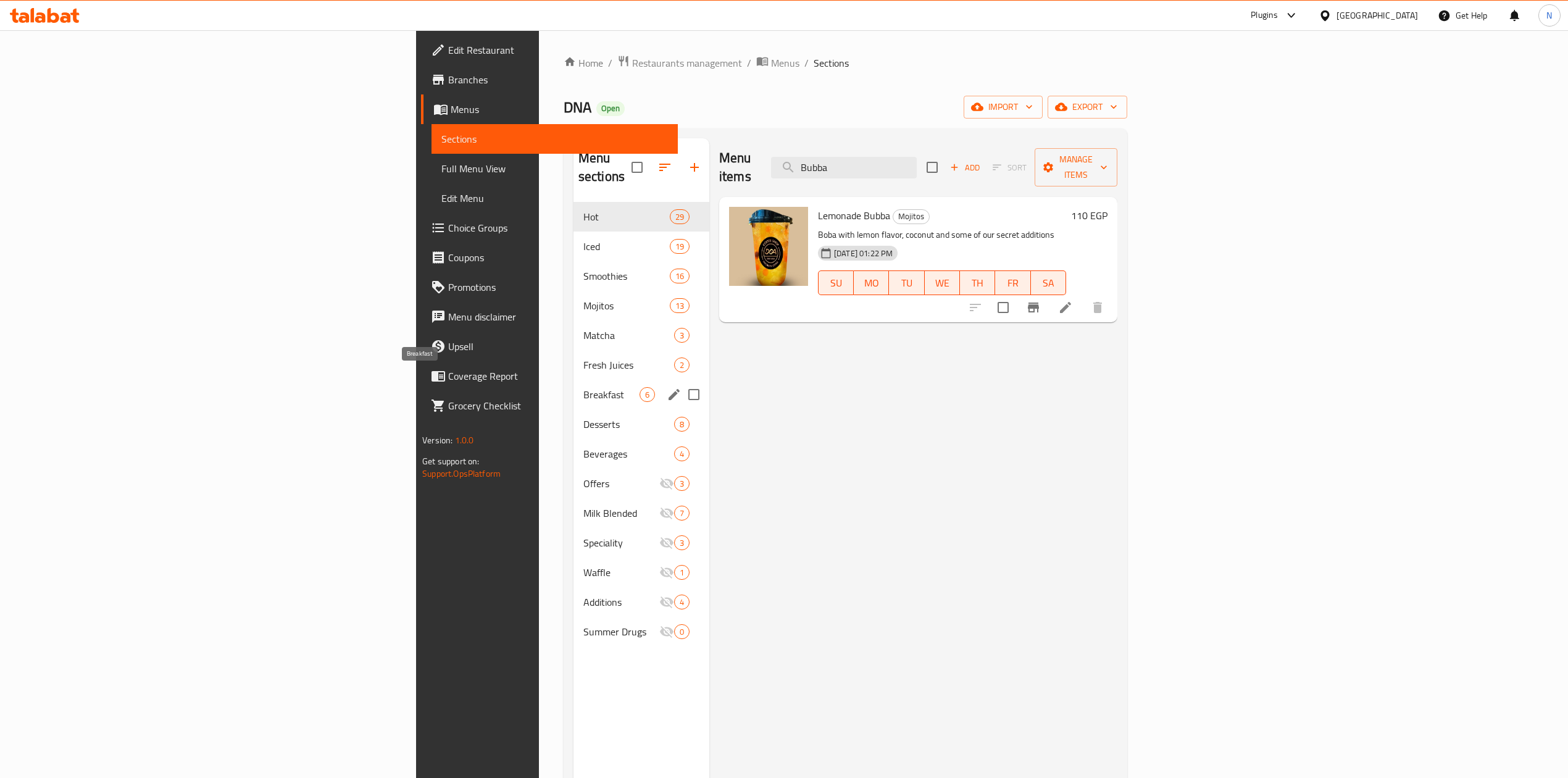
click at [583, 387] on span "Breakfast" at bounding box center [611, 395] width 56 height 15
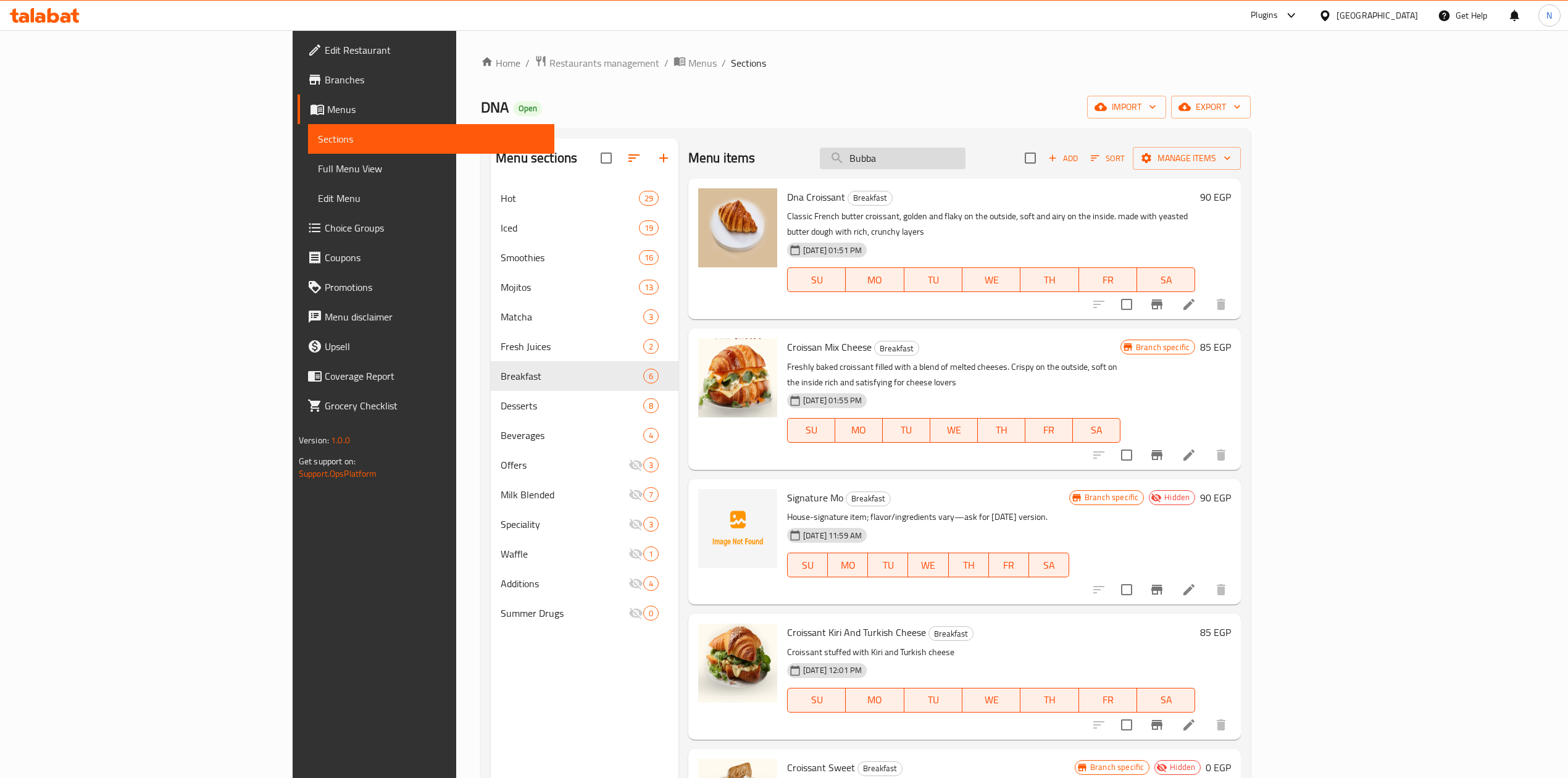
click at [957, 162] on input "Bubba" at bounding box center [893, 158] width 145 height 22
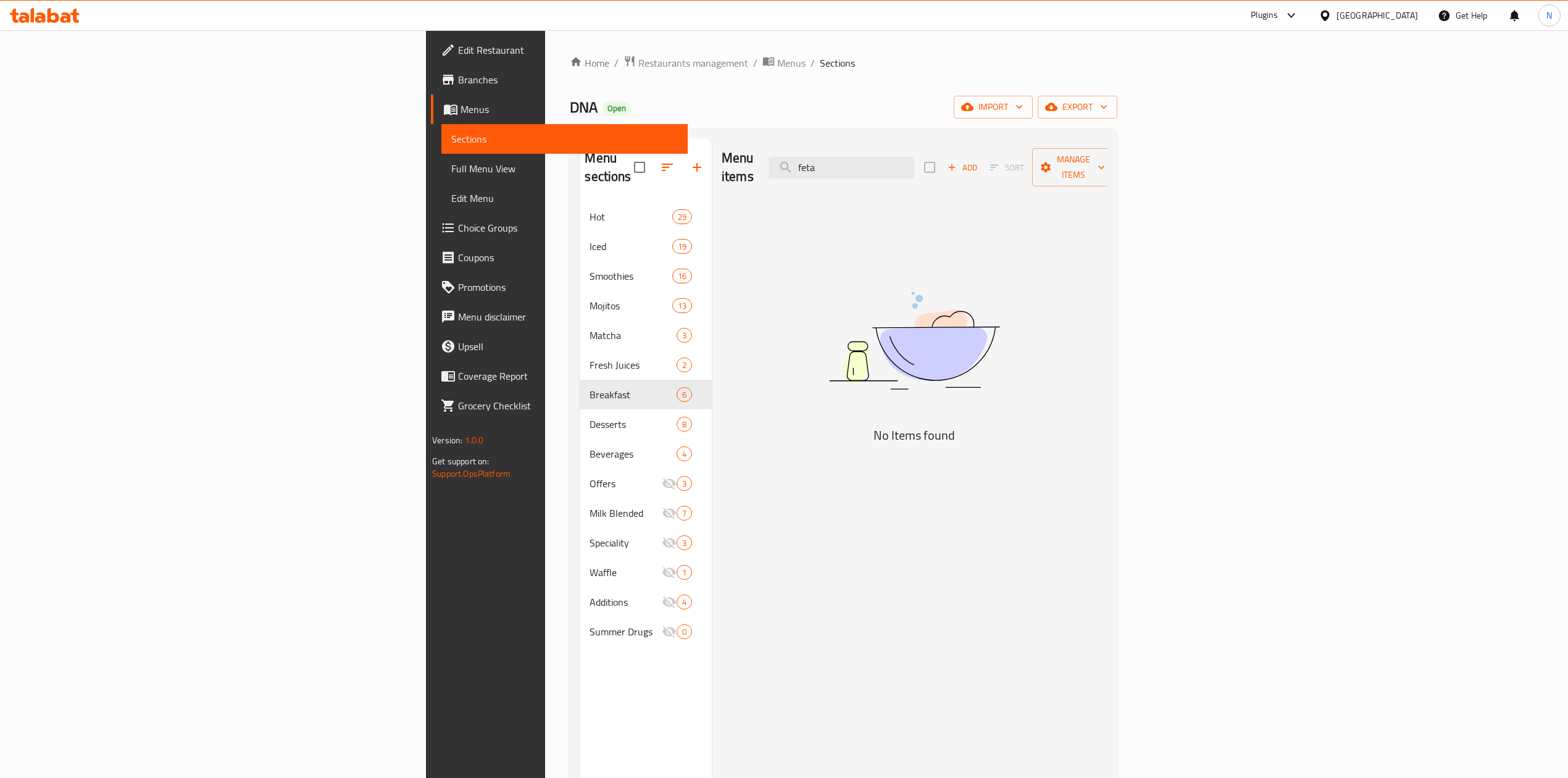
click at [975, 121] on div "Home / Restaurants management / Menus / Sections DNA Open import export Menu se…" at bounding box center [843, 490] width 547 height 871
click at [915, 159] on input "feta" at bounding box center [841, 167] width 145 height 22
click at [915, 169] on input "tuna" at bounding box center [841, 167] width 145 height 22
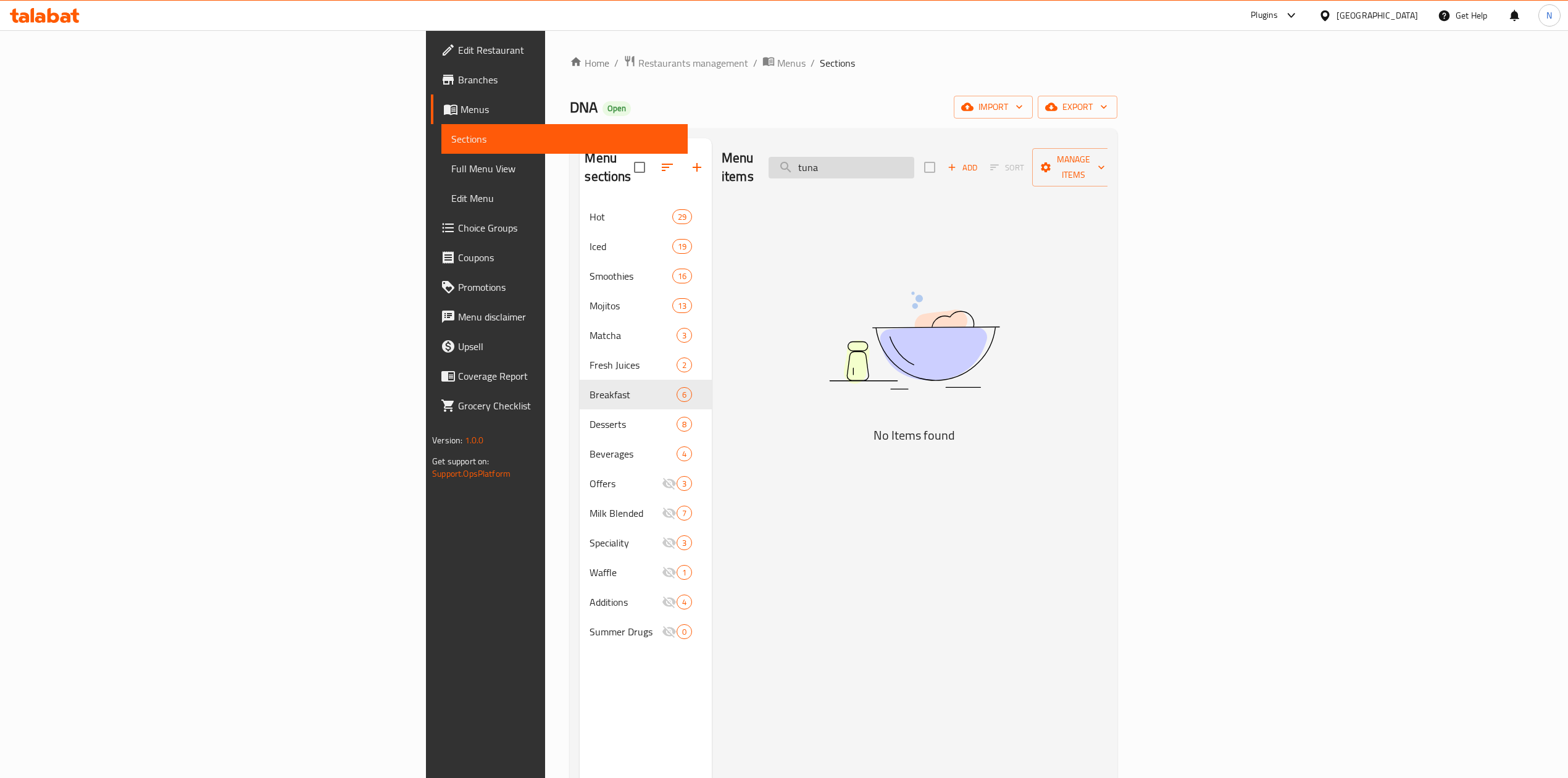
click at [915, 169] on input "tuna" at bounding box center [841, 167] width 145 height 22
type input "salad"
click at [458, 80] on span "Branches" at bounding box center [568, 80] width 219 height 15
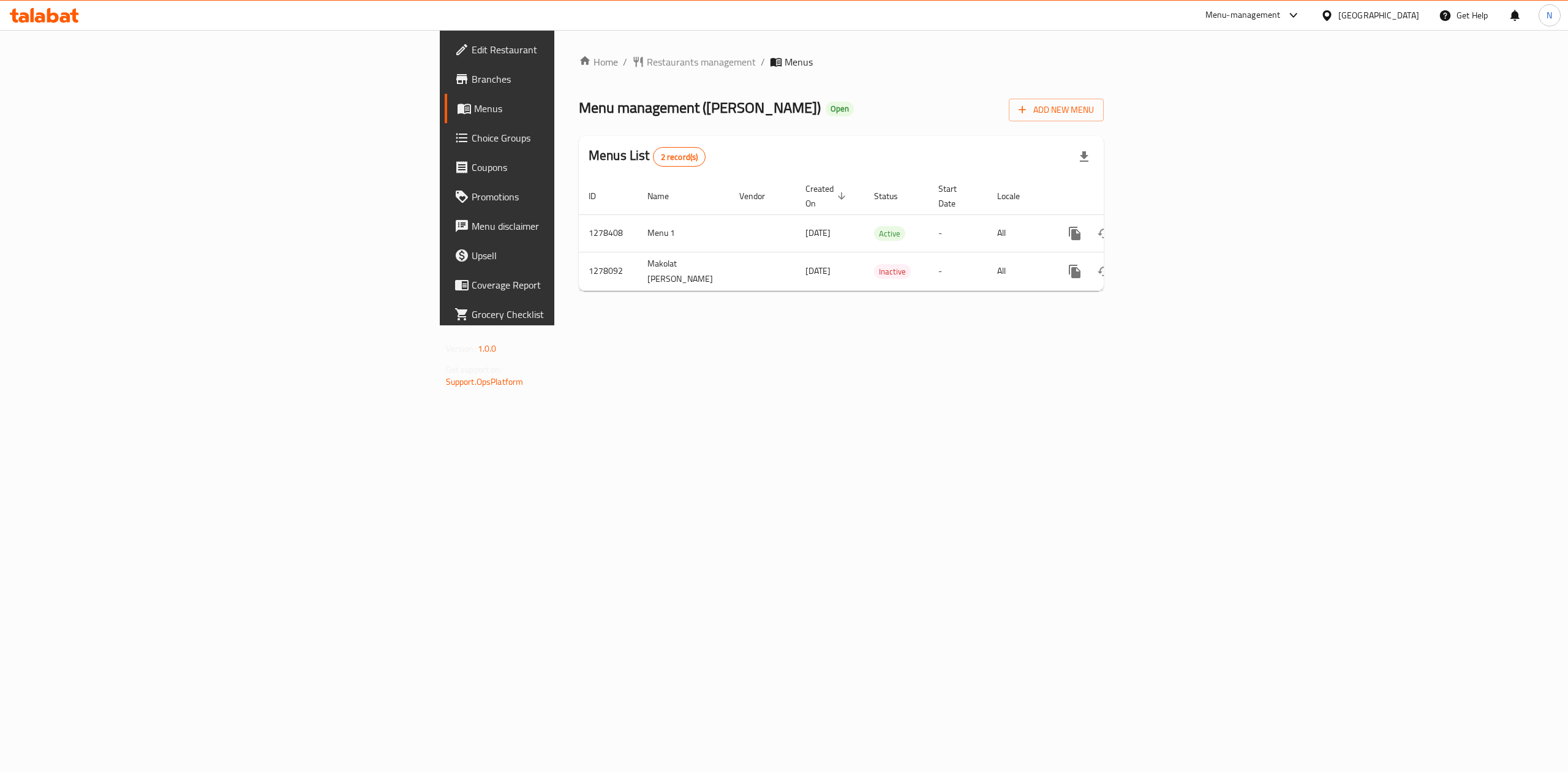
click at [1400, 15] on div "[GEOGRAPHIC_DATA]" at bounding box center [1379, 15] width 81 height 14
click at [1286, 316] on div "[GEOGRAPHIC_DATA]" at bounding box center [1286, 321] width 81 height 14
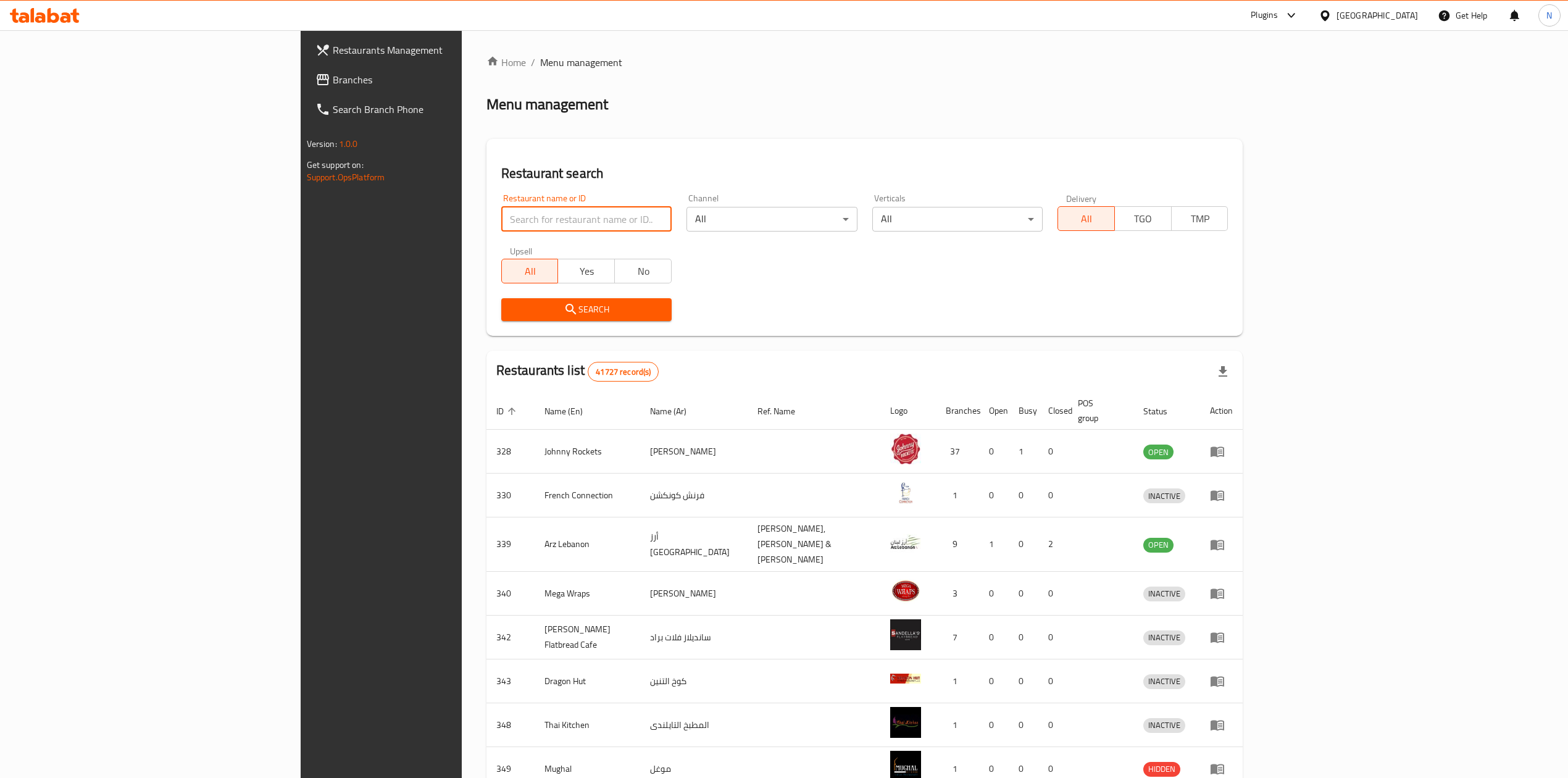
click at [501, 213] on input "search" at bounding box center [586, 220] width 170 height 25
paste input "Fit Bowls by SALAD"
type input "Fit Bowls by SALAD"
click button "Search" at bounding box center [586, 310] width 170 height 23
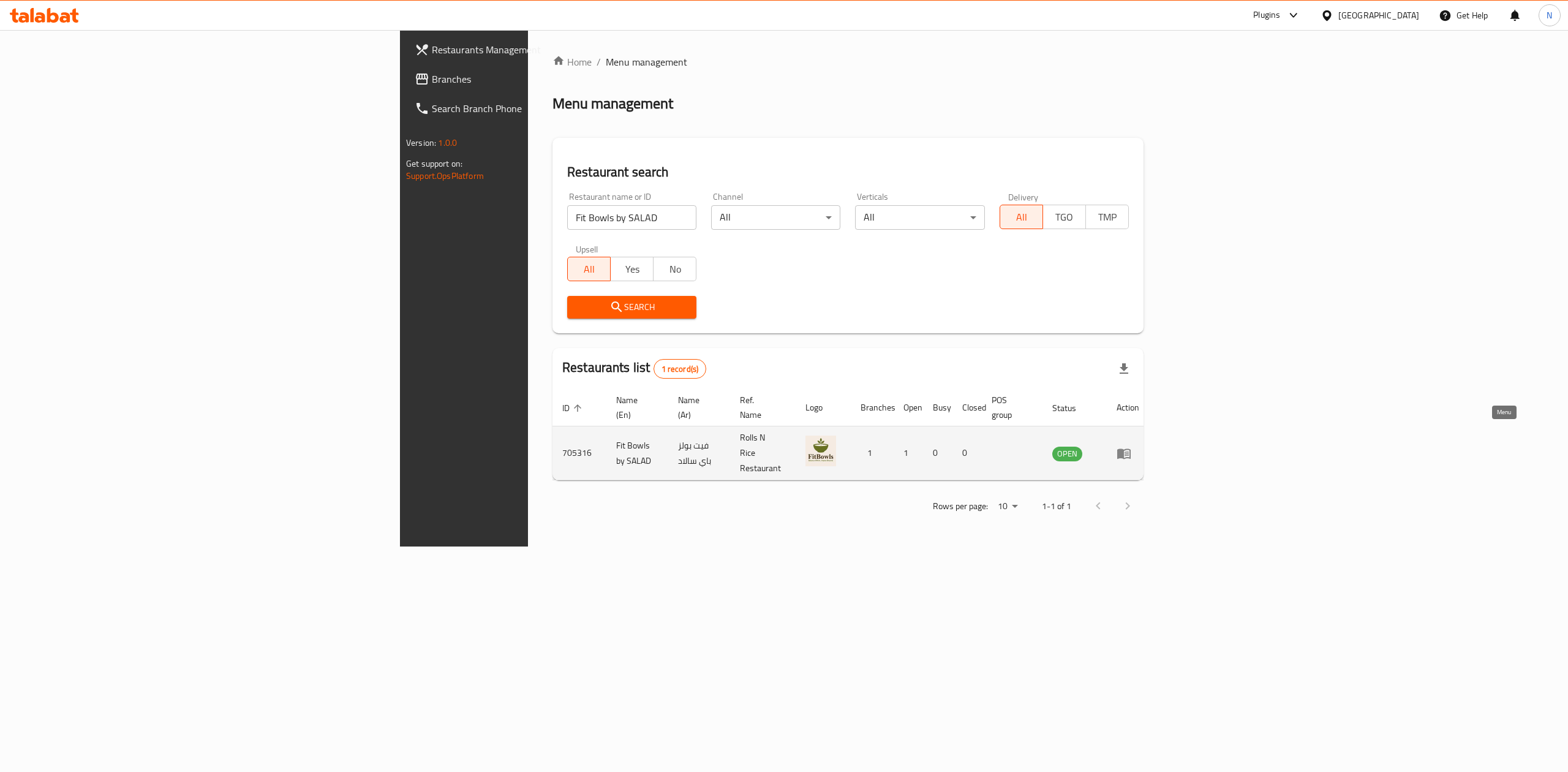
click at [1139, 446] on link "enhanced table" at bounding box center [1128, 454] width 23 height 15
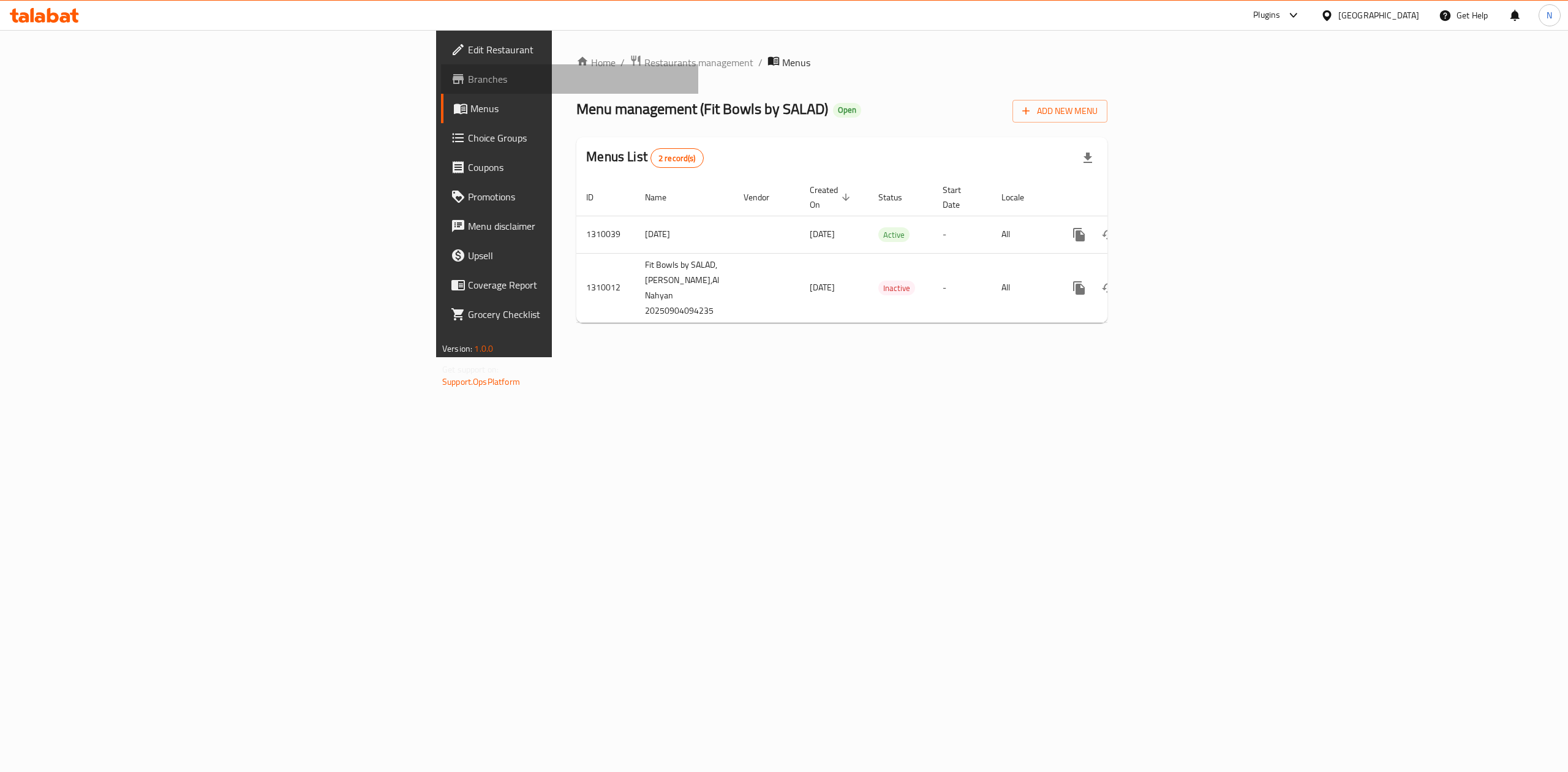
click at [468, 78] on span "Branches" at bounding box center [578, 79] width 220 height 15
